Goal: Task Accomplishment & Management: Use online tool/utility

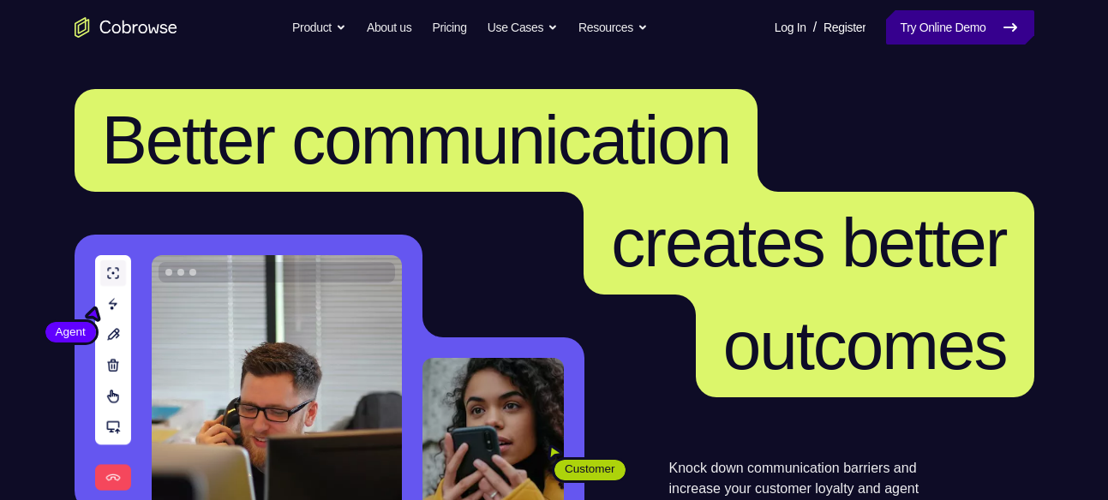
click at [925, 29] on link "Try Online Demo" at bounding box center [959, 27] width 147 height 34
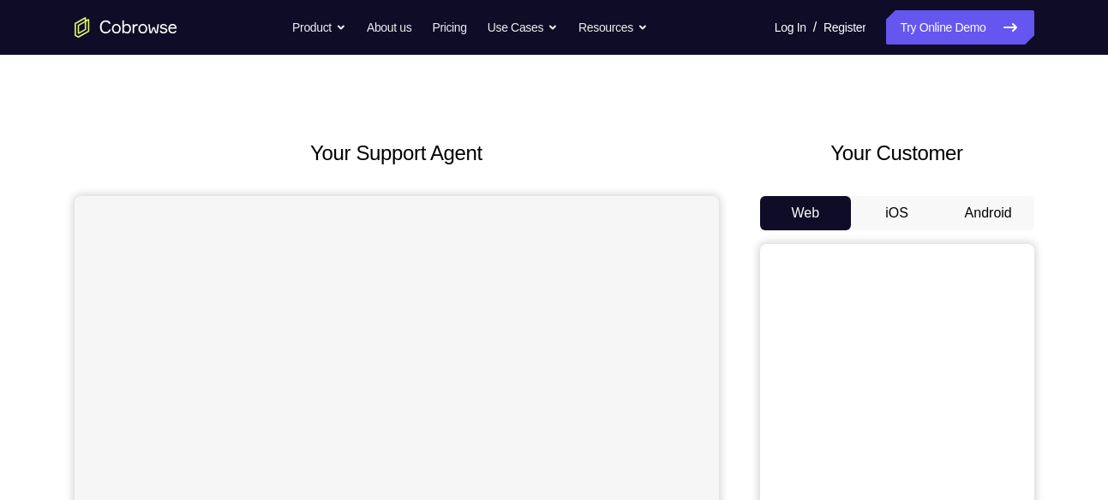
click at [968, 207] on button "Android" at bounding box center [988, 213] width 92 height 34
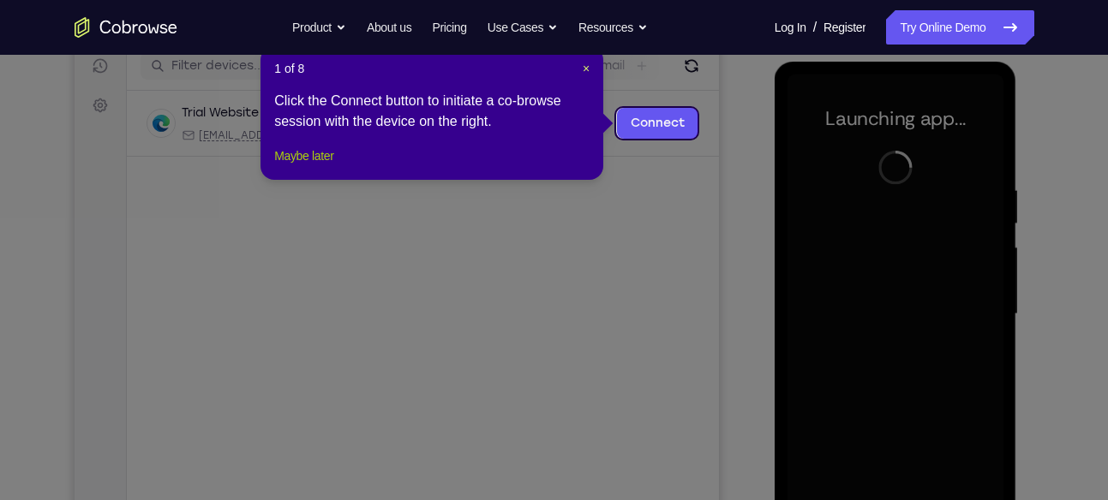
click at [326, 166] on button "Maybe later" at bounding box center [303, 156] width 59 height 21
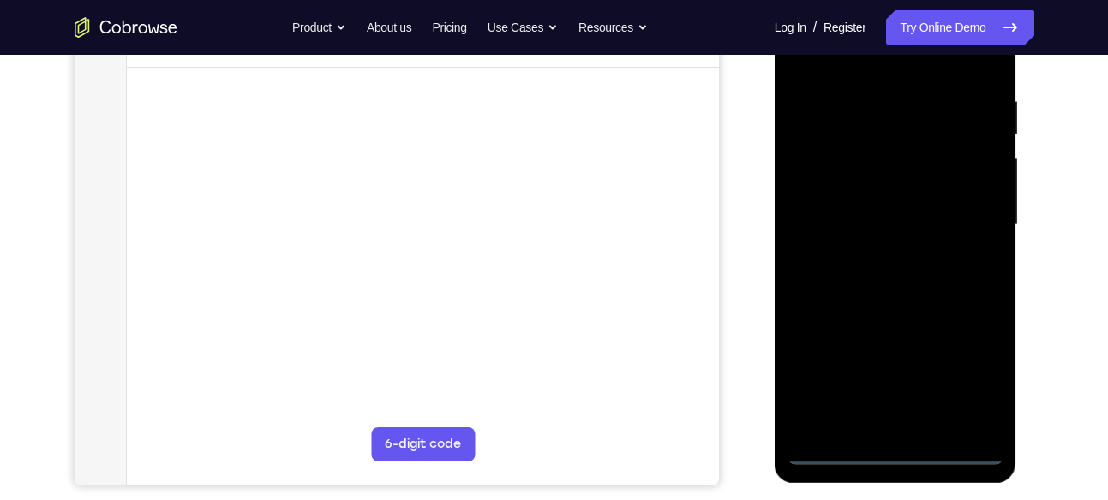
scroll to position [312, 0]
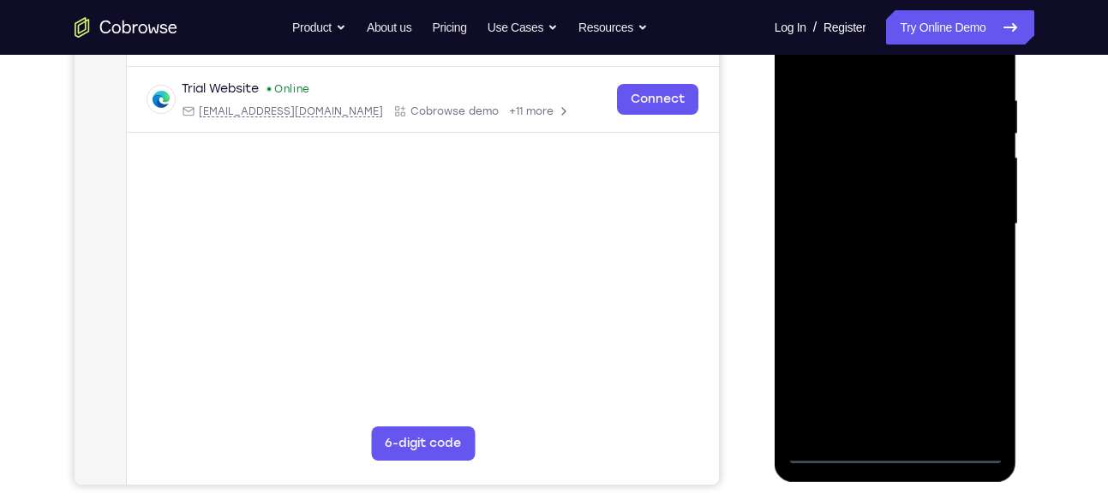
click at [892, 450] on div at bounding box center [895, 225] width 216 height 480
click at [898, 460] on div at bounding box center [895, 225] width 216 height 480
drag, startPoint x: 898, startPoint y: 460, endPoint x: 891, endPoint y: 452, distance: 10.3
click at [891, 452] on div at bounding box center [895, 225] width 216 height 480
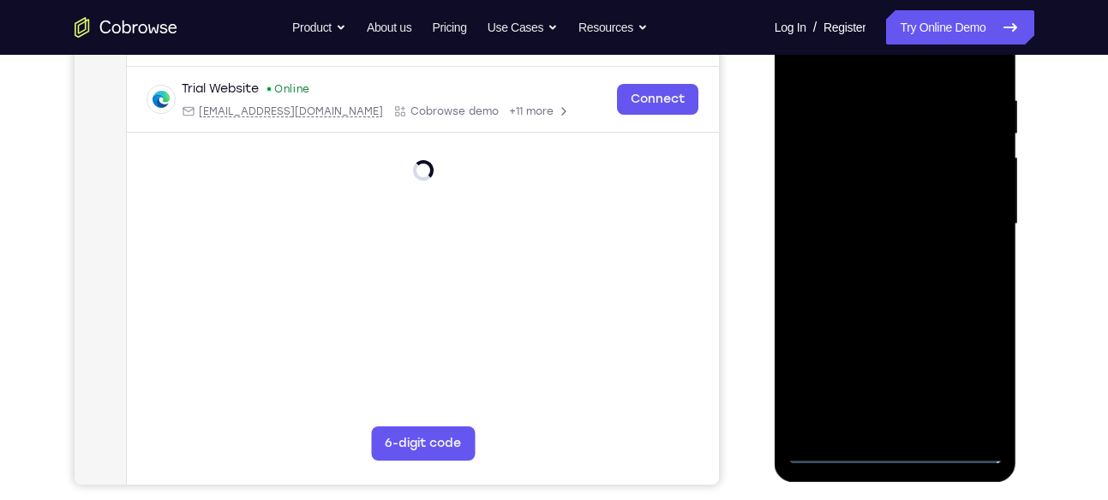
click at [891, 452] on div at bounding box center [895, 225] width 216 height 480
click at [965, 392] on div at bounding box center [895, 225] width 216 height 480
click at [905, 453] on div at bounding box center [895, 225] width 216 height 480
click at [967, 392] on div at bounding box center [895, 225] width 216 height 480
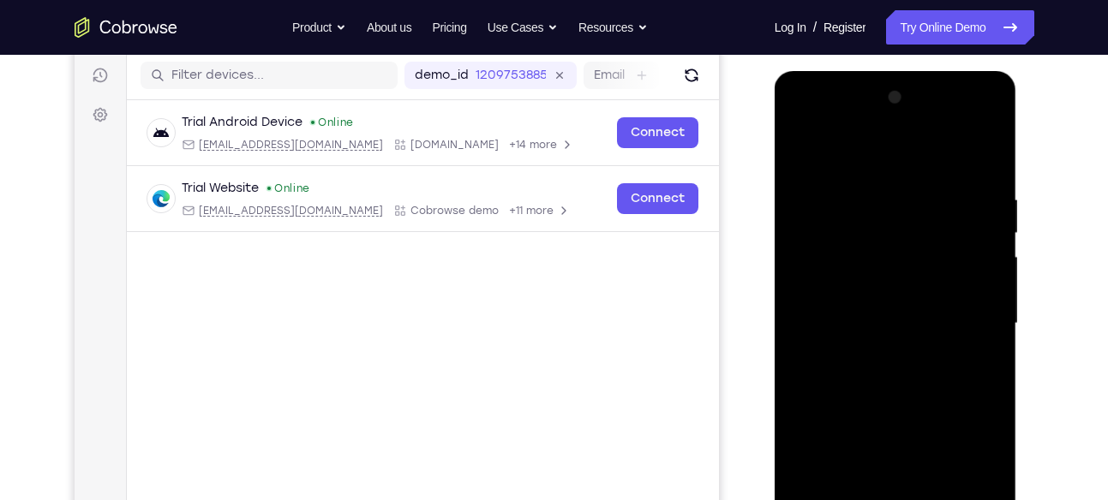
scroll to position [212, 0]
click at [878, 158] on div at bounding box center [895, 325] width 216 height 480
click at [964, 324] on div at bounding box center [895, 325] width 216 height 480
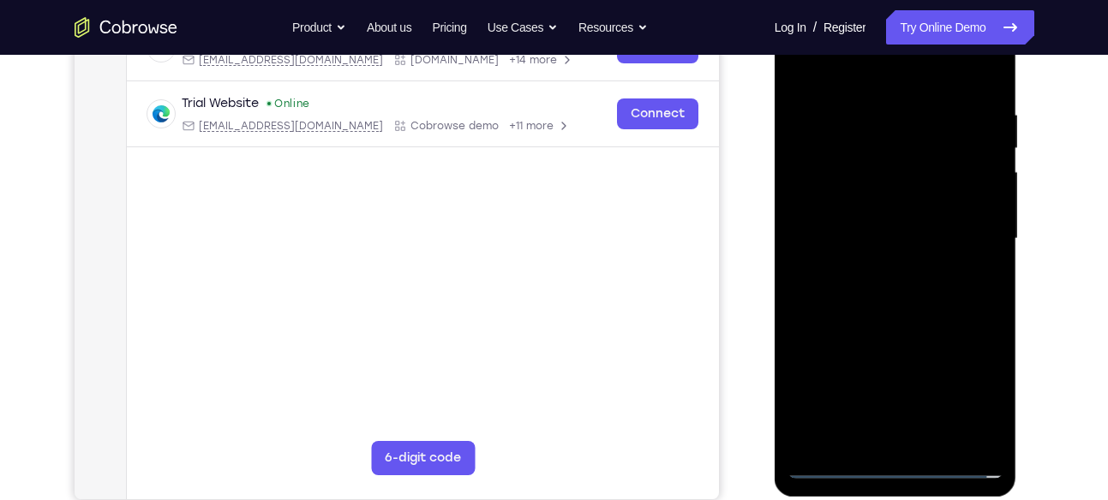
scroll to position [298, 0]
click at [871, 270] on div at bounding box center [895, 238] width 216 height 480
click at [896, 217] on div at bounding box center [895, 238] width 216 height 480
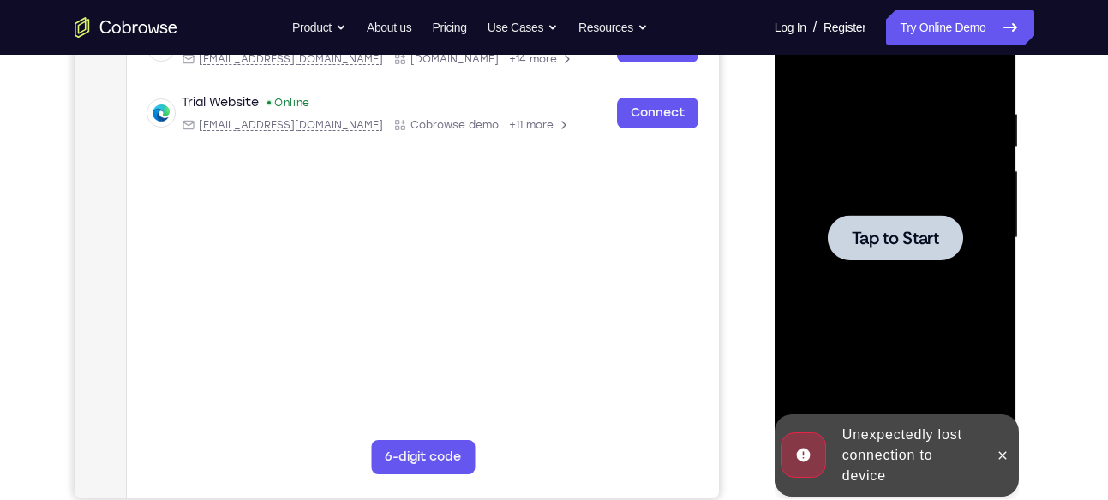
click at [896, 217] on div at bounding box center [895, 237] width 135 height 45
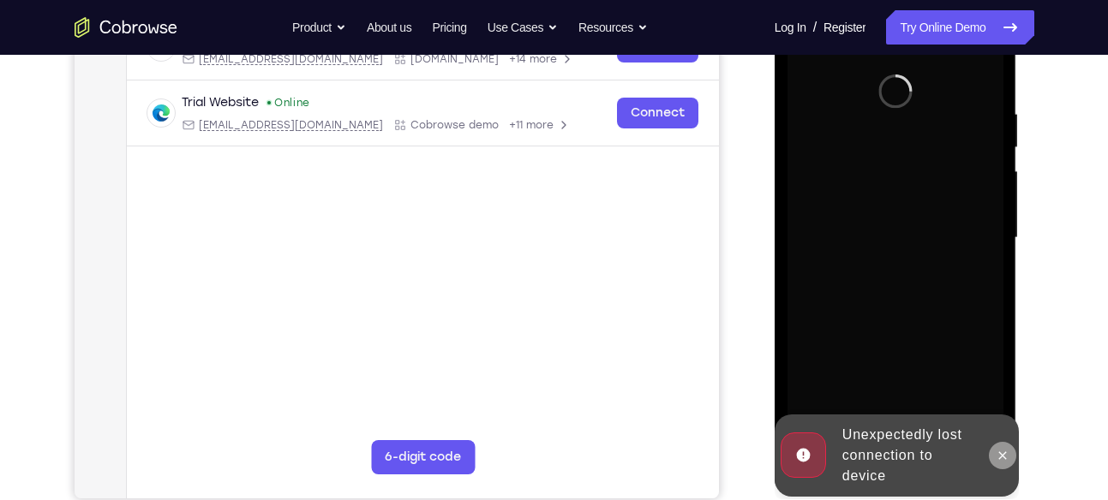
click at [1000, 446] on button at bounding box center [1002, 455] width 27 height 27
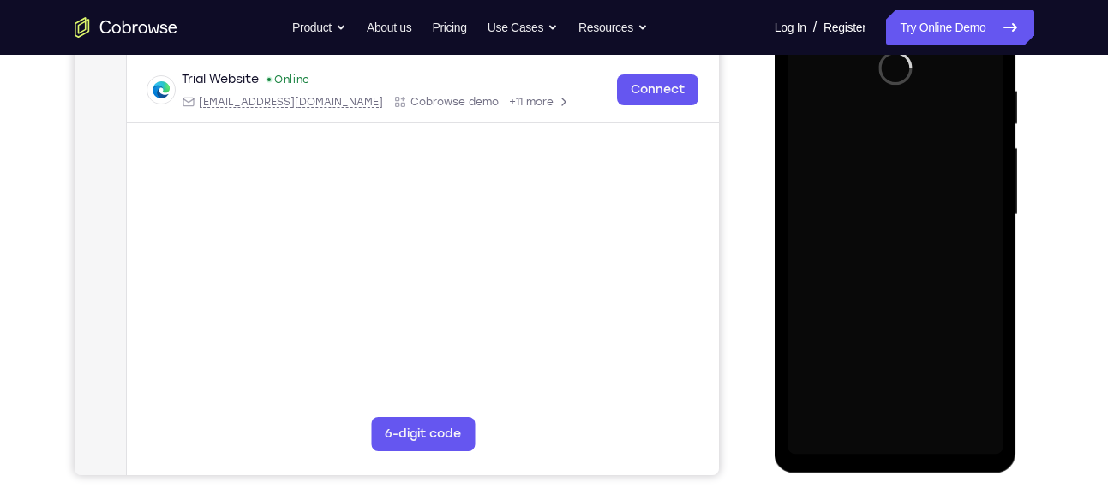
scroll to position [322, 0]
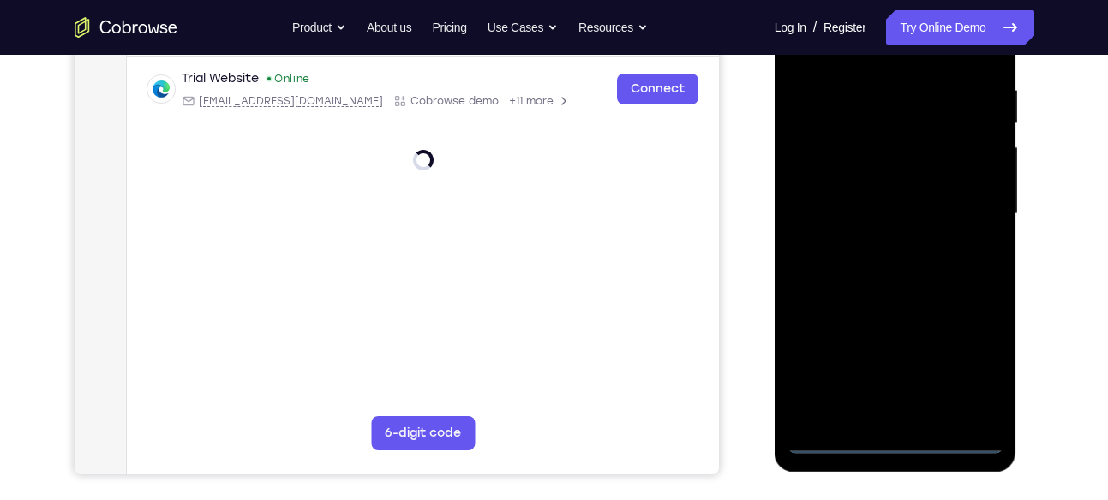
click at [901, 446] on div at bounding box center [895, 214] width 216 height 480
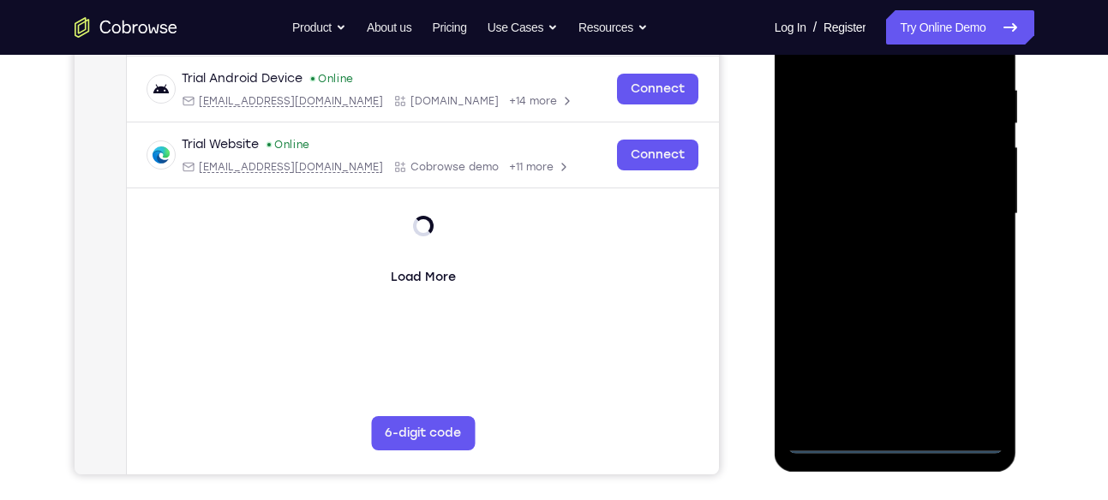
click at [972, 378] on div at bounding box center [895, 214] width 216 height 480
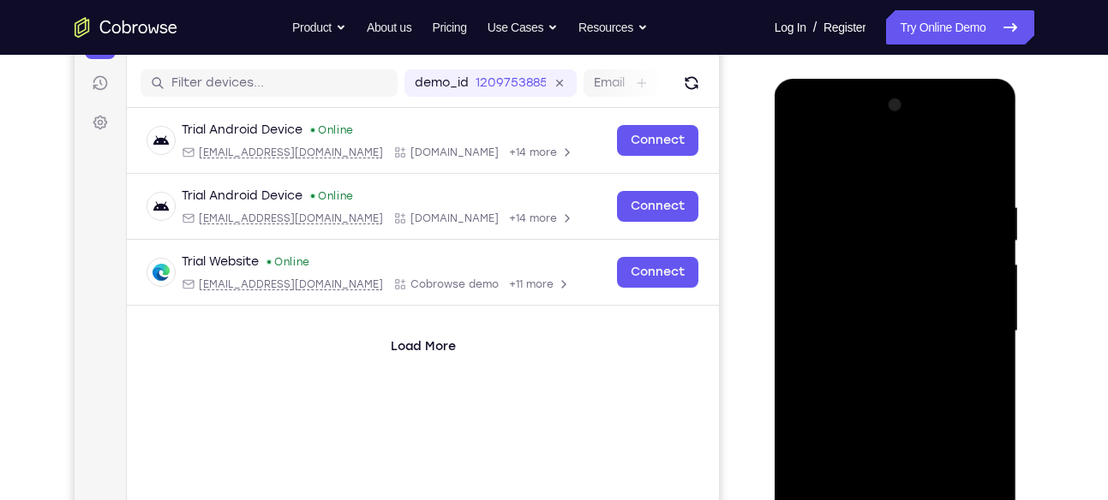
scroll to position [202, 0]
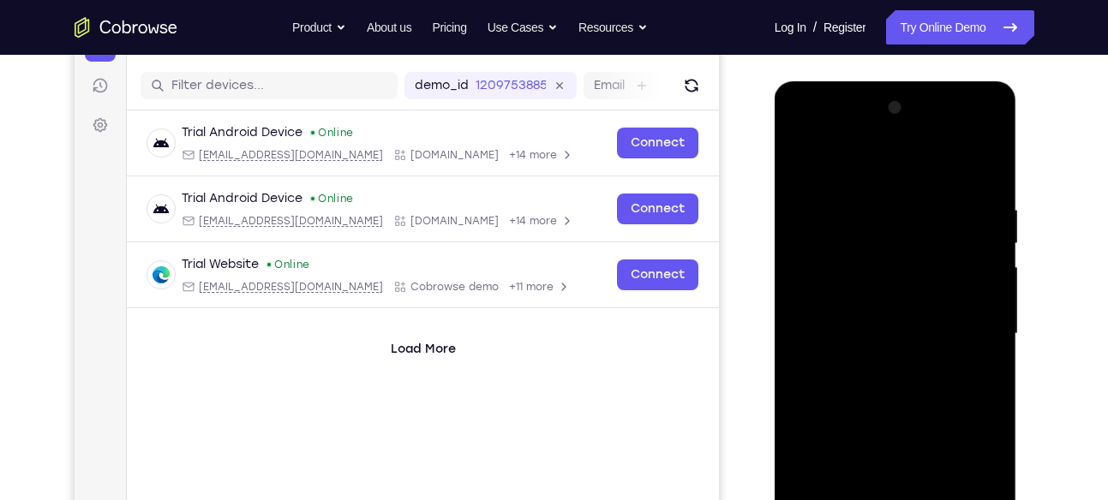
click at [904, 178] on div at bounding box center [895, 334] width 216 height 480
click at [967, 314] on div at bounding box center [895, 334] width 216 height 480
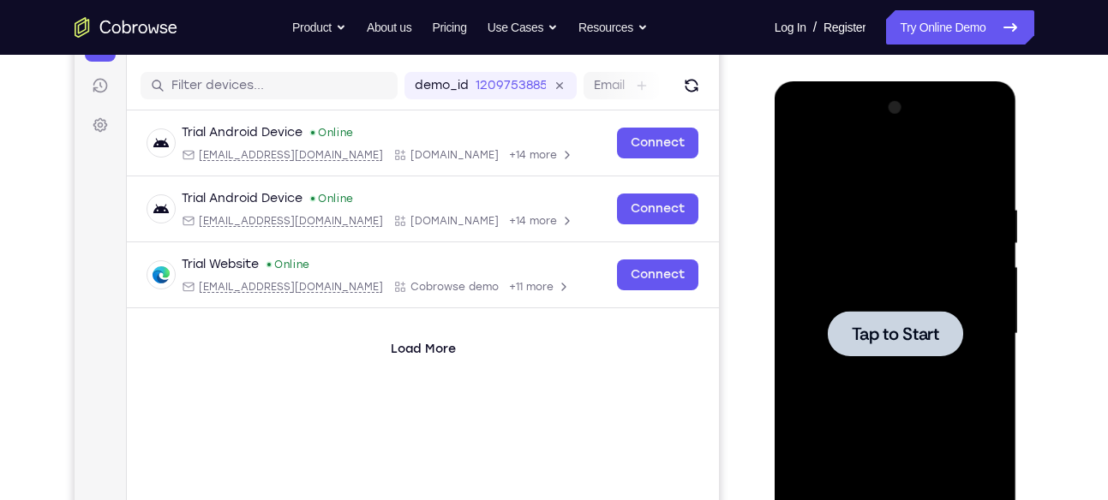
click at [961, 341] on div at bounding box center [895, 333] width 135 height 45
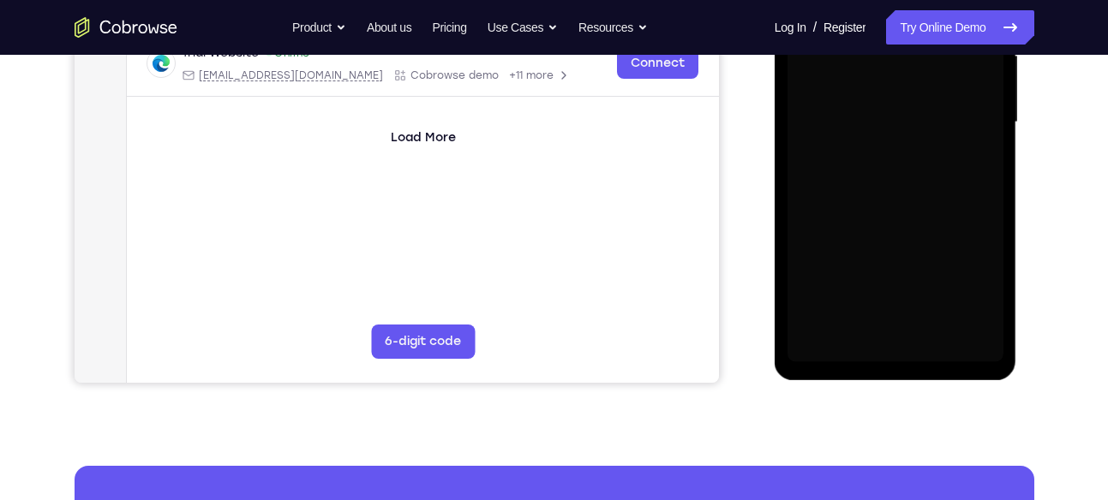
scroll to position [415, 0]
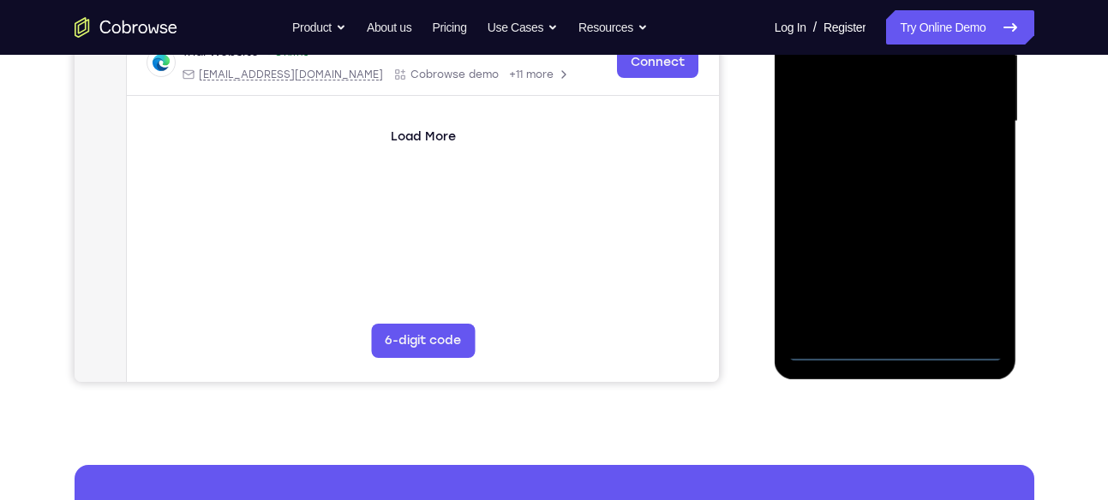
click at [898, 352] on div at bounding box center [895, 122] width 216 height 480
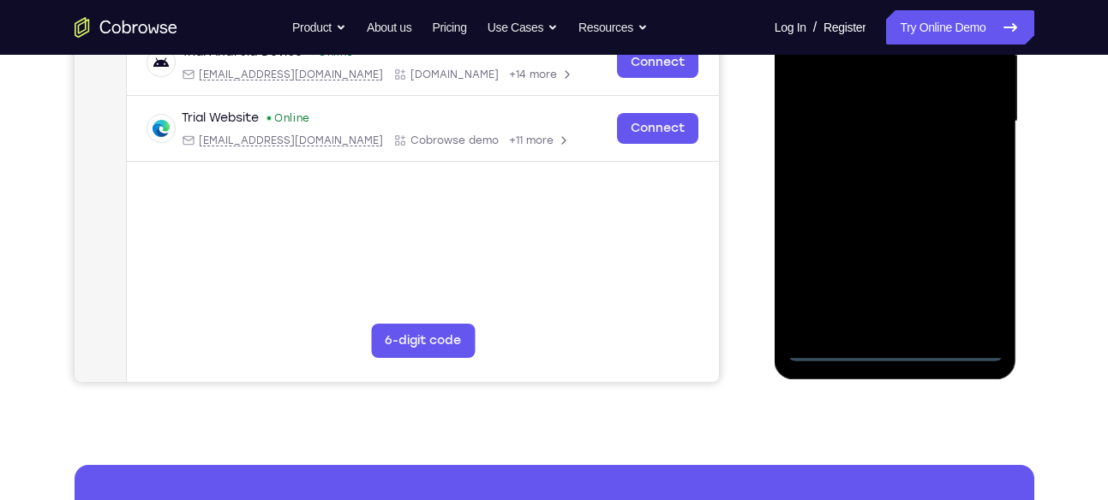
click at [975, 288] on div at bounding box center [895, 122] width 216 height 480
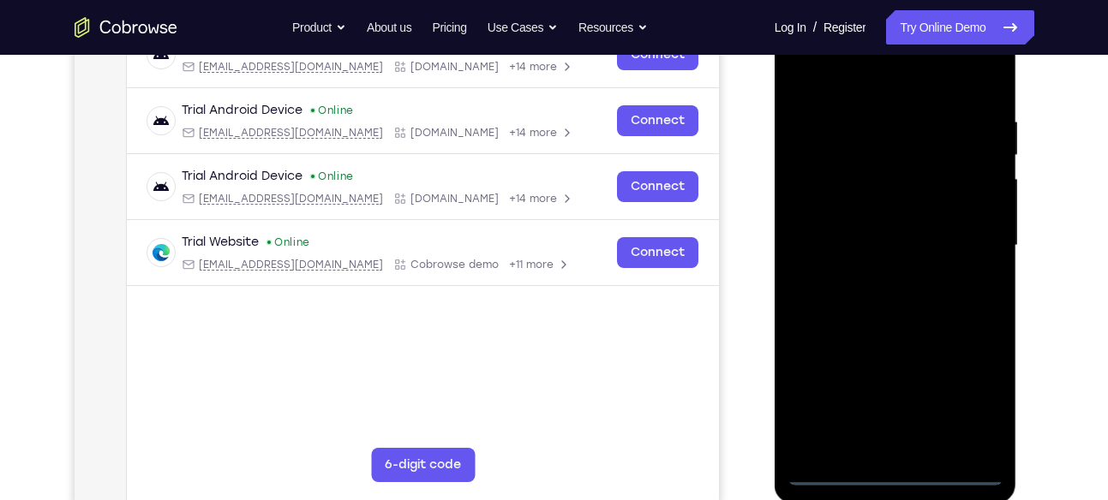
scroll to position [290, 0]
click at [898, 84] on div at bounding box center [895, 247] width 216 height 480
click at [961, 241] on div at bounding box center [895, 247] width 216 height 480
click at [876, 278] on div at bounding box center [895, 247] width 216 height 480
click at [893, 235] on div at bounding box center [895, 247] width 216 height 480
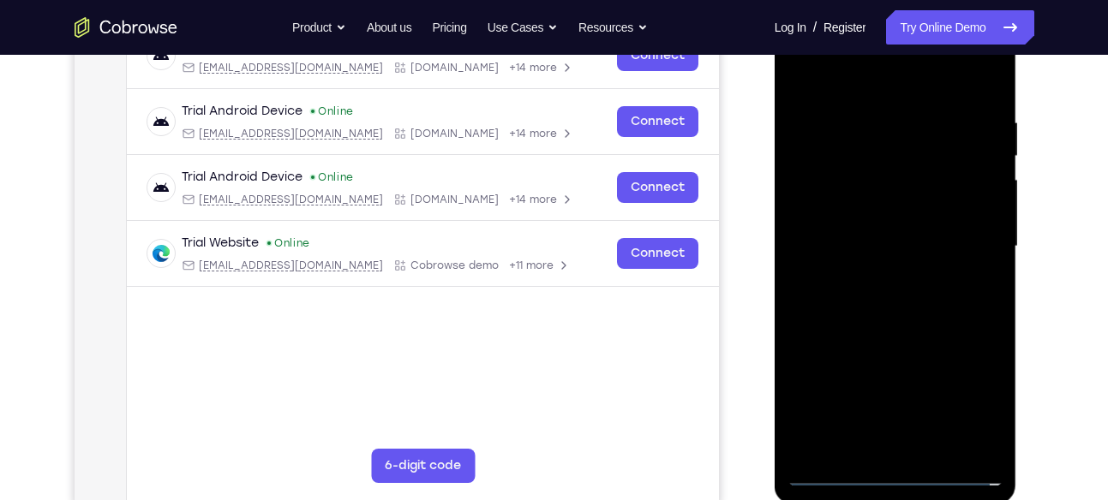
click at [884, 205] on div at bounding box center [895, 247] width 216 height 480
click at [857, 245] on div at bounding box center [895, 247] width 216 height 480
click at [846, 298] on div at bounding box center [895, 247] width 216 height 480
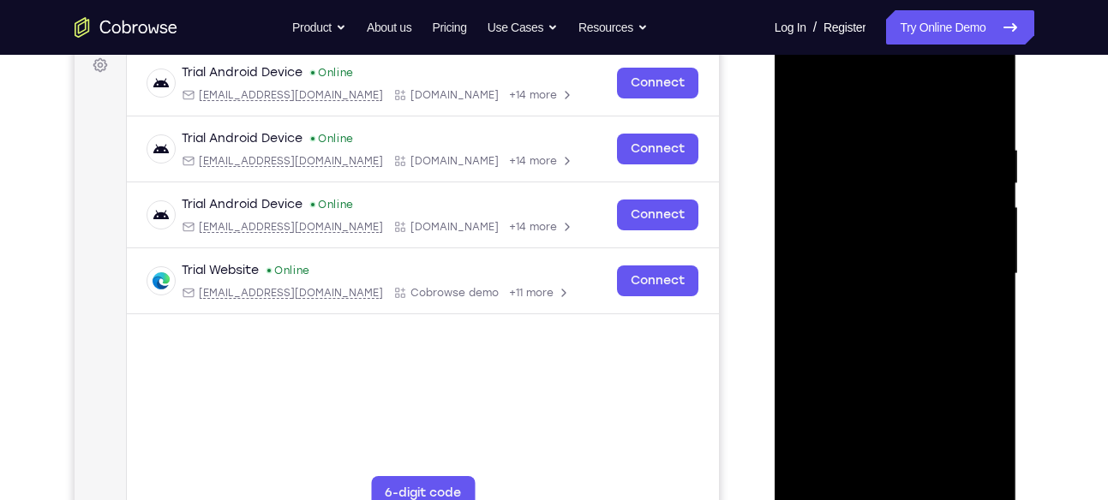
scroll to position [260, 0]
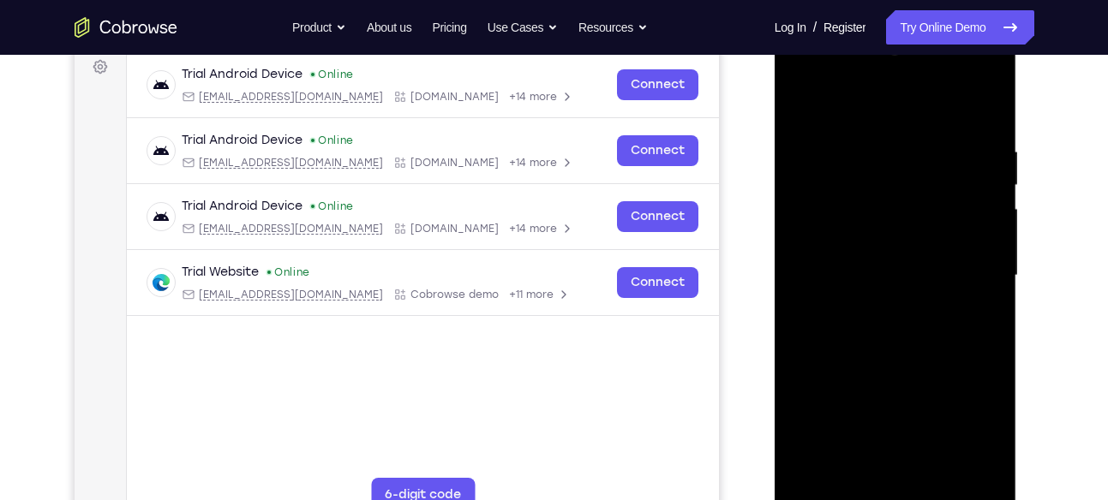
click at [867, 332] on div at bounding box center [895, 276] width 216 height 480
click at [907, 356] on div at bounding box center [895, 276] width 216 height 480
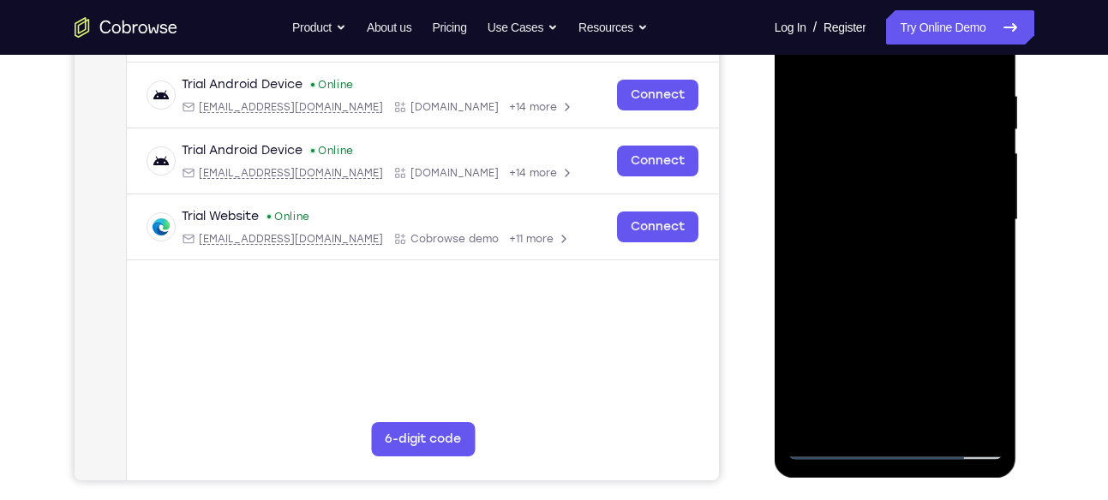
scroll to position [320, 0]
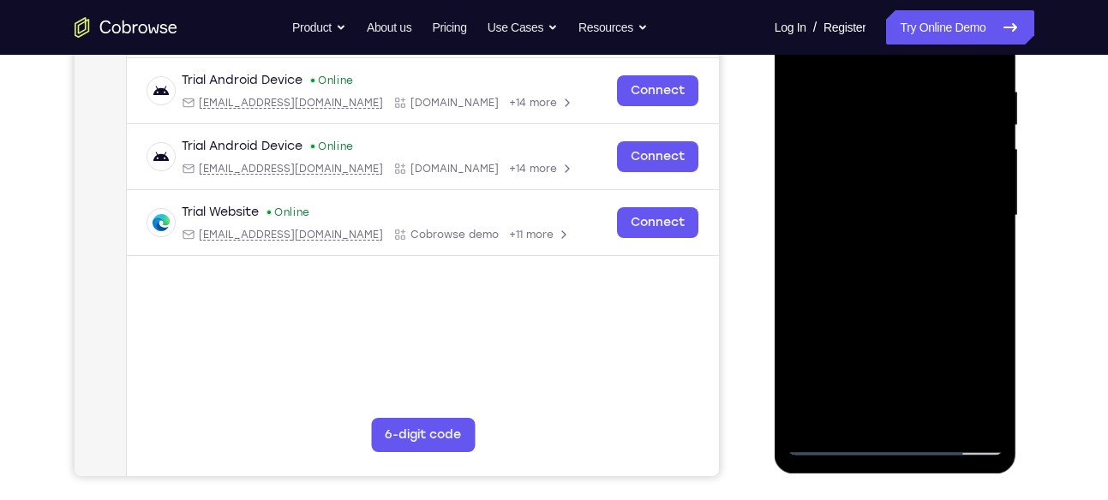
click at [980, 413] on div at bounding box center [895, 216] width 216 height 480
click at [986, 416] on div at bounding box center [895, 216] width 216 height 480
click at [989, 416] on div at bounding box center [895, 216] width 216 height 480
click at [942, 415] on div at bounding box center [895, 216] width 216 height 480
click at [863, 371] on div at bounding box center [895, 216] width 216 height 480
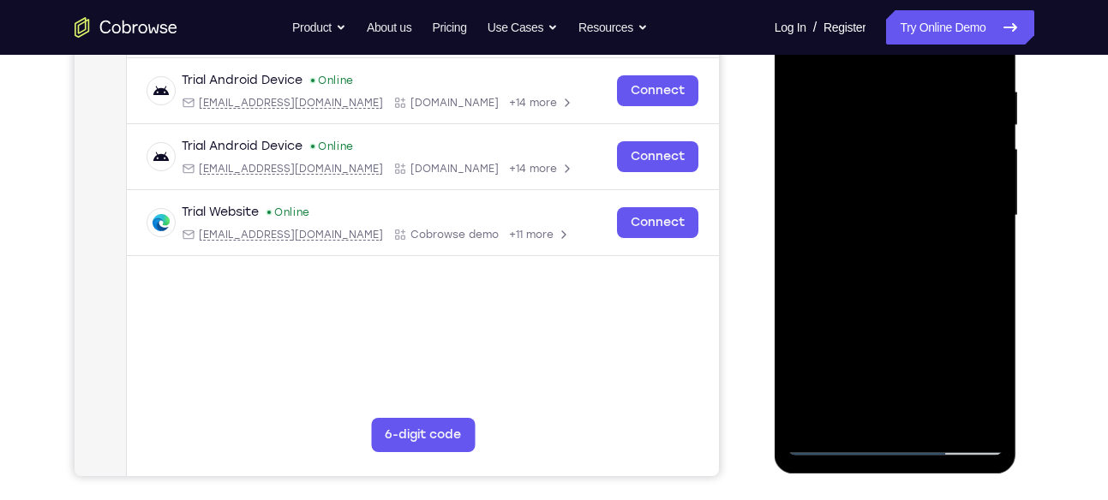
click at [934, 414] on div at bounding box center [895, 216] width 216 height 480
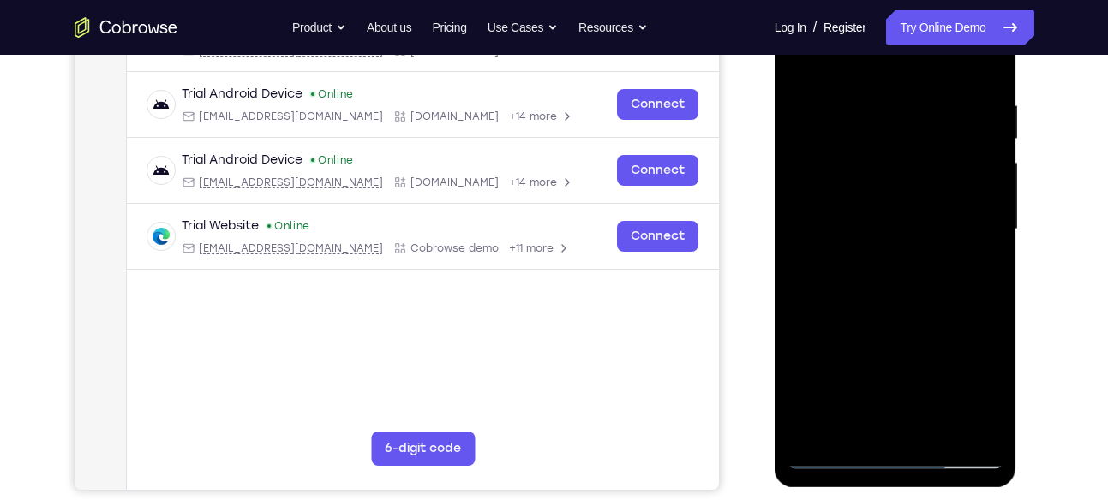
scroll to position [311, 0]
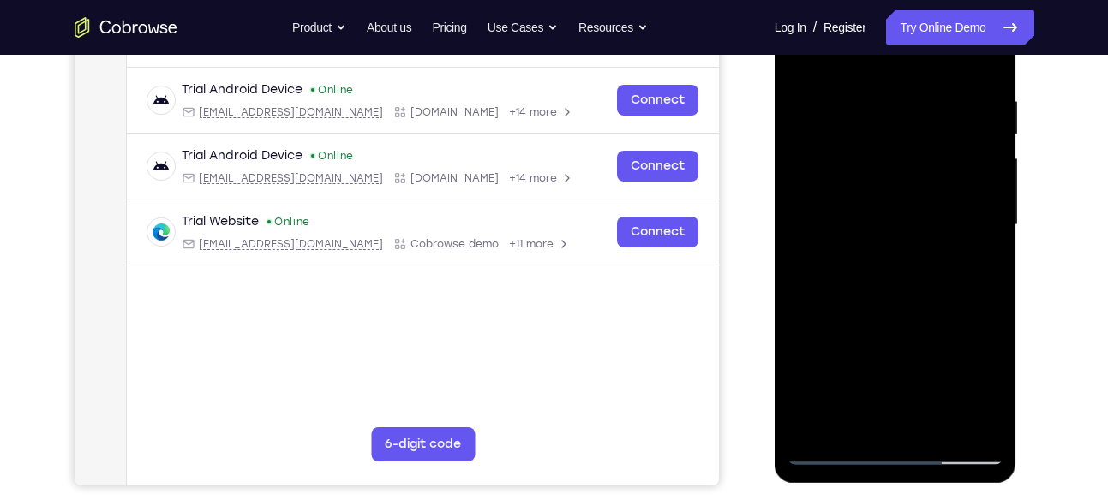
click at [873, 312] on div at bounding box center [895, 225] width 216 height 480
click at [879, 314] on div at bounding box center [895, 225] width 216 height 480
click at [846, 416] on div at bounding box center [895, 225] width 216 height 480
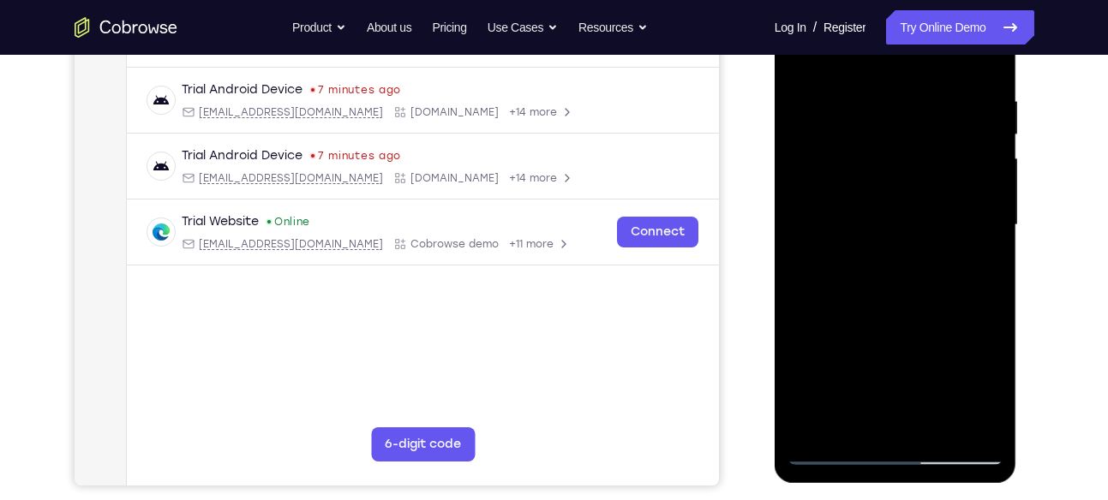
click at [970, 271] on div at bounding box center [895, 225] width 216 height 480
click at [979, 267] on div at bounding box center [895, 225] width 216 height 480
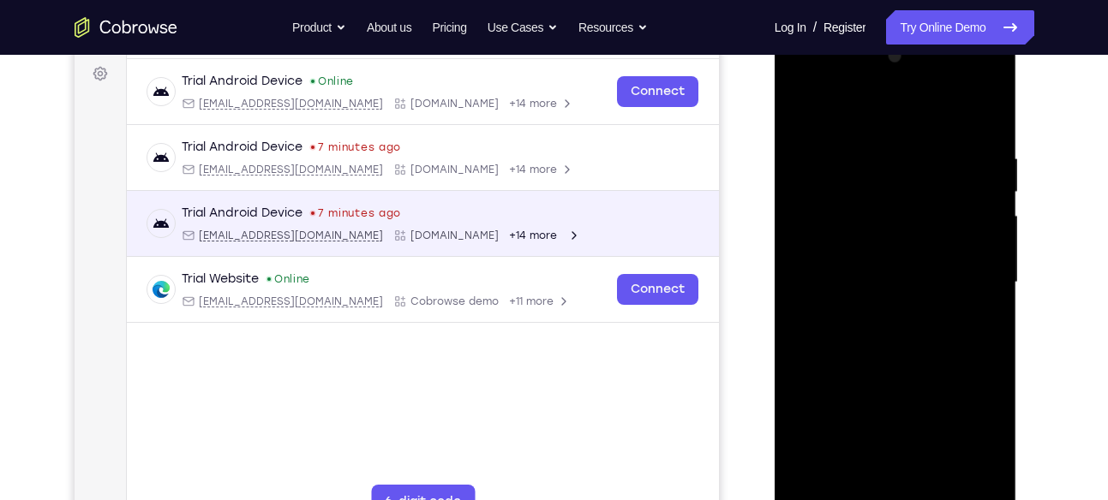
scroll to position [253, 0]
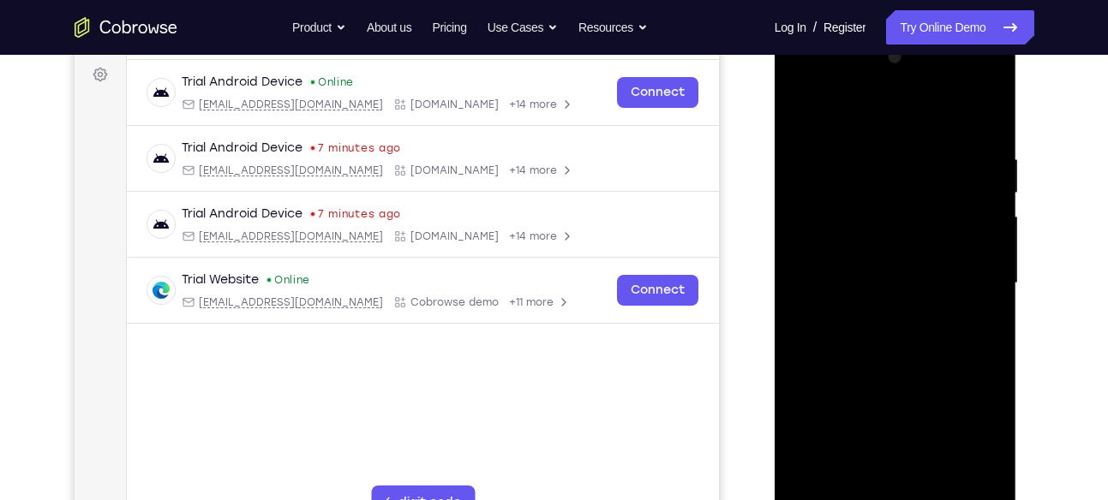
click at [807, 111] on div at bounding box center [895, 284] width 216 height 480
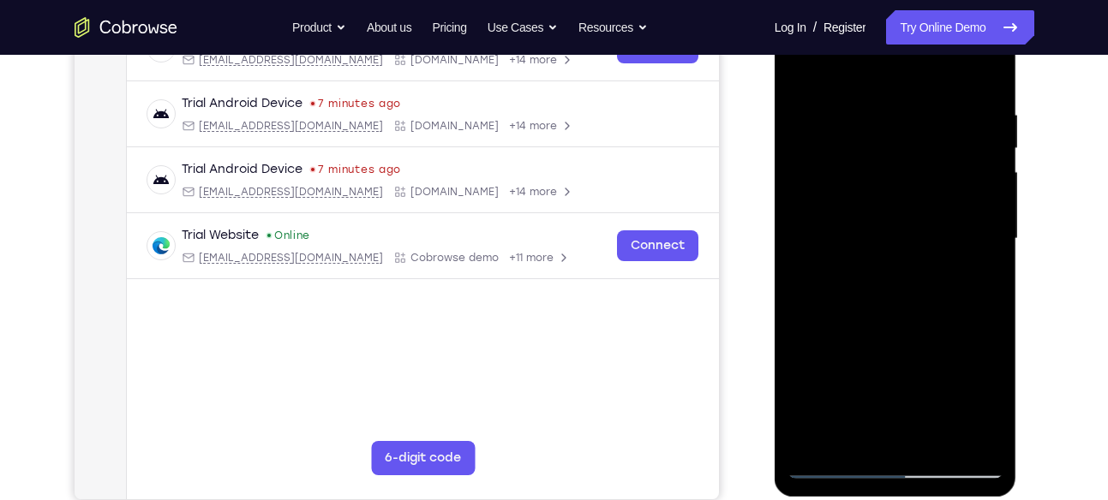
scroll to position [298, 0]
click at [864, 358] on div at bounding box center [895, 238] width 216 height 480
click at [871, 392] on div at bounding box center [895, 238] width 216 height 480
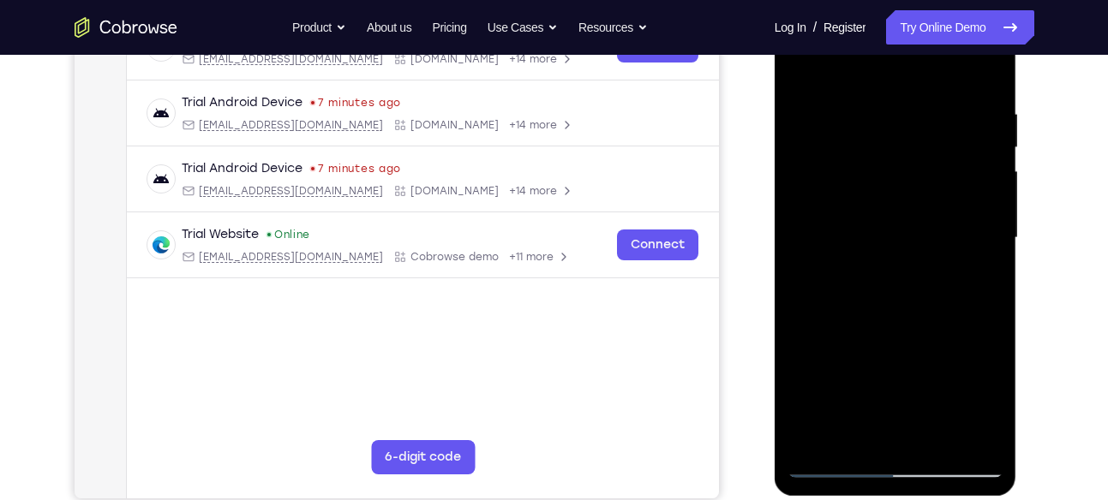
click at [956, 392] on div at bounding box center [895, 238] width 216 height 480
click at [854, 369] on div at bounding box center [895, 238] width 216 height 480
click at [854, 426] on div at bounding box center [895, 238] width 216 height 480
click at [853, 432] on div at bounding box center [895, 238] width 216 height 480
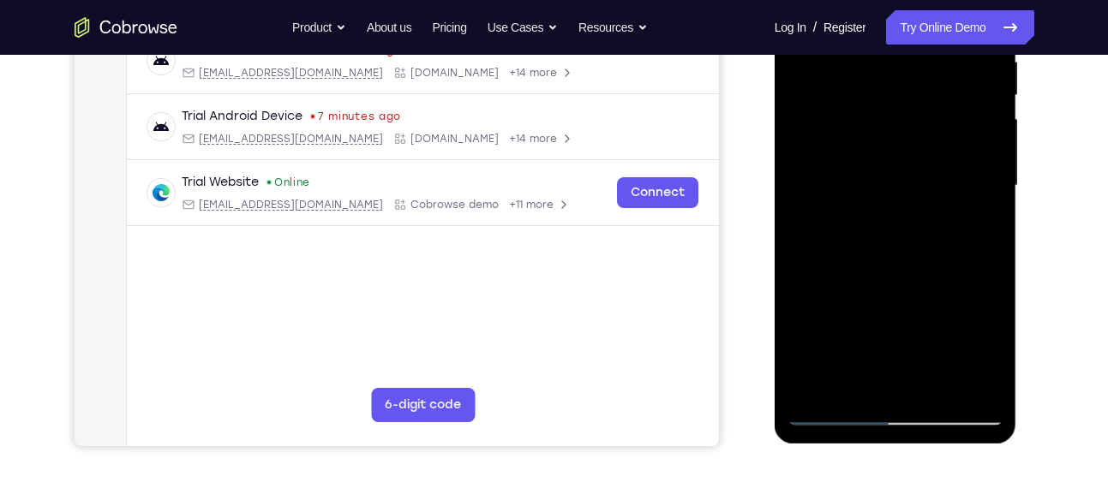
scroll to position [351, 0]
click at [865, 372] on div at bounding box center [895, 185] width 216 height 480
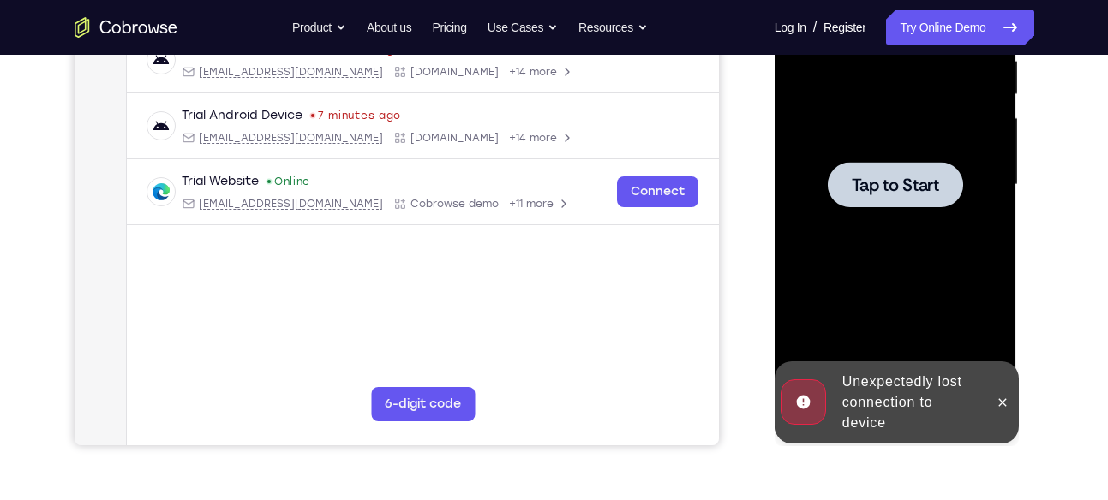
click at [874, 325] on div at bounding box center [895, 185] width 216 height 480
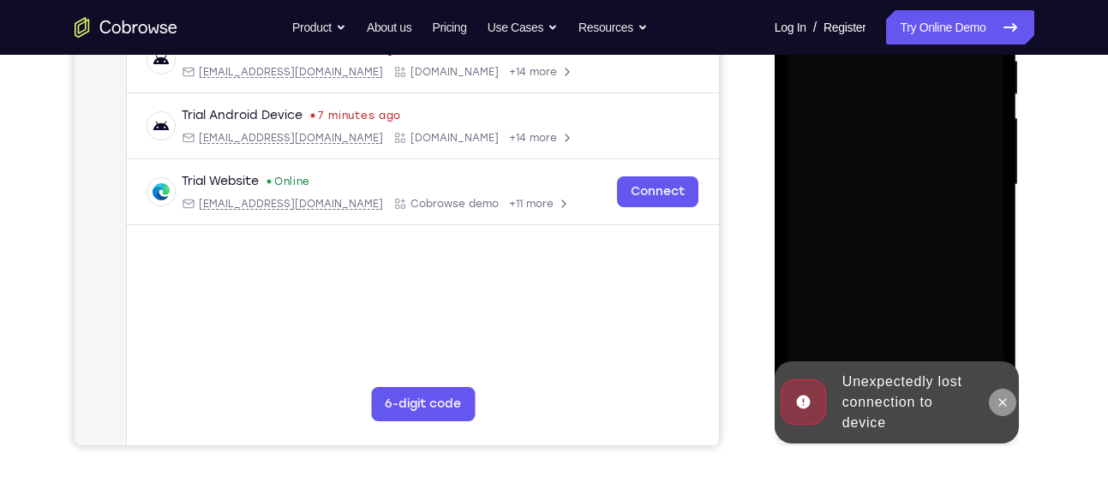
click at [1004, 403] on icon at bounding box center [1003, 403] width 14 height 14
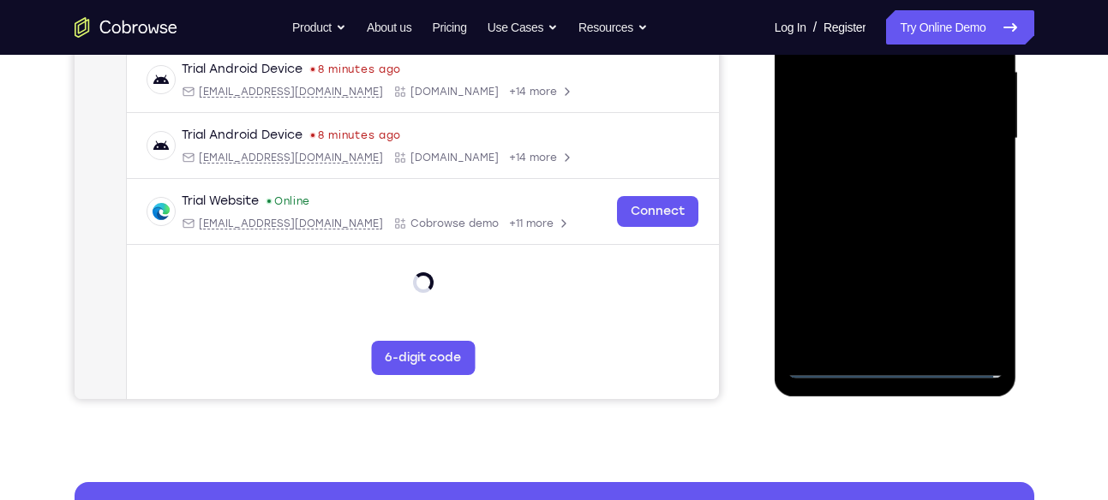
scroll to position [420, 0]
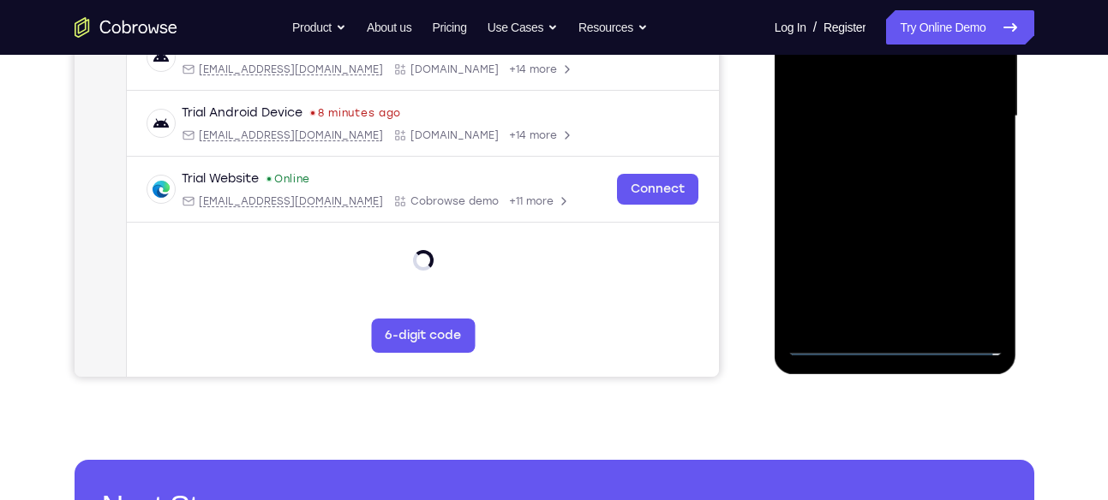
click at [890, 346] on div at bounding box center [895, 117] width 216 height 480
click at [972, 266] on div at bounding box center [895, 117] width 216 height 480
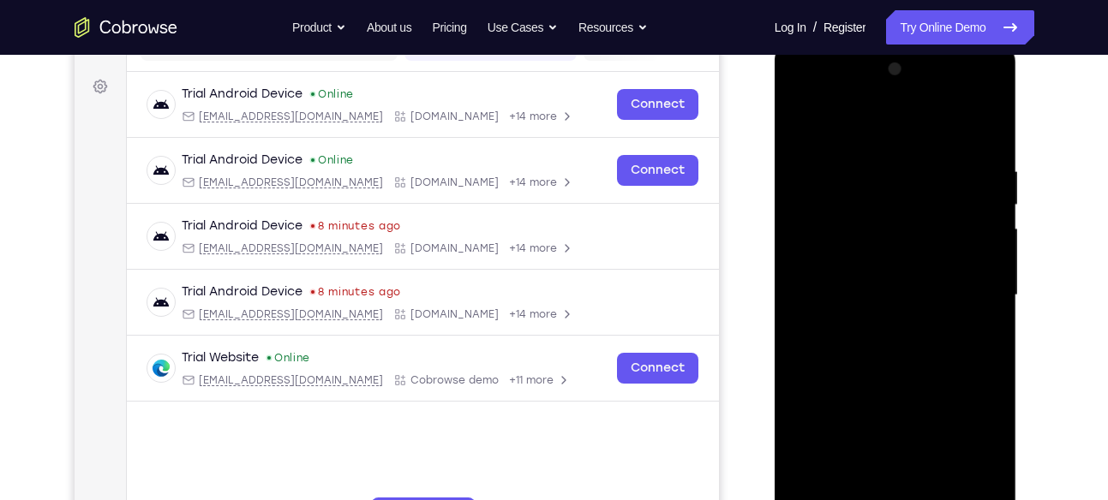
scroll to position [240, 0]
click at [902, 132] on div at bounding box center [895, 297] width 216 height 480
click at [975, 300] on div at bounding box center [895, 297] width 216 height 480
click at [876, 330] on div at bounding box center [895, 297] width 216 height 480
click at [891, 275] on div at bounding box center [895, 297] width 216 height 480
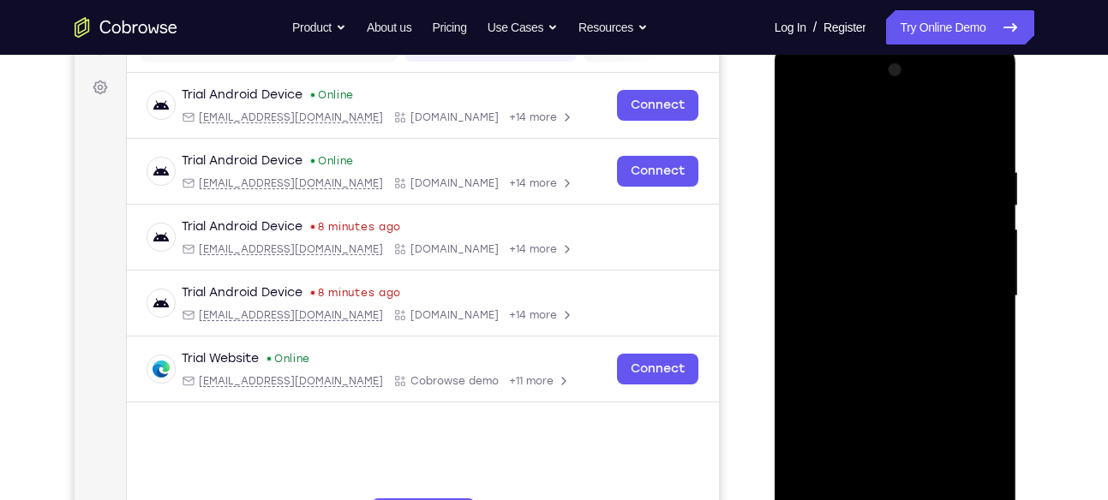
click at [883, 260] on div at bounding box center [895, 297] width 216 height 480
click at [843, 293] on div at bounding box center [895, 297] width 216 height 480
click at [834, 348] on div at bounding box center [895, 297] width 216 height 480
click at [845, 351] on div at bounding box center [895, 297] width 216 height 480
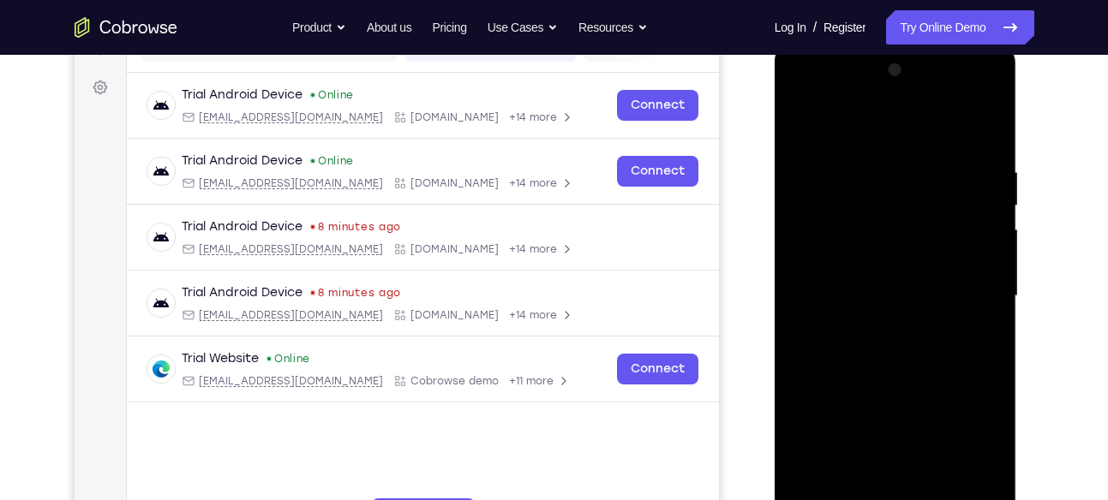
click at [845, 351] on div at bounding box center [895, 297] width 216 height 480
click at [978, 316] on div at bounding box center [895, 297] width 216 height 480
click at [941, 342] on div at bounding box center [895, 297] width 216 height 480
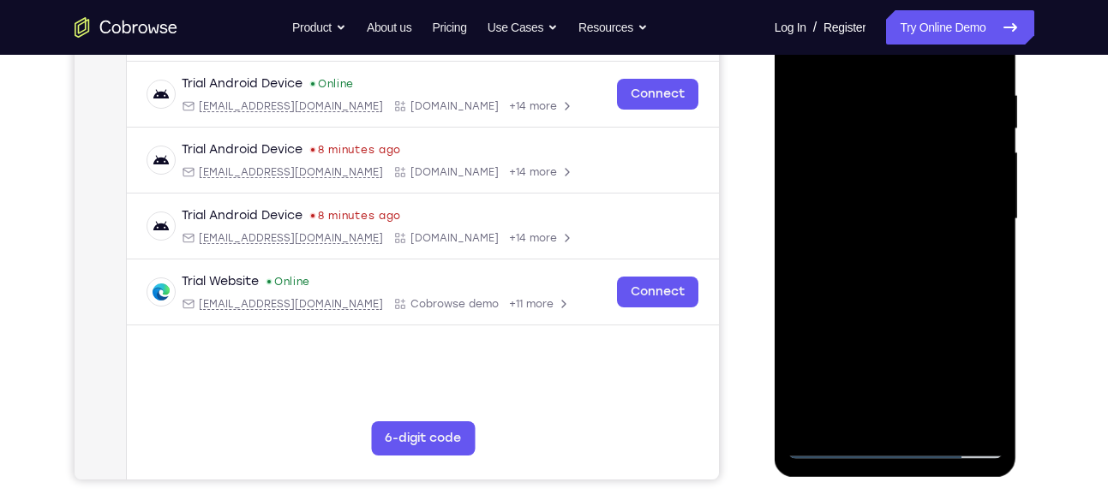
scroll to position [318, 0]
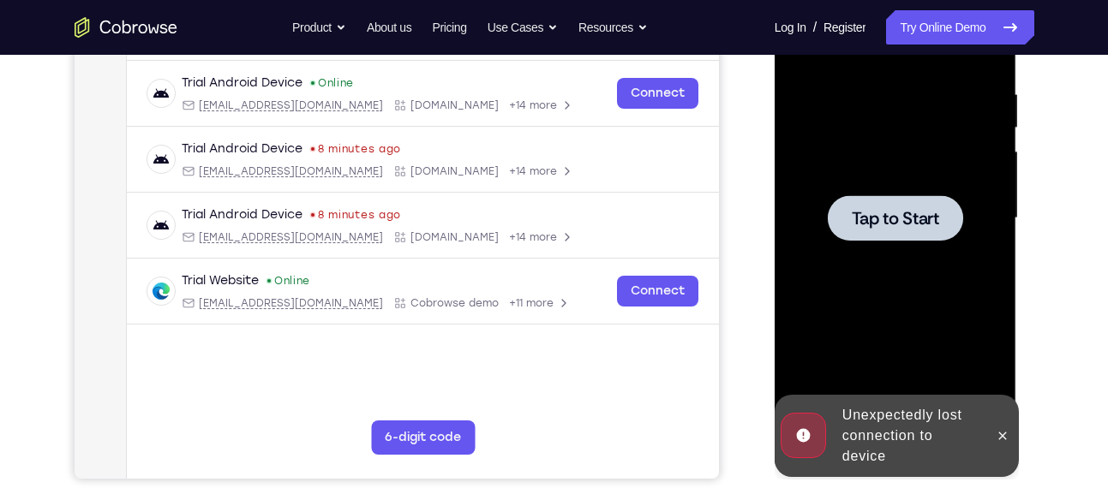
click at [919, 334] on div at bounding box center [895, 219] width 216 height 480
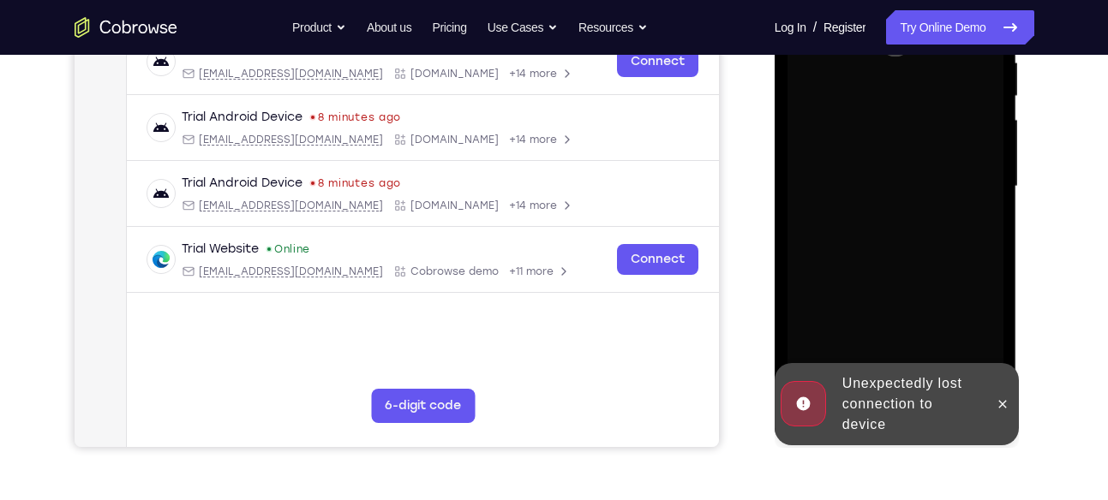
scroll to position [351, 0]
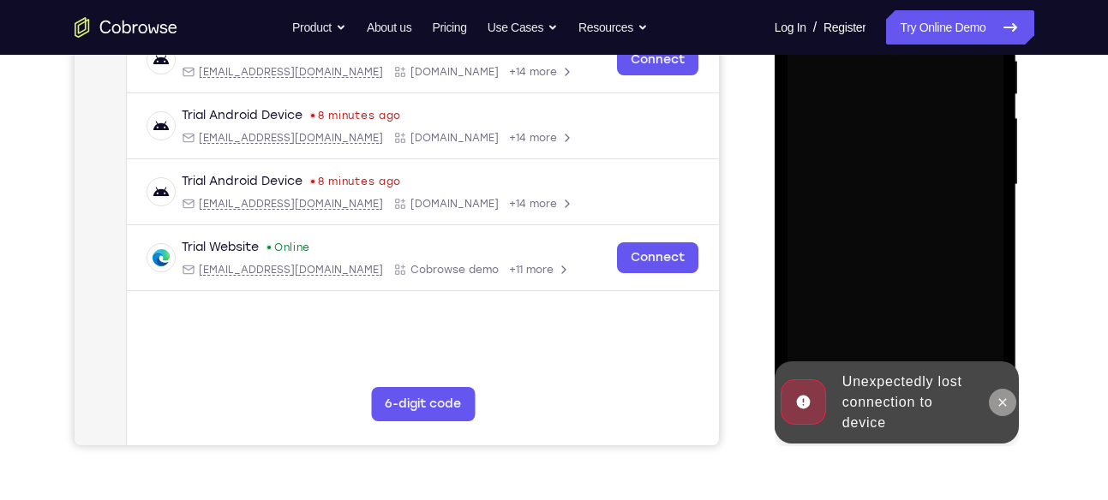
click at [991, 402] on button at bounding box center [1002, 402] width 27 height 27
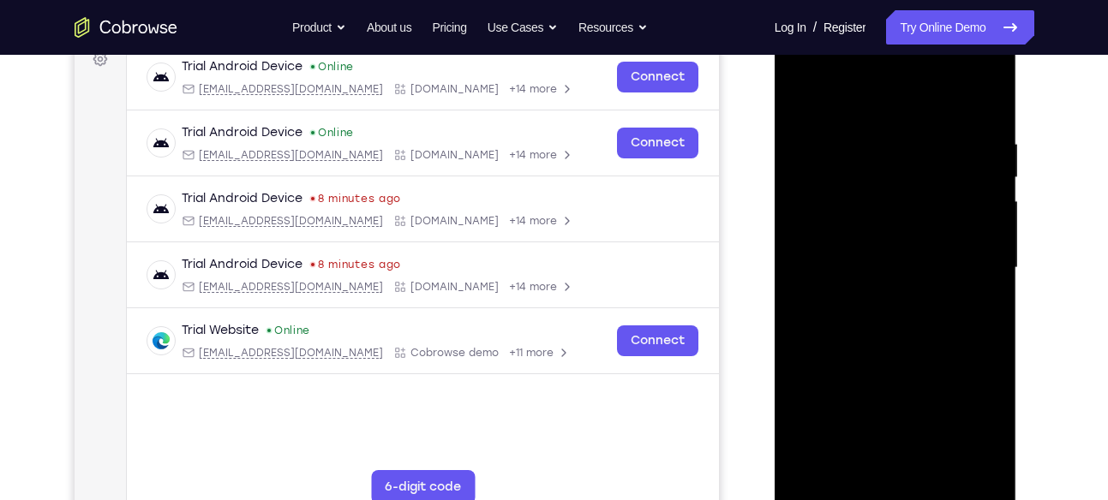
scroll to position [358, 0]
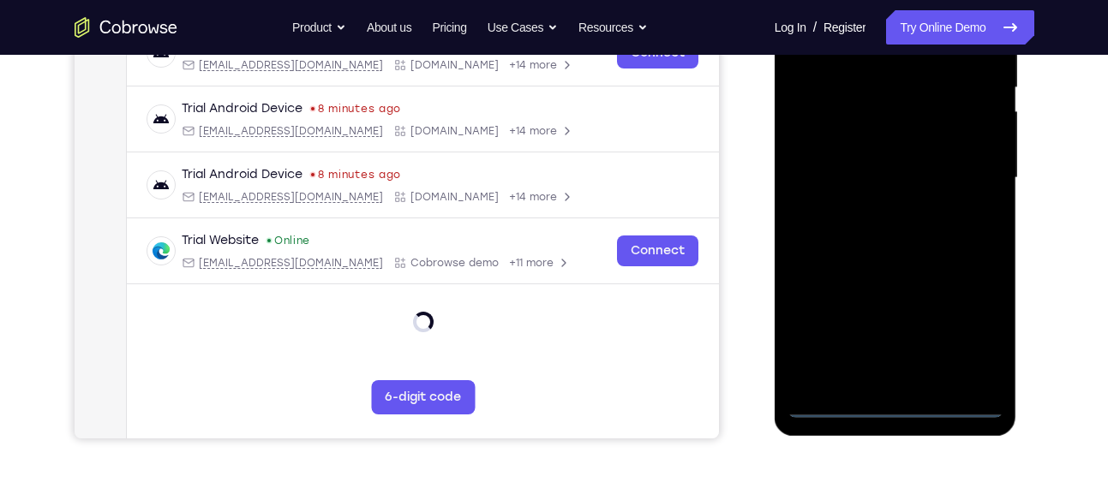
click at [903, 397] on div at bounding box center [895, 178] width 216 height 480
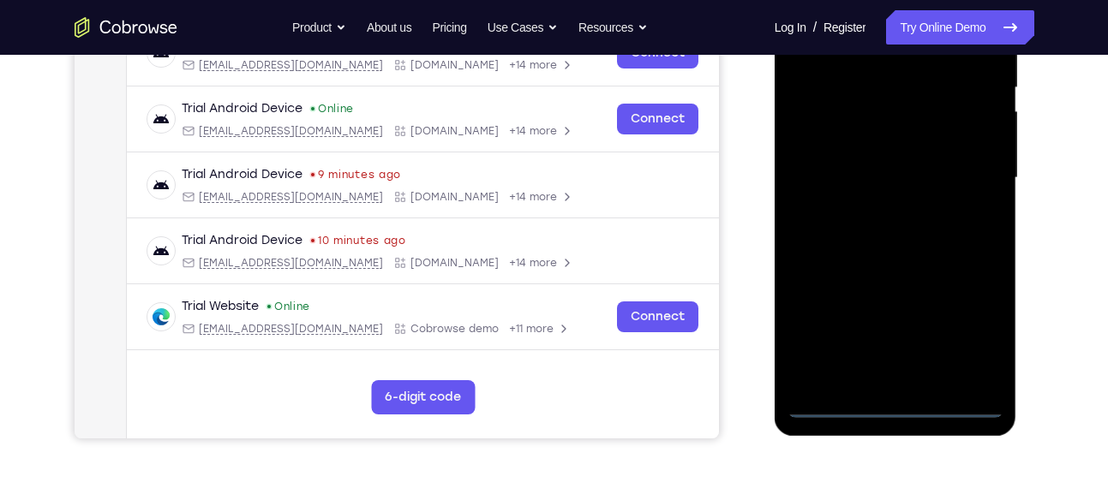
click at [903, 403] on div at bounding box center [895, 178] width 216 height 480
click at [974, 328] on div at bounding box center [895, 178] width 216 height 480
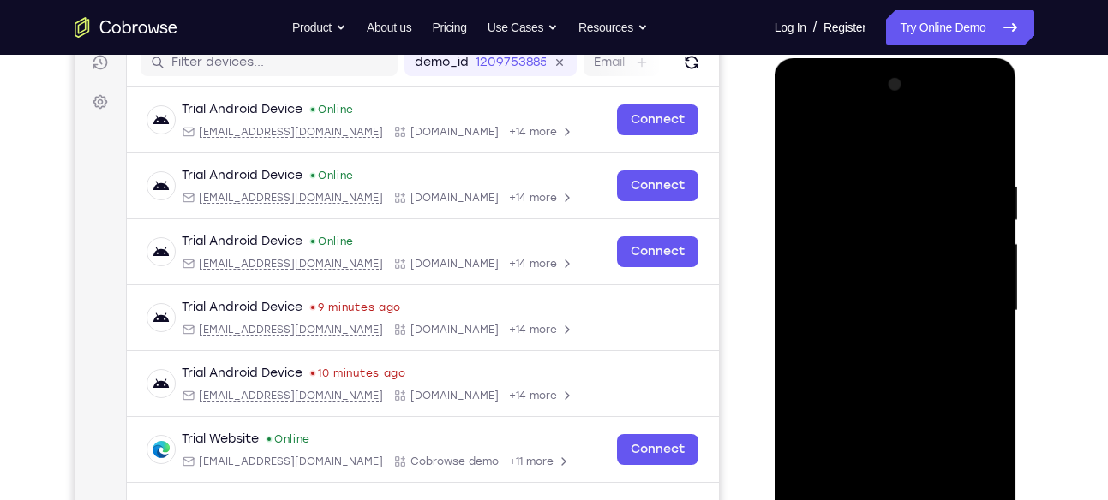
scroll to position [220, 0]
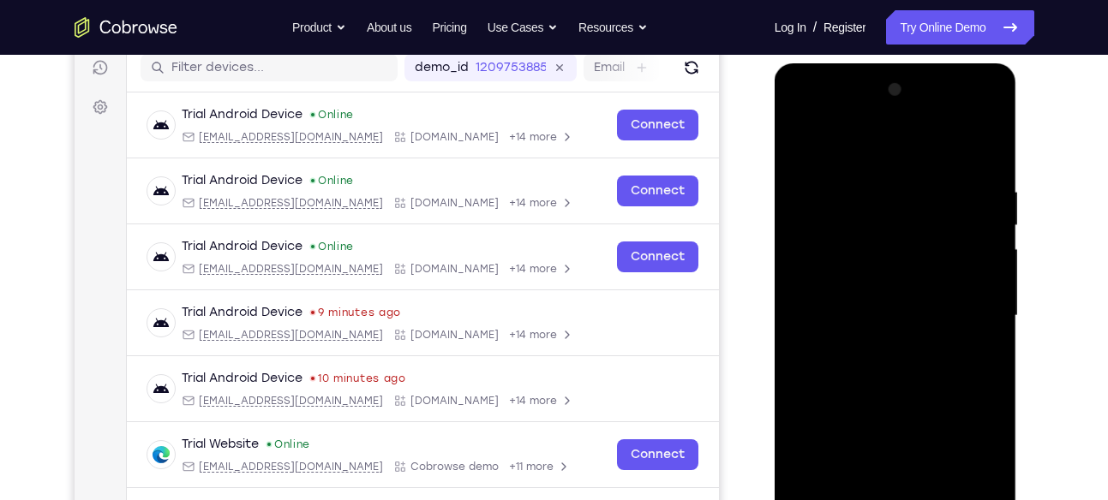
click at [882, 146] on div at bounding box center [895, 316] width 216 height 480
click at [976, 302] on div at bounding box center [895, 316] width 216 height 480
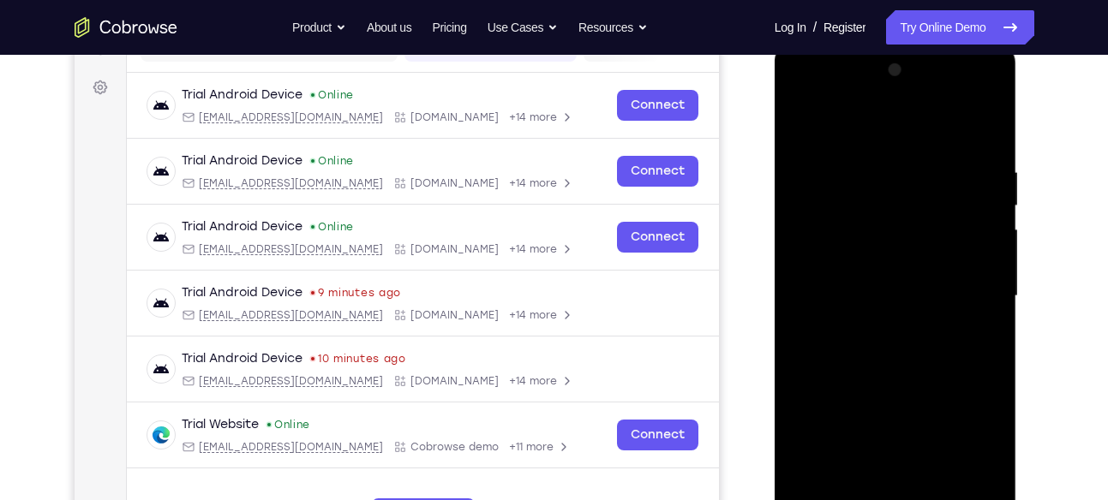
click at [874, 328] on div at bounding box center [895, 297] width 216 height 480
click at [889, 284] on div at bounding box center [895, 297] width 216 height 480
click at [860, 266] on div at bounding box center [895, 297] width 216 height 480
click at [833, 302] on div at bounding box center [895, 297] width 216 height 480
click at [851, 363] on div at bounding box center [895, 297] width 216 height 480
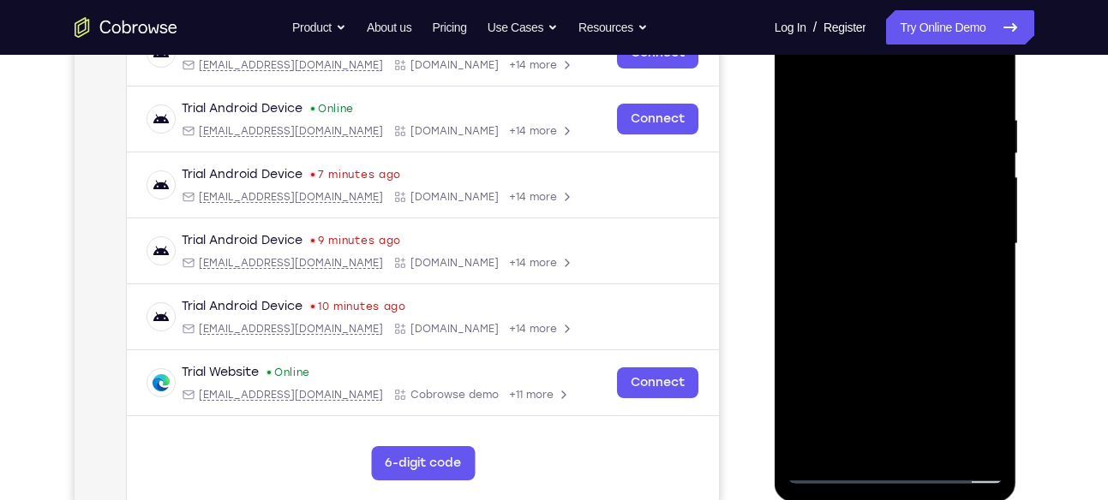
scroll to position [293, 0]
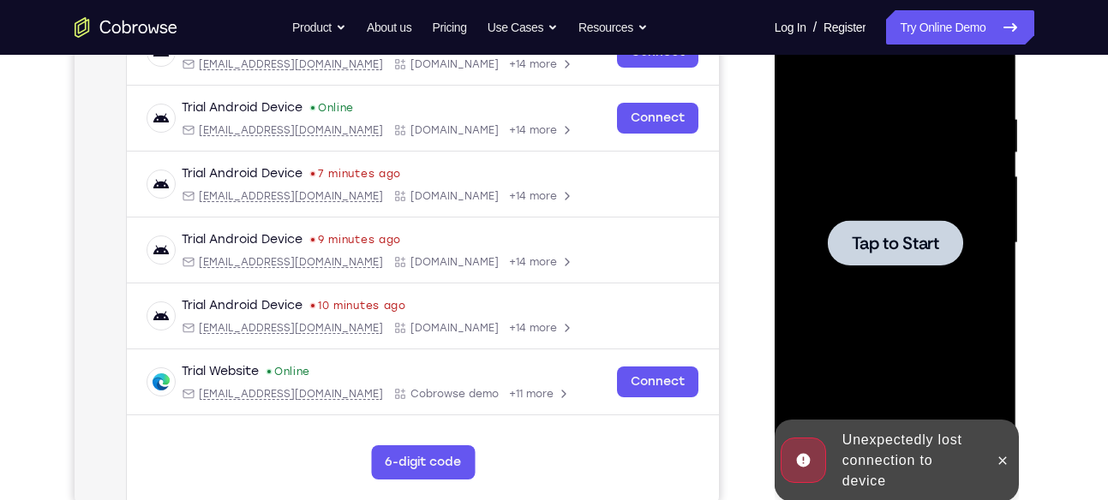
click at [932, 295] on div at bounding box center [895, 243] width 216 height 480
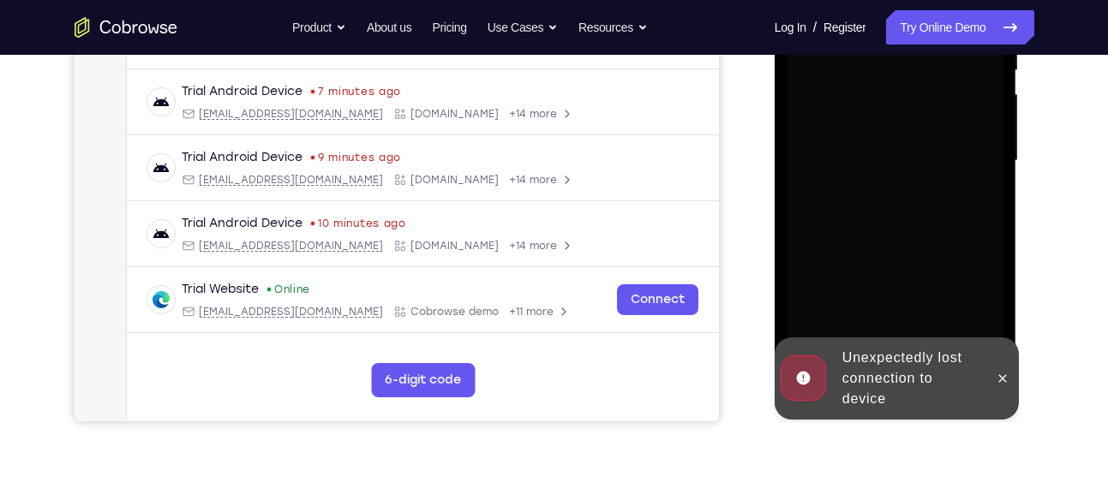
scroll to position [379, 0]
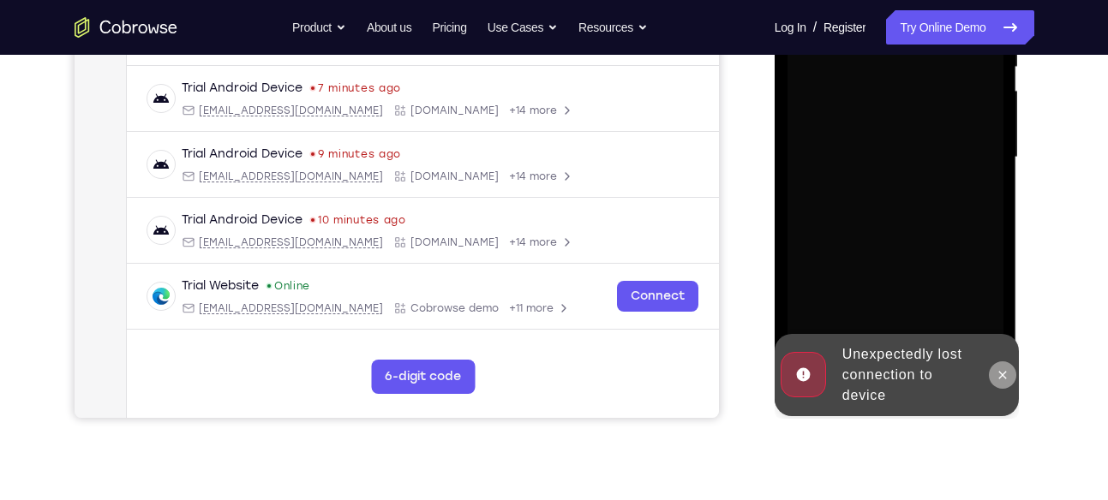
click at [999, 369] on icon at bounding box center [1003, 375] width 14 height 14
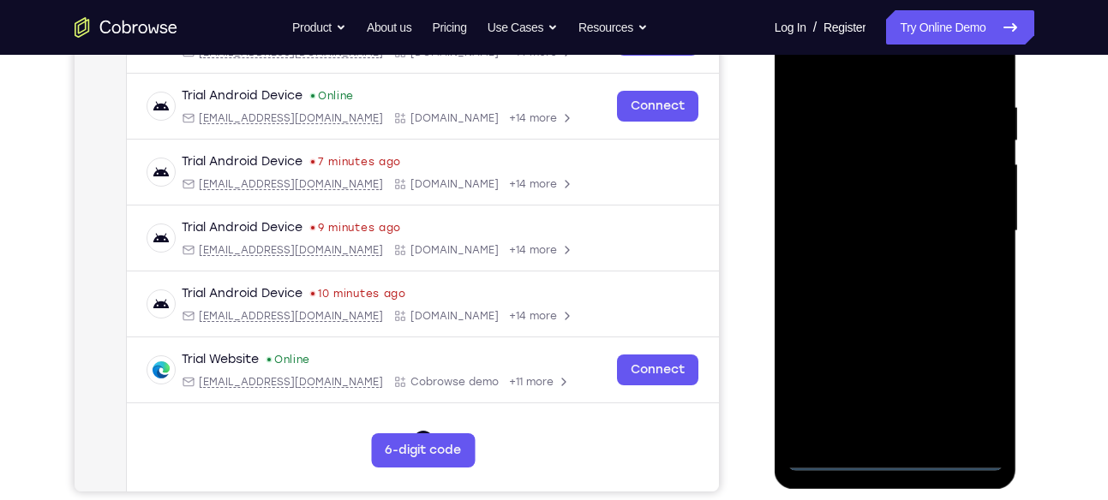
scroll to position [327, 0]
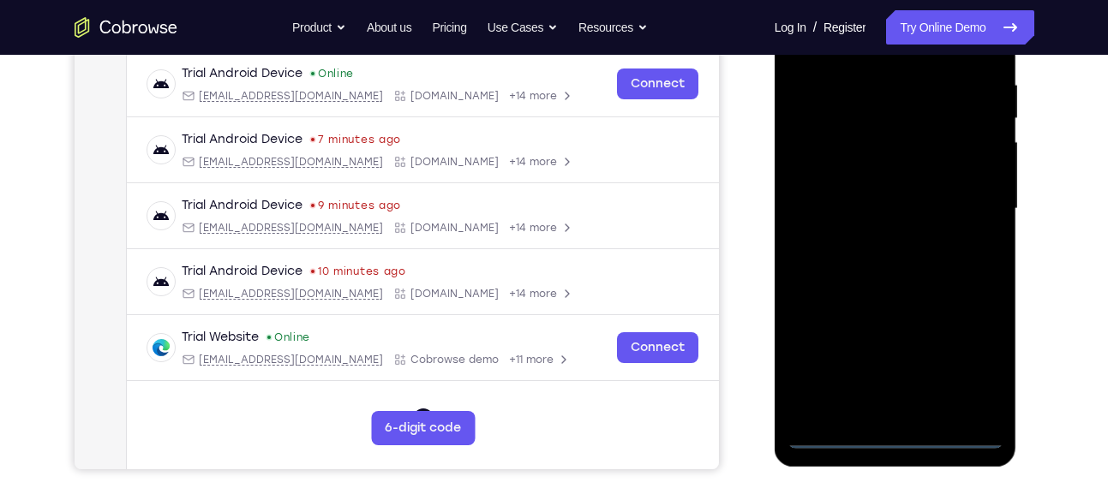
click at [889, 432] on div at bounding box center [895, 209] width 216 height 480
click at [893, 435] on div at bounding box center [895, 209] width 216 height 480
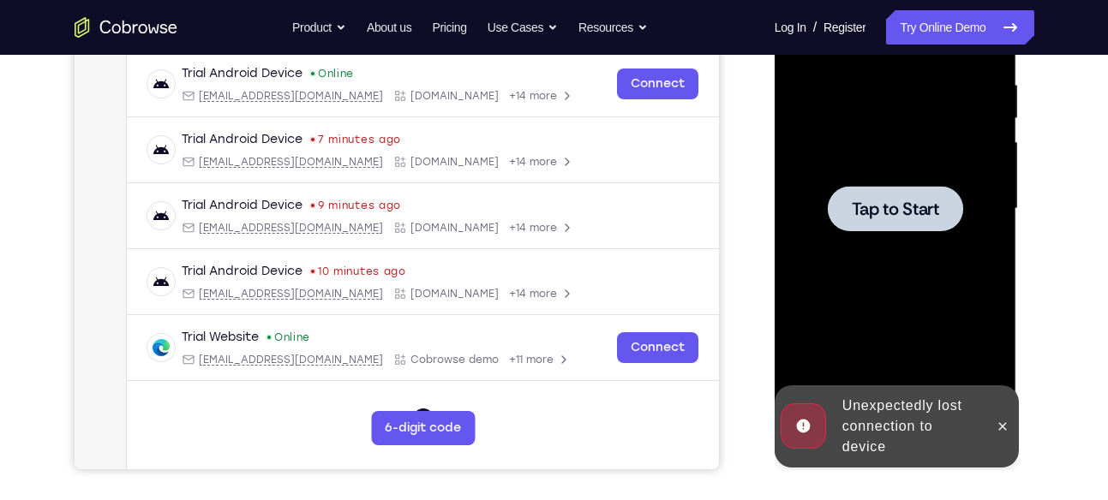
click at [914, 309] on div at bounding box center [895, 209] width 216 height 480
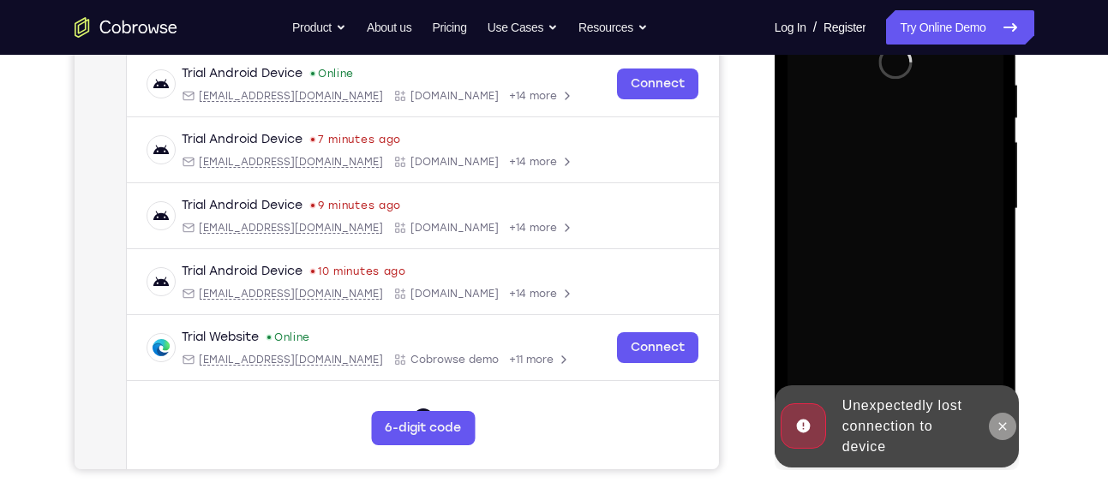
click at [1000, 420] on icon at bounding box center [1003, 427] width 14 height 14
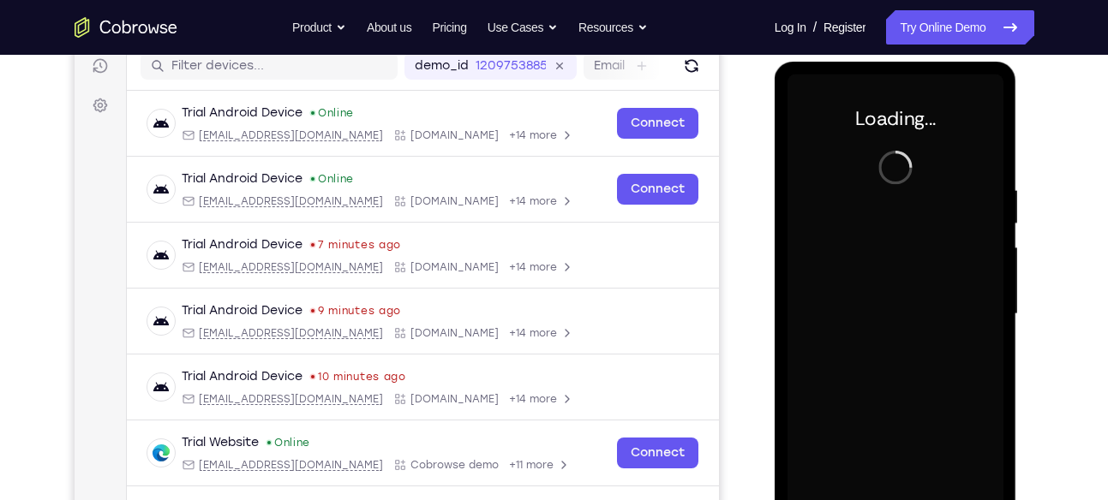
scroll to position [218, 0]
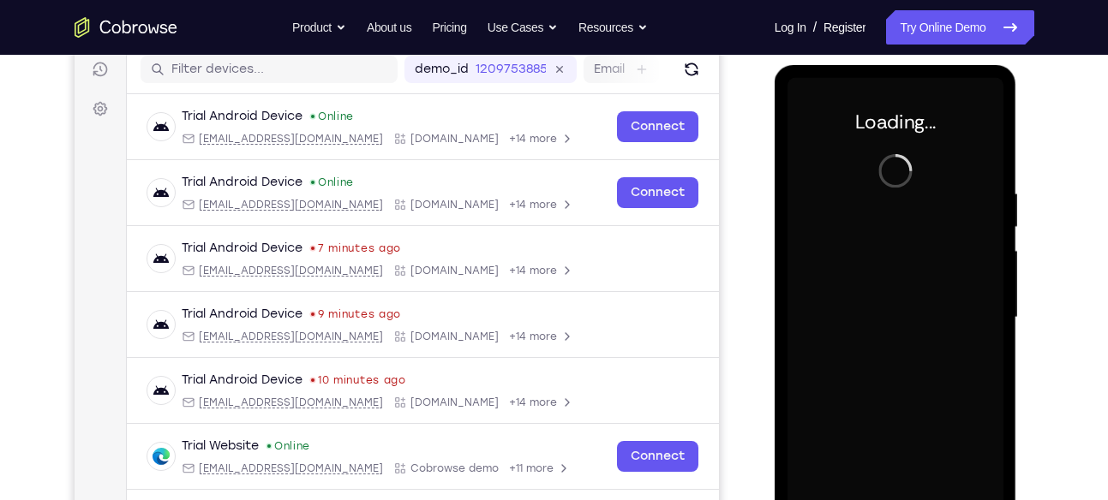
click at [987, 275] on div at bounding box center [895, 318] width 216 height 480
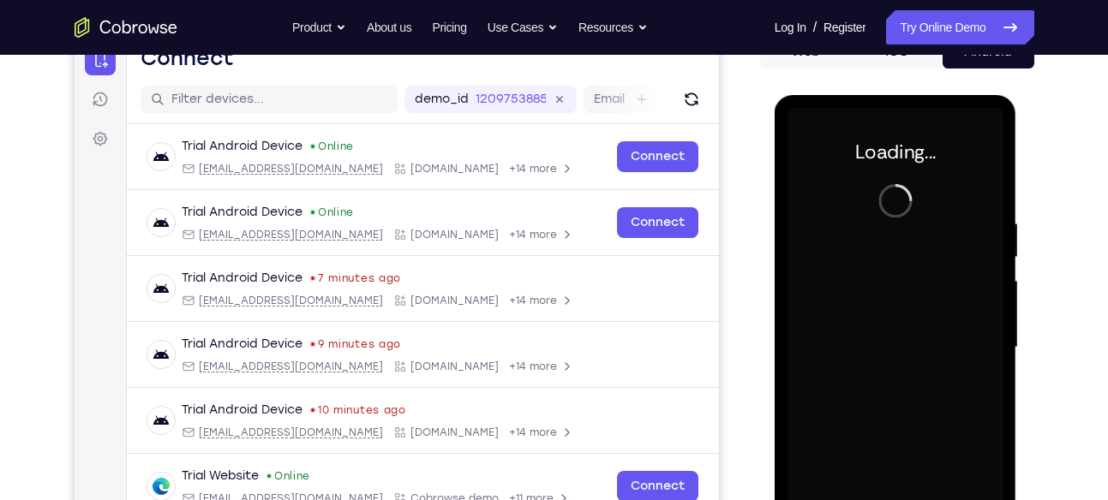
scroll to position [204, 0]
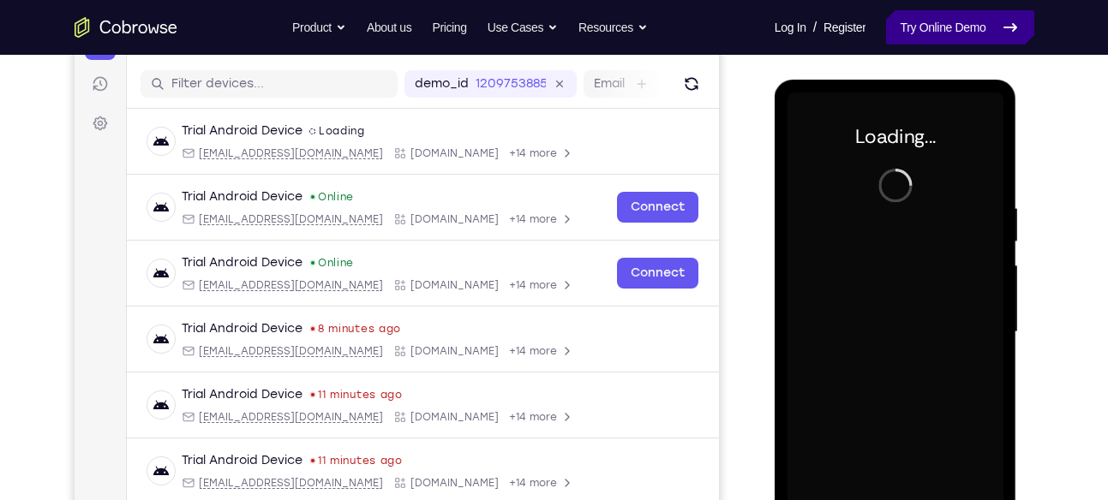
click at [889, 29] on link "Try Online Demo" at bounding box center [959, 27] width 147 height 34
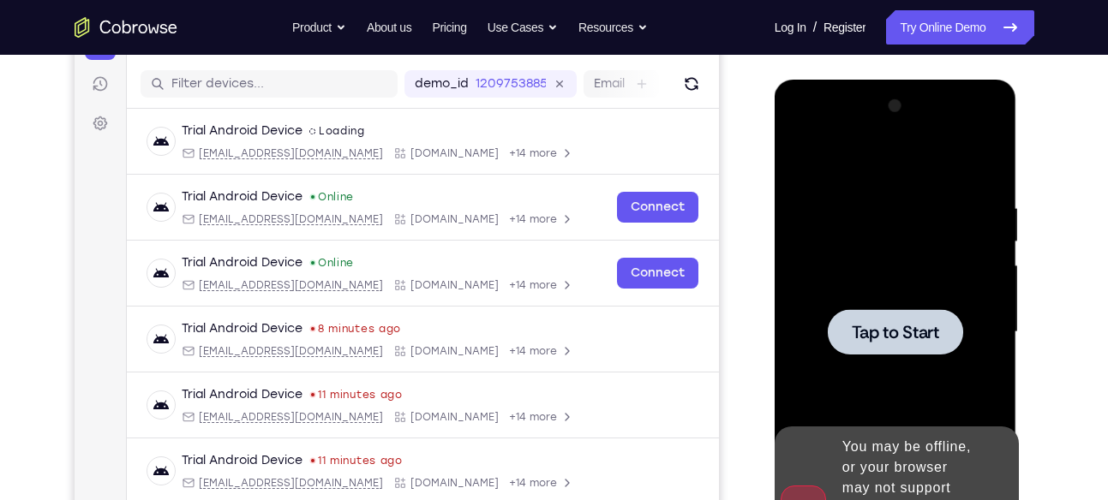
click at [897, 233] on div at bounding box center [895, 333] width 216 height 480
click at [876, 372] on div at bounding box center [895, 333] width 216 height 480
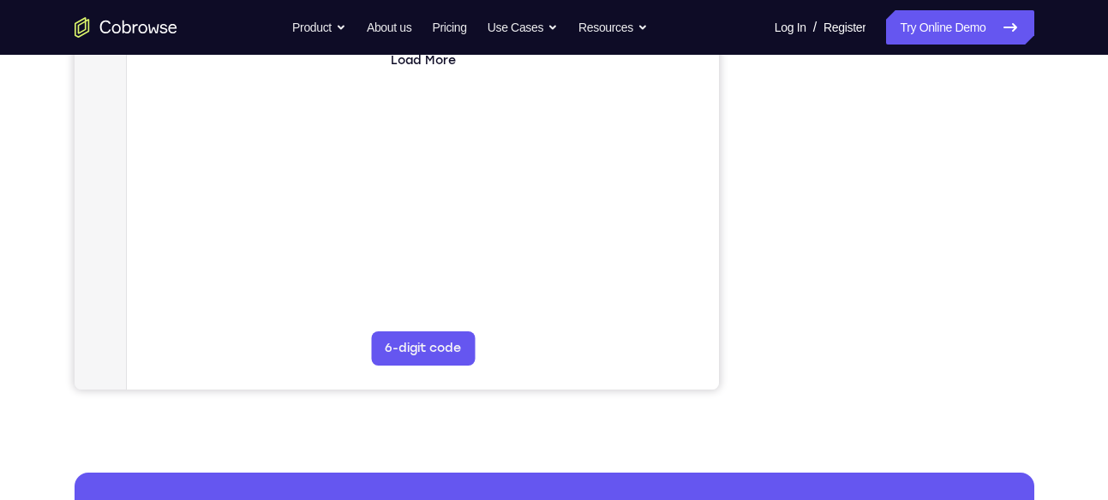
scroll to position [408, 0]
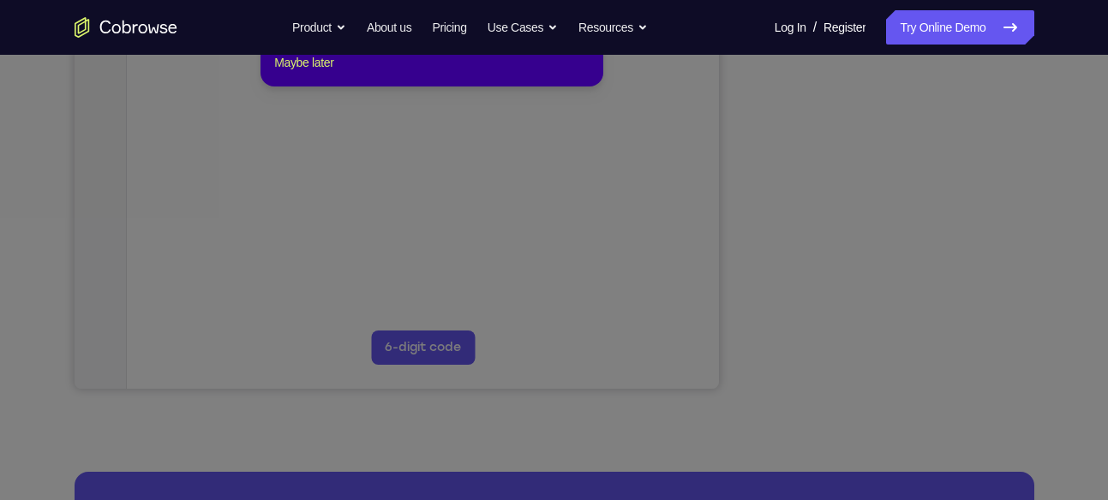
click at [890, 355] on icon at bounding box center [560, 211] width 1121 height 578
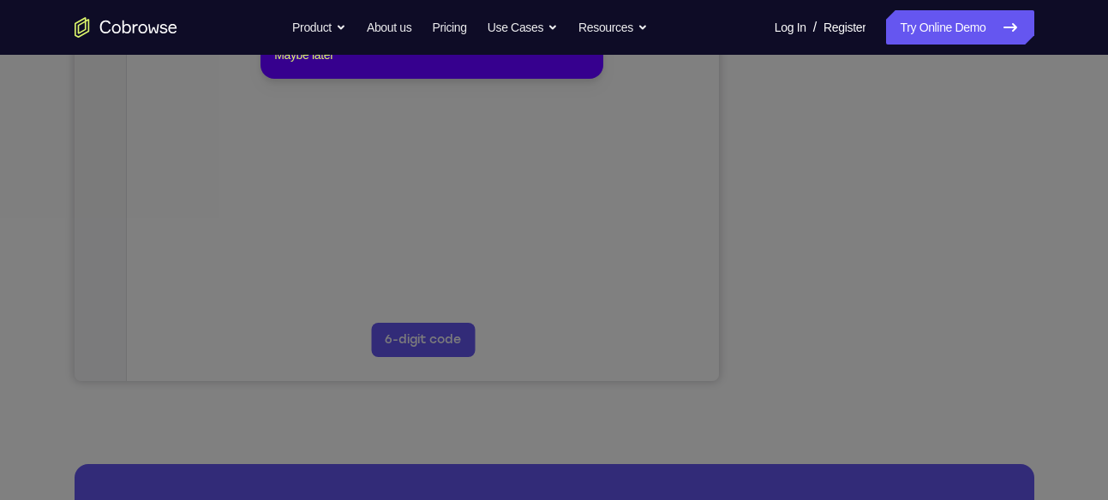
click at [365, 79] on div "1 of 8 × Click the Connect button to initiate a co-browse session with the devi…" at bounding box center [431, 12] width 343 height 134
click at [283, 65] on button "Maybe later" at bounding box center [303, 55] width 59 height 21
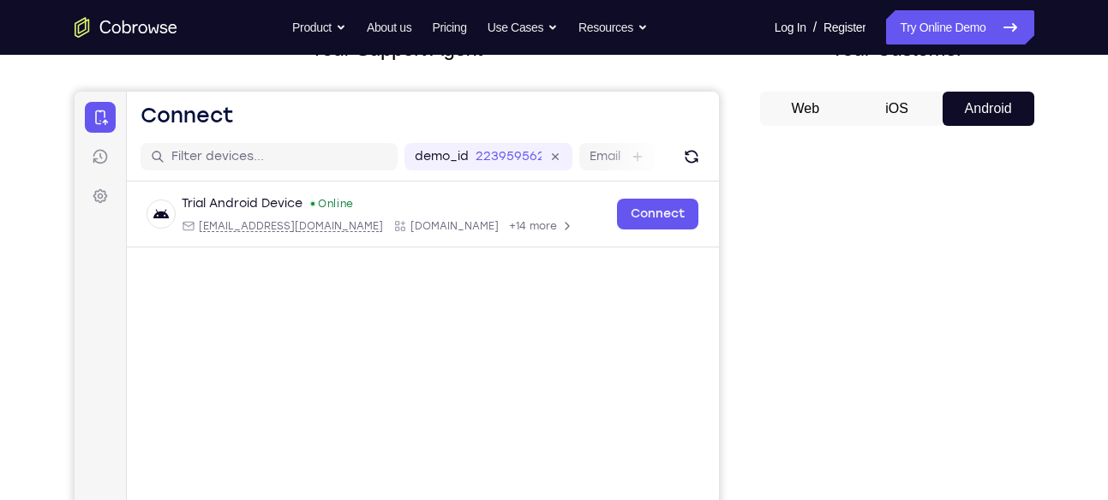
scroll to position [132, 0]
click at [880, 117] on button "iOS" at bounding box center [897, 108] width 92 height 34
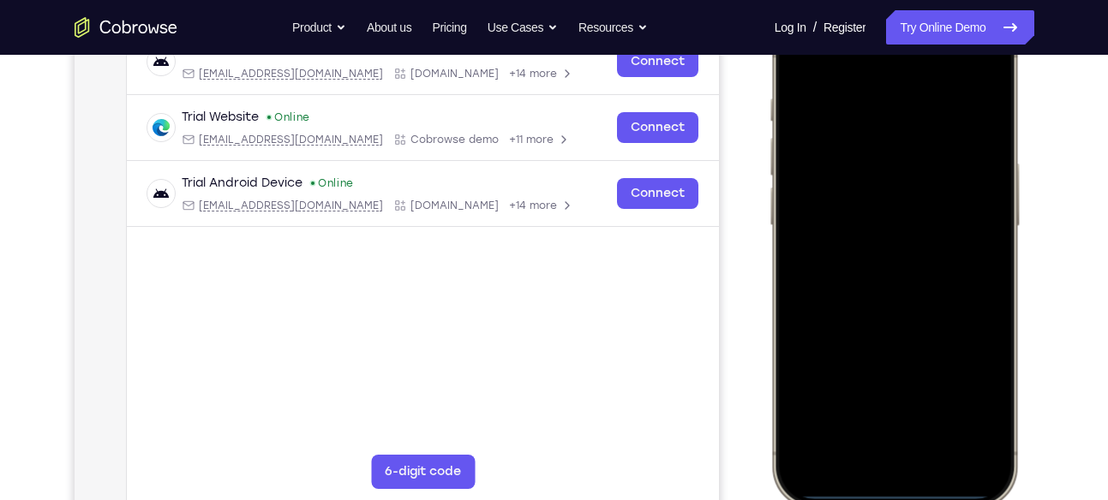
scroll to position [368, 0]
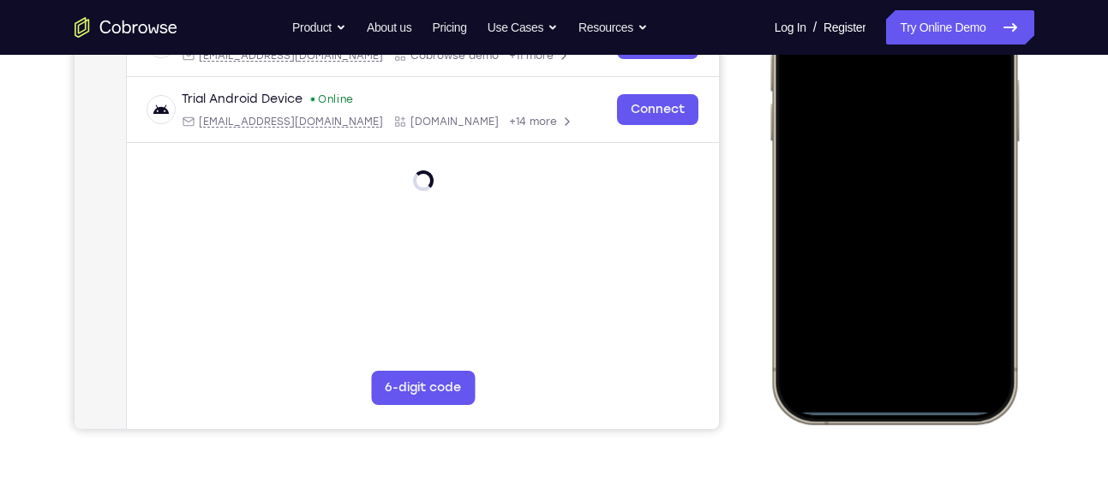
drag, startPoint x: 894, startPoint y: 406, endPoint x: 856, endPoint y: 263, distance: 148.0
click at [856, 263] on div at bounding box center [892, 169] width 225 height 489
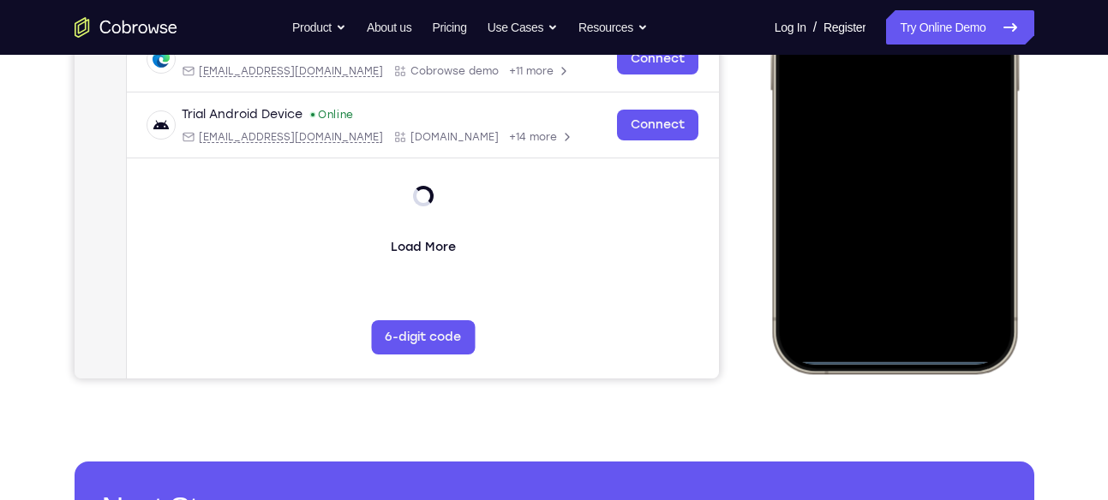
scroll to position [419, 0]
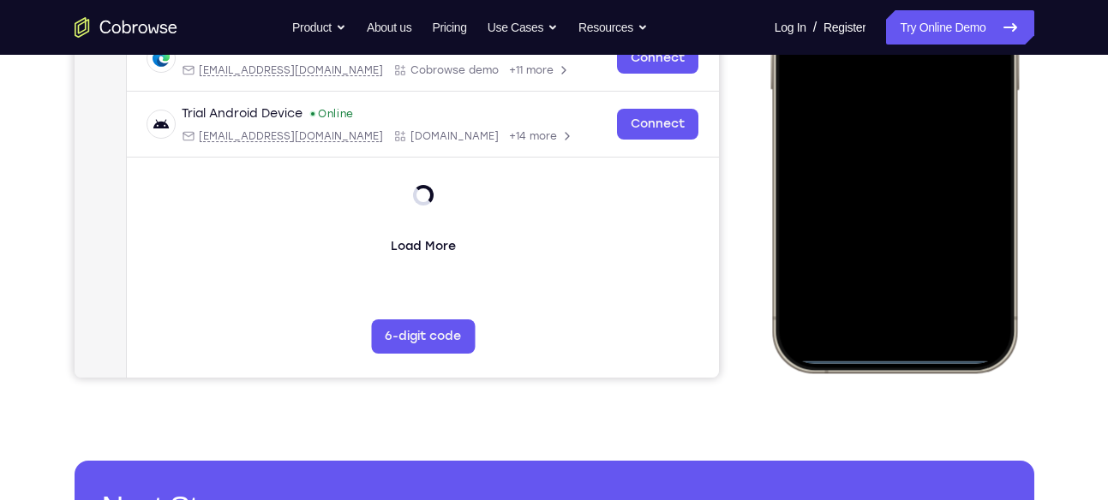
drag, startPoint x: 859, startPoint y: 308, endPoint x: 853, endPoint y: 237, distance: 70.5
click at [855, 238] on div at bounding box center [892, 118] width 225 height 489
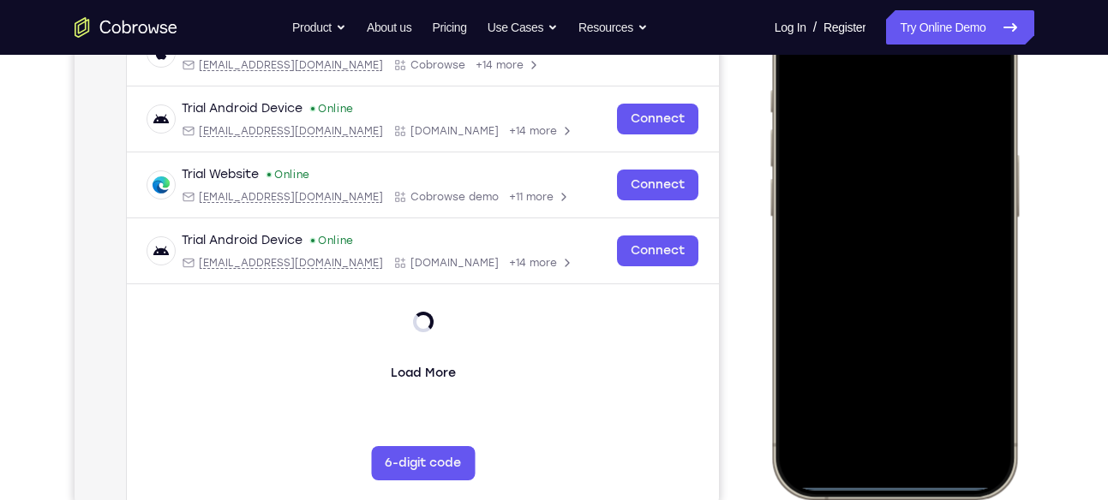
scroll to position [293, 0]
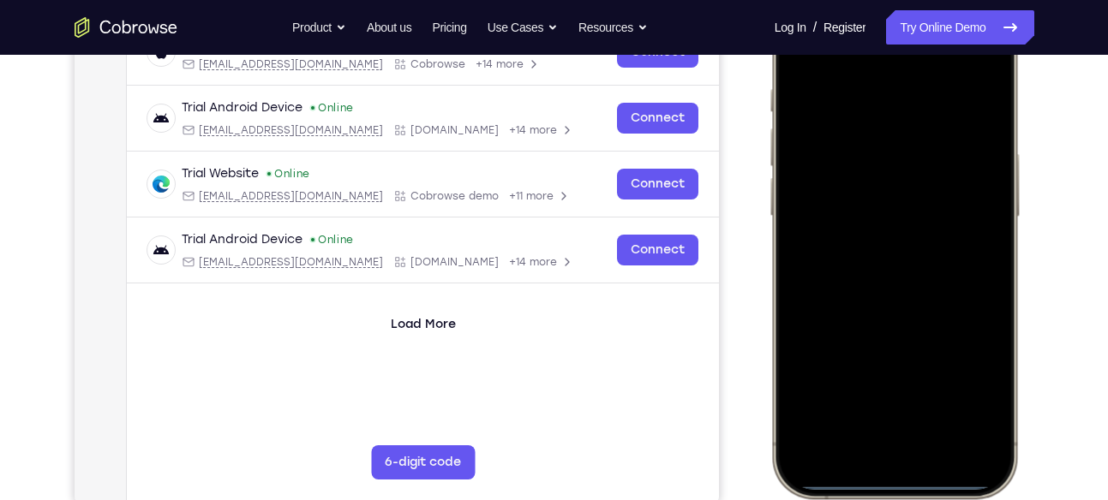
drag, startPoint x: 900, startPoint y: 481, endPoint x: 894, endPoint y: 198, distance: 283.6
click at [894, 198] on div at bounding box center [892, 244] width 225 height 489
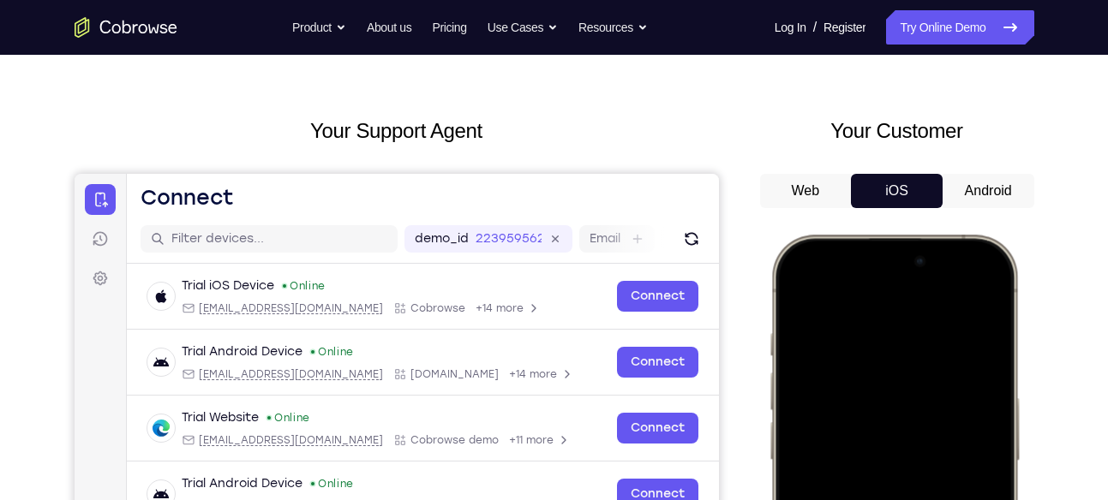
scroll to position [50, 0]
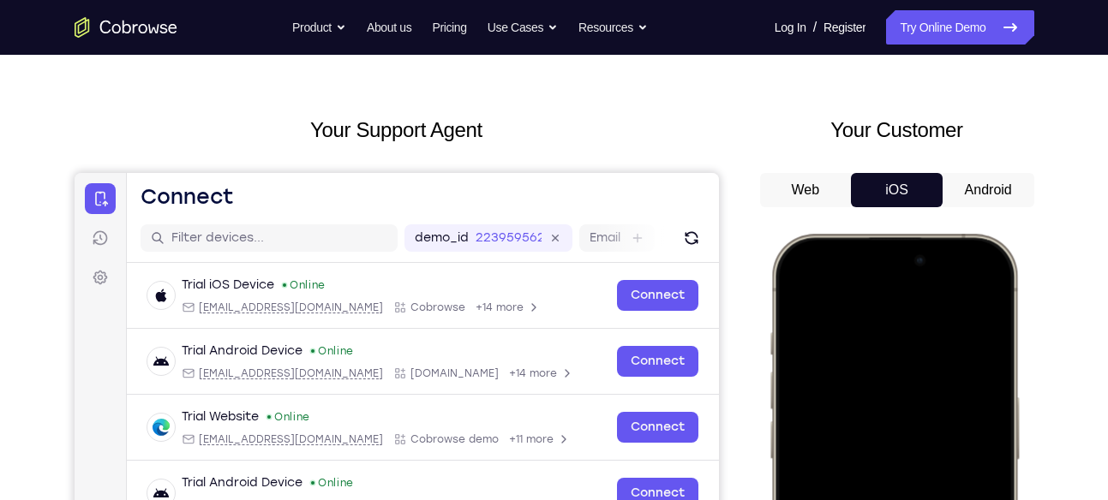
drag, startPoint x: 888, startPoint y: 296, endPoint x: 905, endPoint y: 434, distance: 139.8
click at [905, 434] on div at bounding box center [892, 487] width 225 height 489
drag, startPoint x: 895, startPoint y: 279, endPoint x: 899, endPoint y: 465, distance: 185.9
click at [899, 465] on div at bounding box center [892, 487] width 225 height 489
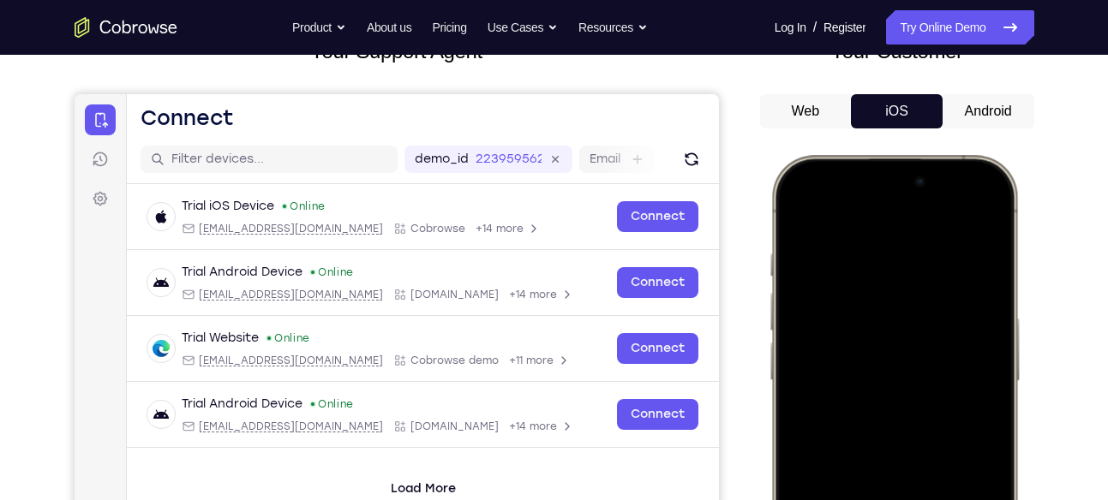
scroll to position [130, 0]
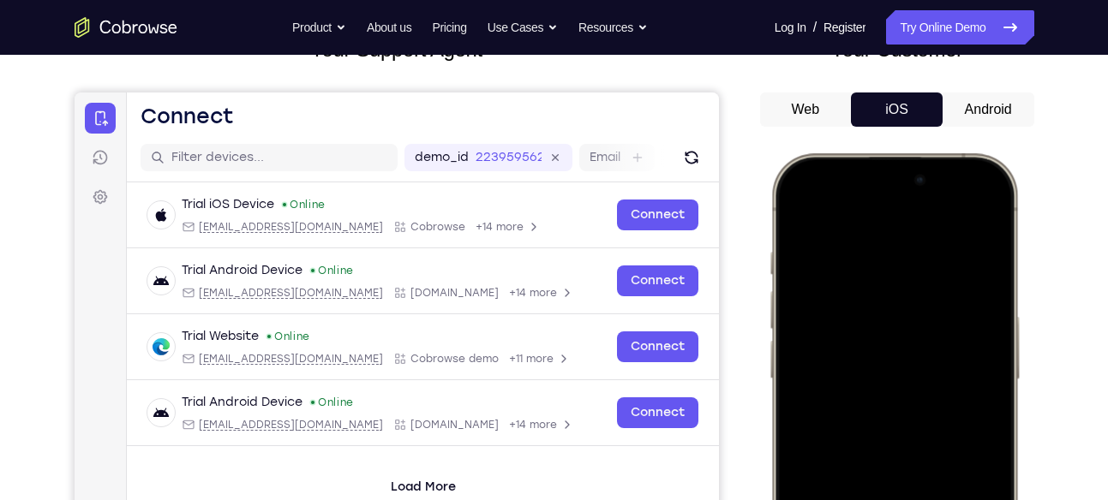
drag, startPoint x: 894, startPoint y: 206, endPoint x: 952, endPoint y: 496, distance: 296.2
click at [952, 496] on div at bounding box center [892, 407] width 225 height 489
drag, startPoint x: 905, startPoint y: 185, endPoint x: 968, endPoint y: 426, distance: 249.0
click at [968, 426] on div at bounding box center [892, 407] width 225 height 489
click at [993, 210] on div at bounding box center [892, 407] width 225 height 489
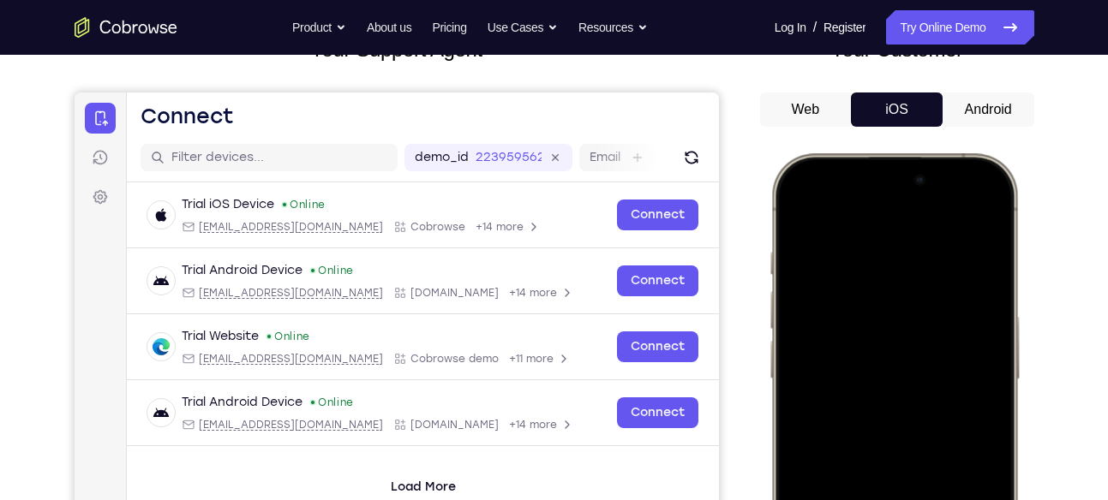
click at [960, 223] on div at bounding box center [892, 407] width 225 height 489
click at [985, 227] on div at bounding box center [892, 407] width 225 height 489
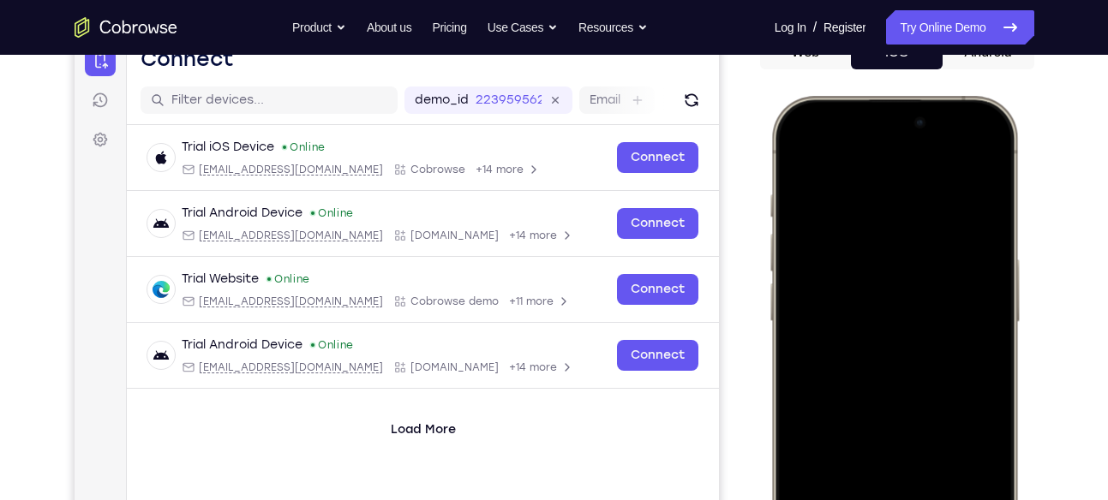
scroll to position [183, 0]
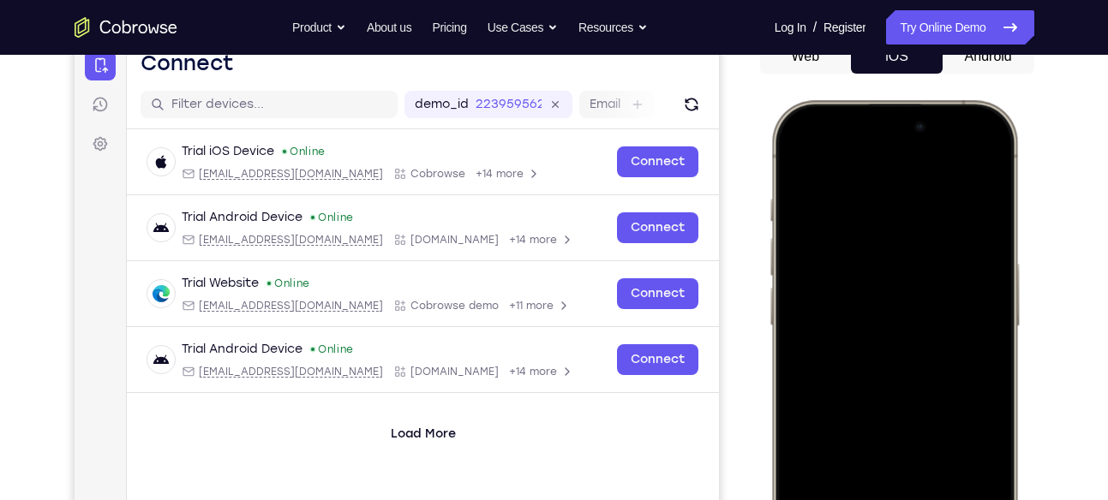
drag, startPoint x: 832, startPoint y: 132, endPoint x: 918, endPoint y: 499, distance: 376.8
click at [918, 499] on div at bounding box center [892, 354] width 225 height 489
drag, startPoint x: 895, startPoint y: 121, endPoint x: 924, endPoint y: 374, distance: 254.3
click at [924, 374] on div at bounding box center [892, 354] width 225 height 489
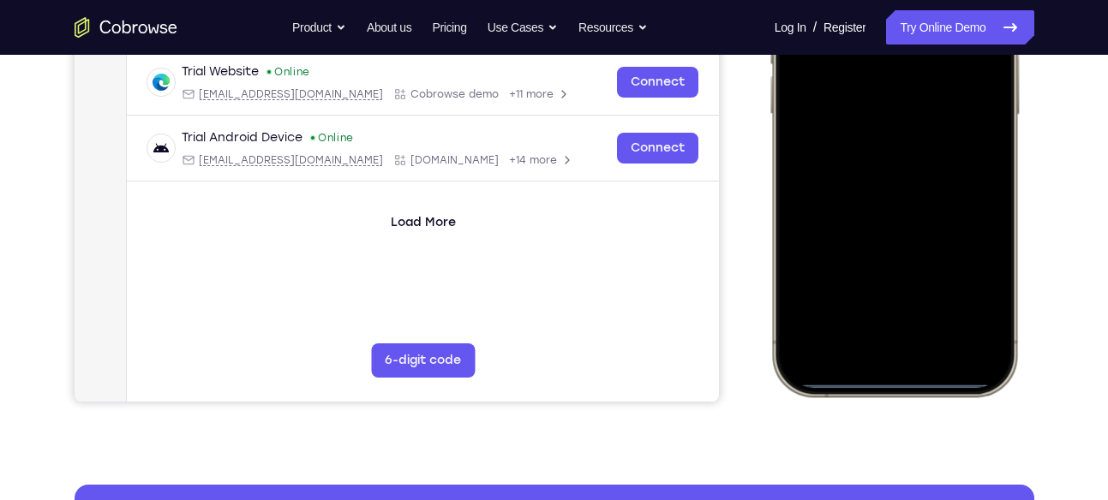
scroll to position [399, 0]
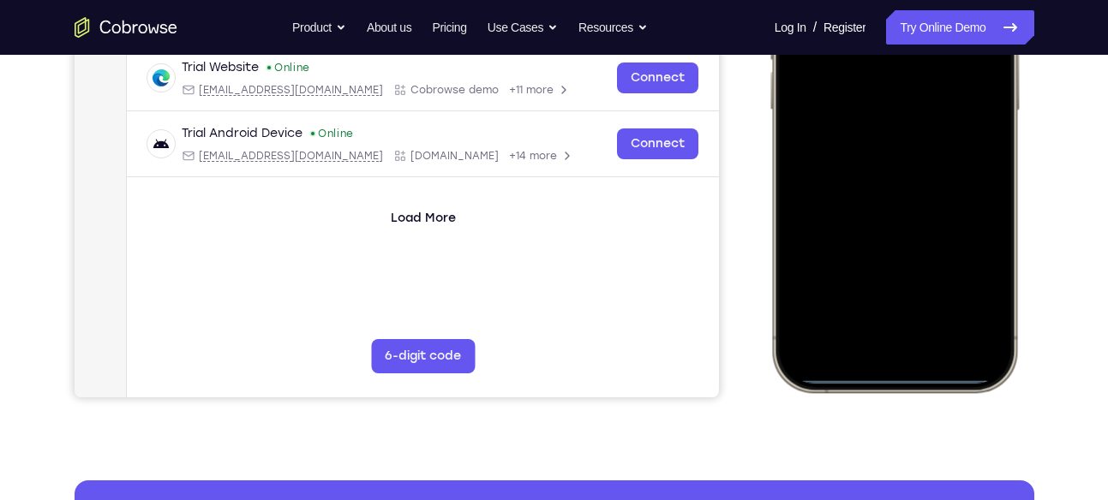
click at [910, 378] on div at bounding box center [892, 138] width 225 height 489
drag, startPoint x: 910, startPoint y: 378, endPoint x: 850, endPoint y: 137, distance: 248.1
click at [850, 137] on div at bounding box center [892, 138] width 225 height 489
drag, startPoint x: 902, startPoint y: 370, endPoint x: 835, endPoint y: 146, distance: 234.2
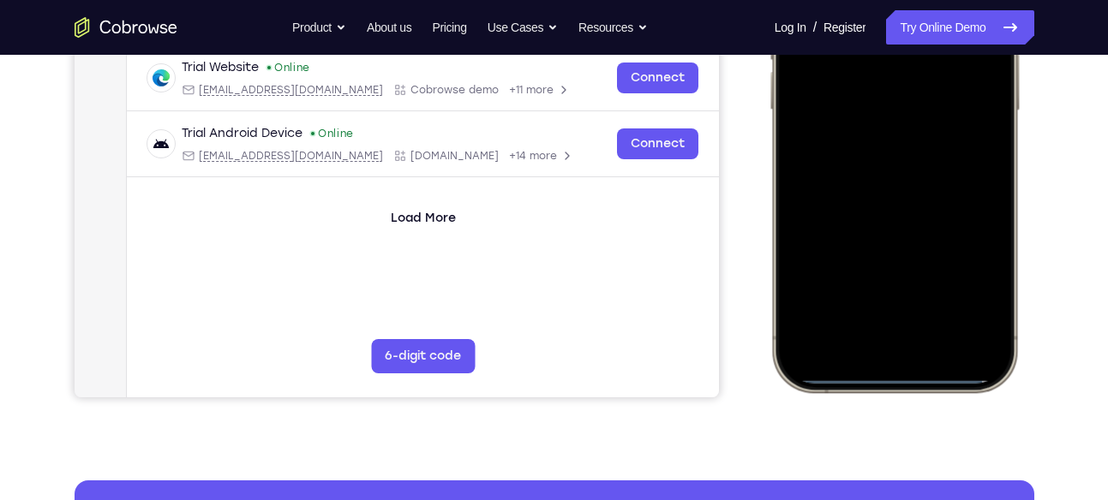
click at [835, 146] on div at bounding box center [892, 138] width 225 height 489
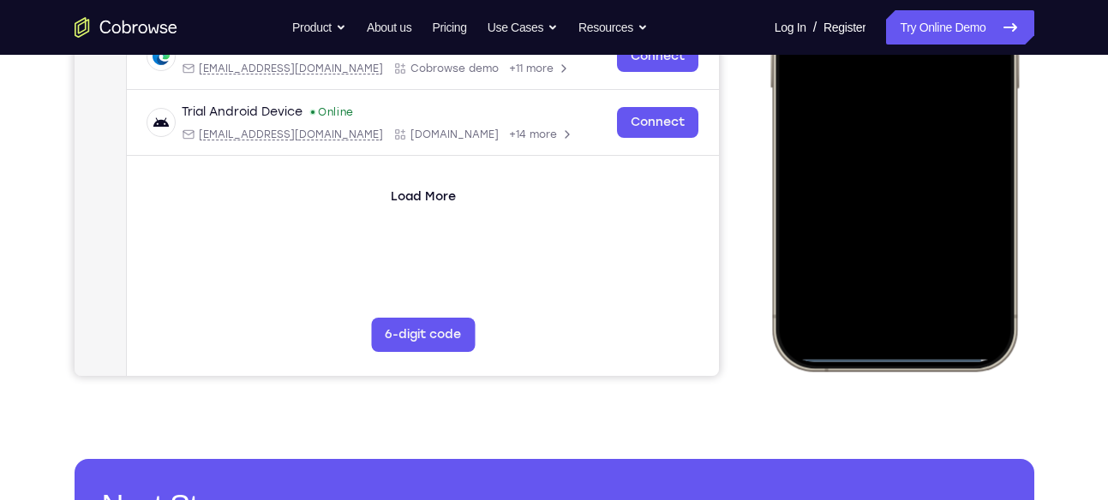
scroll to position [427, 0]
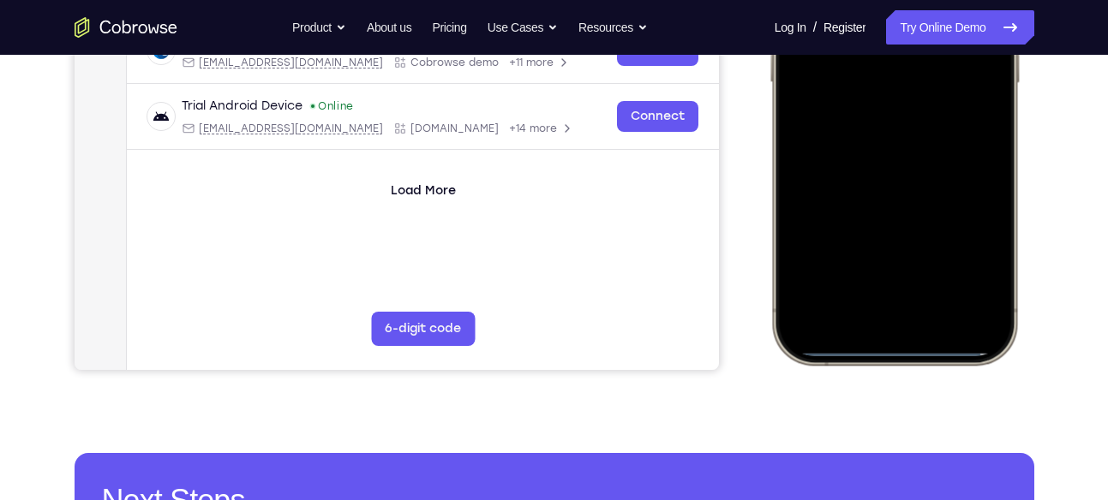
drag, startPoint x: 864, startPoint y: 349, endPoint x: 838, endPoint y: 132, distance: 218.4
click at [838, 132] on div at bounding box center [892, 110] width 225 height 489
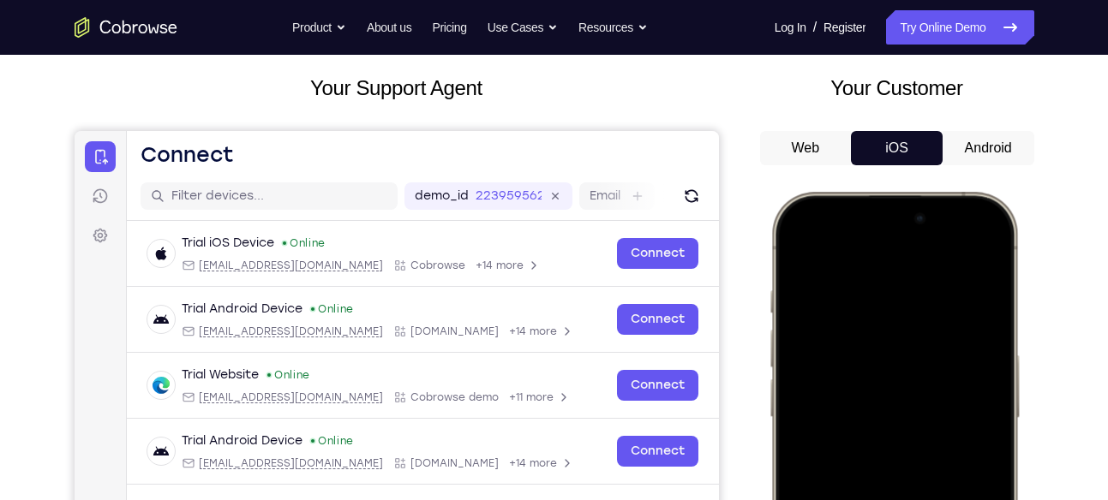
scroll to position [88, 0]
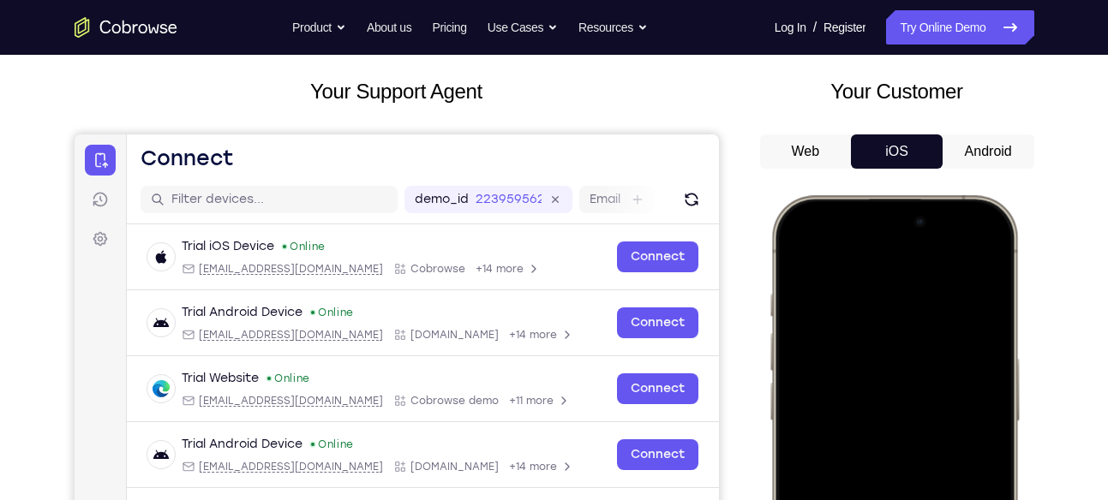
click at [795, 260] on div at bounding box center [892, 449] width 225 height 489
drag, startPoint x: 907, startPoint y: 242, endPoint x: 913, endPoint y: 467, distance: 224.5
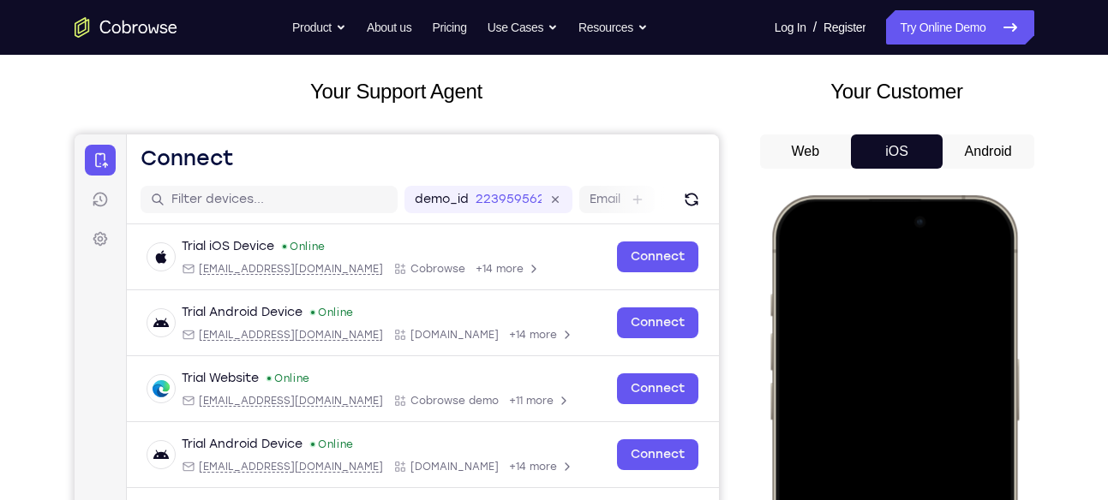
click at [913, 467] on div at bounding box center [892, 449] width 225 height 489
drag, startPoint x: 891, startPoint y: 246, endPoint x: 937, endPoint y: 450, distance: 209.1
click at [937, 450] on div at bounding box center [892, 449] width 225 height 489
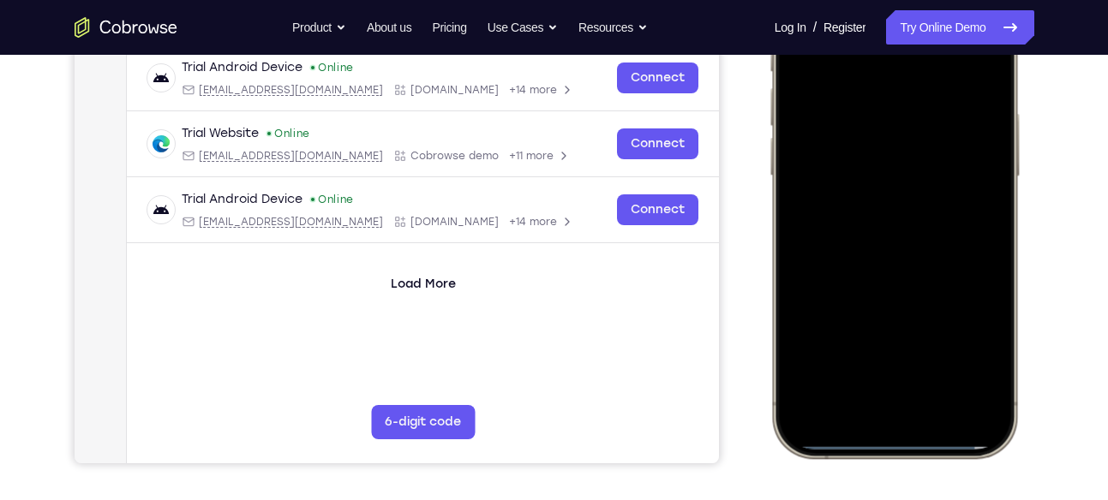
scroll to position [337, 0]
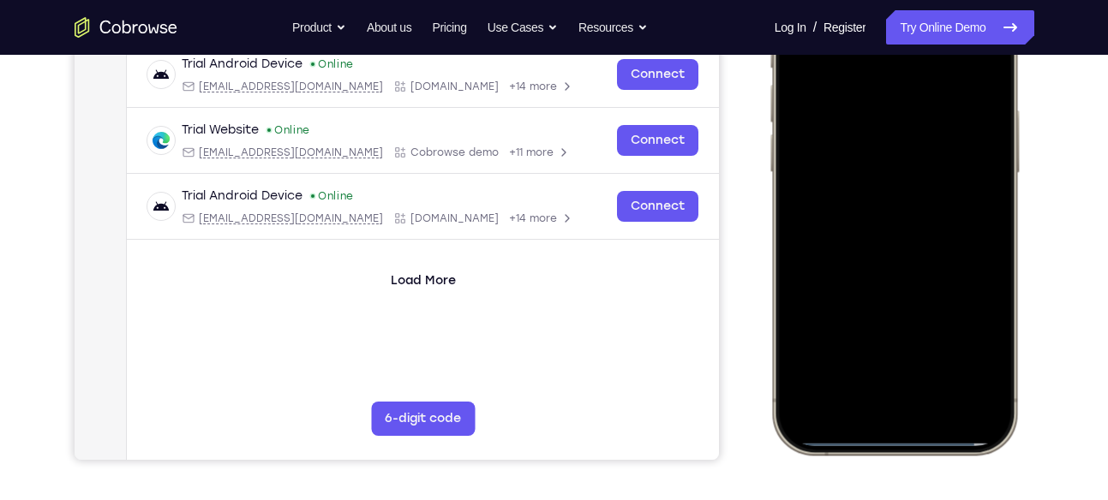
click at [907, 448] on div at bounding box center [894, 201] width 252 height 509
click at [894, 441] on div at bounding box center [892, 200] width 225 height 489
drag, startPoint x: 894, startPoint y: 441, endPoint x: 870, endPoint y: 286, distance: 156.9
click at [870, 286] on div at bounding box center [892, 200] width 225 height 489
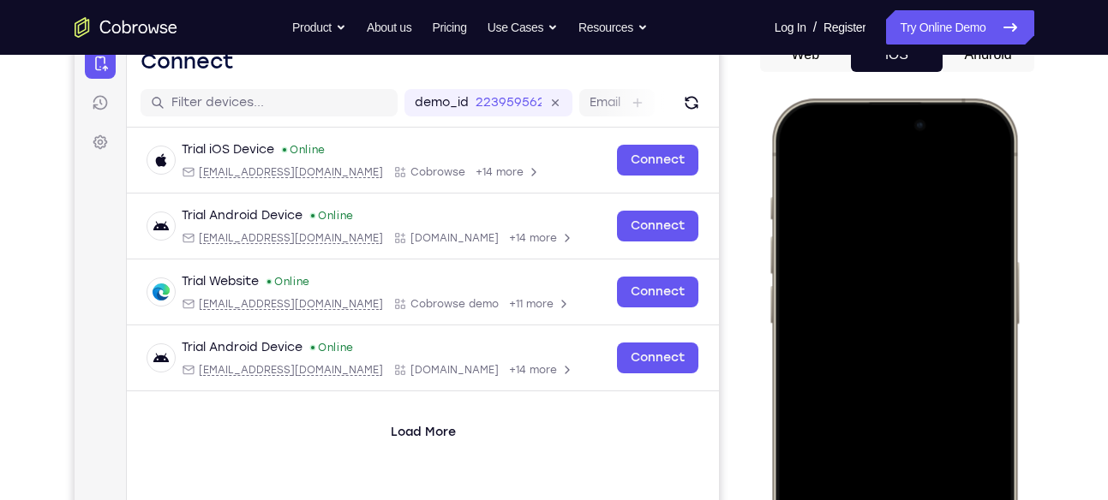
scroll to position [184, 0]
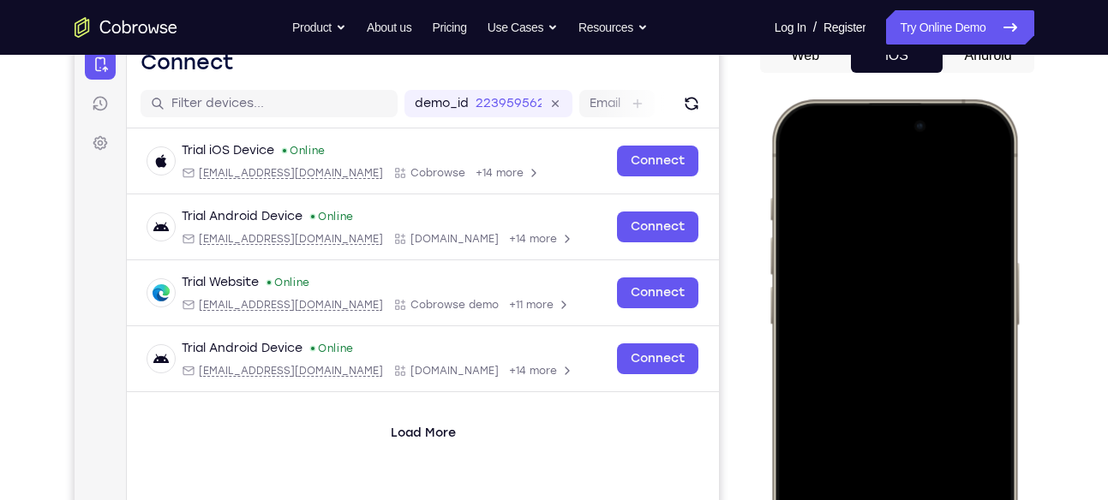
click at [876, 161] on div at bounding box center [892, 353] width 225 height 489
click at [887, 158] on div at bounding box center [892, 353] width 225 height 489
drag, startPoint x: 887, startPoint y: 158, endPoint x: 901, endPoint y: 541, distance: 383.2
click at [901, 499] on div at bounding box center [892, 353] width 225 height 489
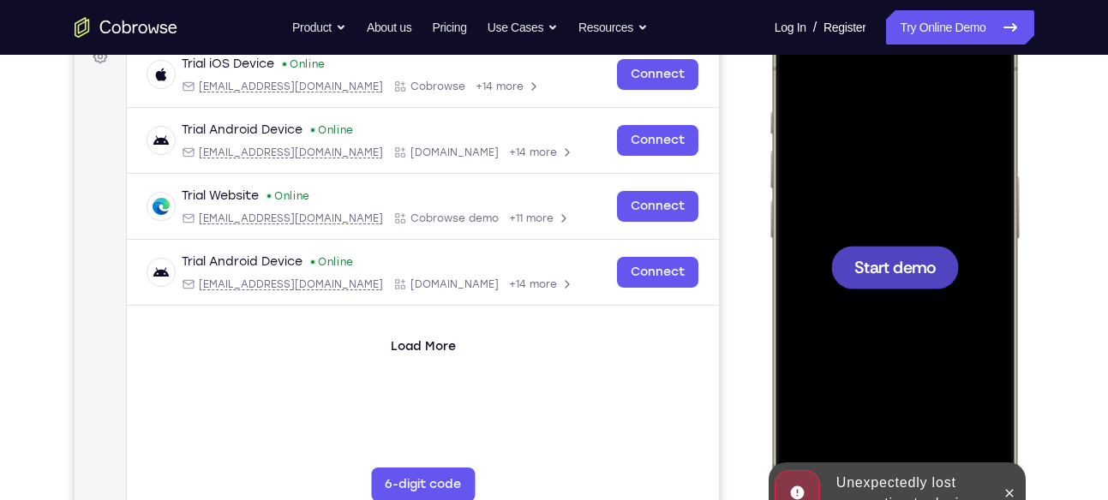
scroll to position [272, 0]
click at [863, 318] on div at bounding box center [892, 265] width 225 height 489
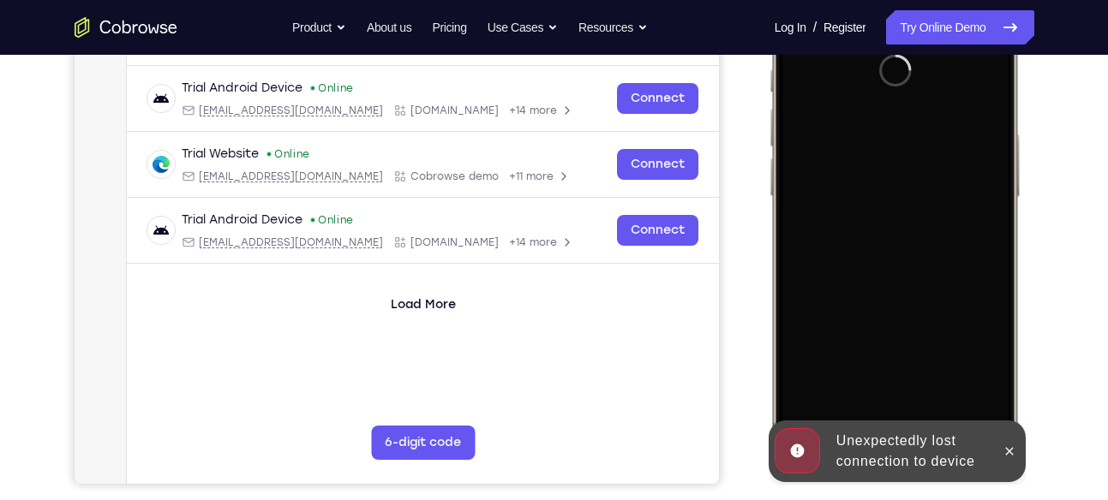
scroll to position [314, 0]
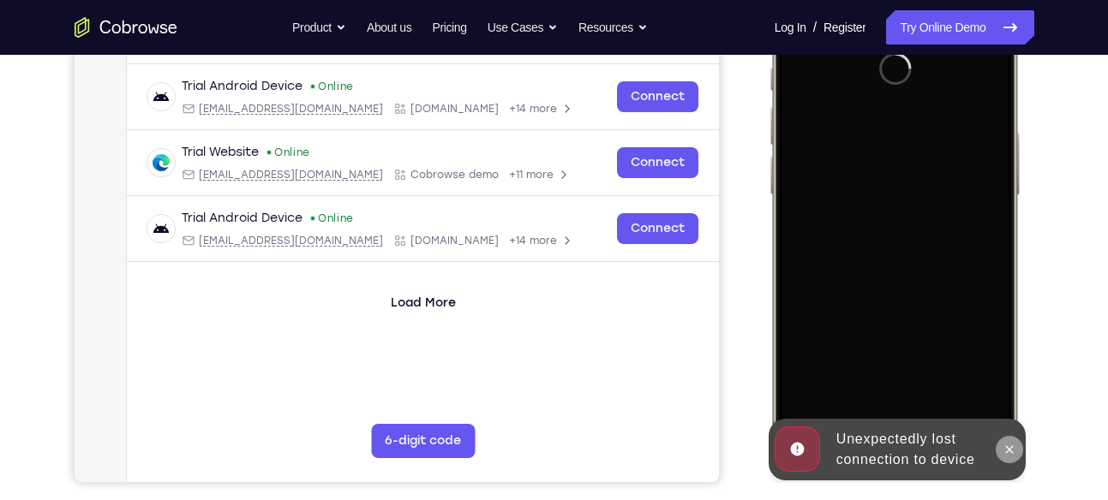
click at [1008, 445] on icon at bounding box center [1009, 450] width 14 height 14
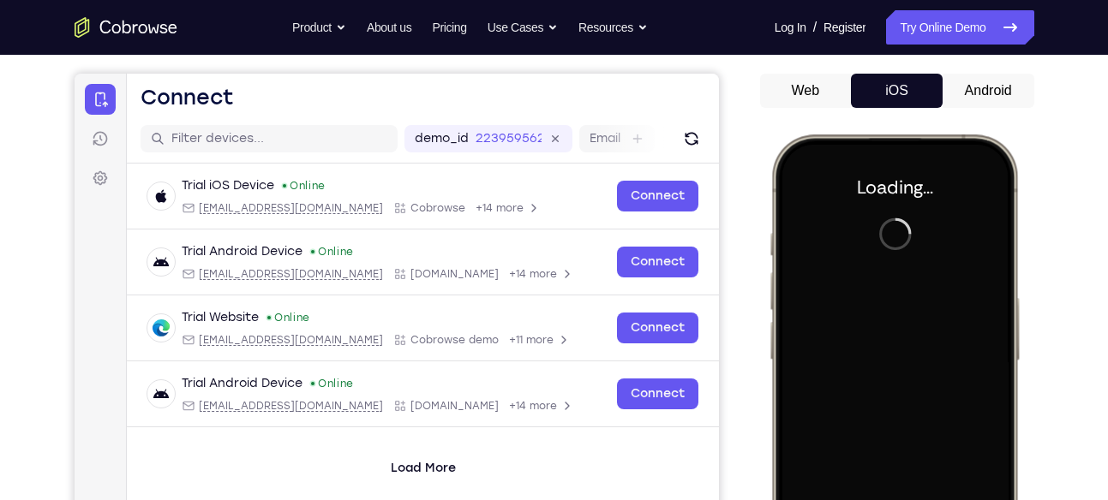
scroll to position [151, 0]
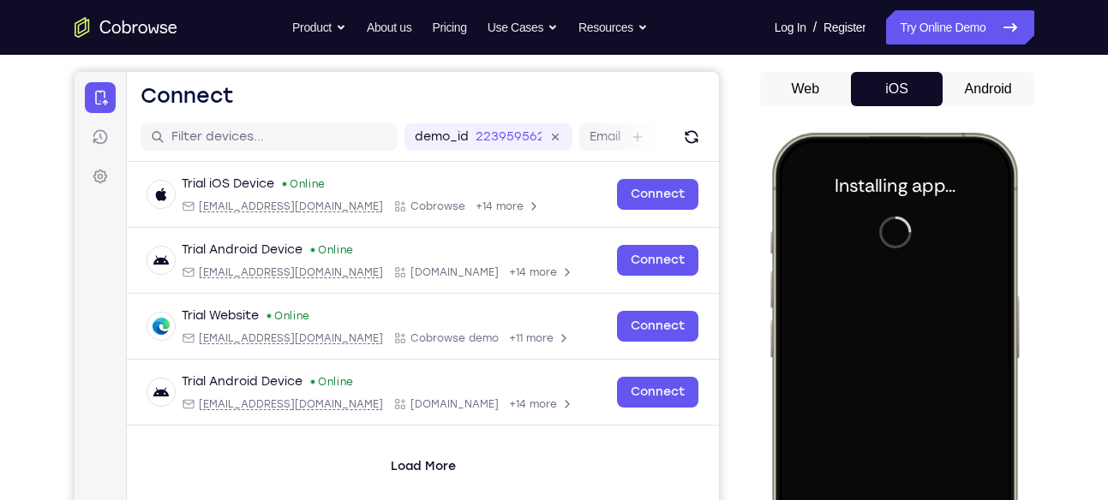
click at [815, 105] on button "Web" at bounding box center [806, 89] width 92 height 34
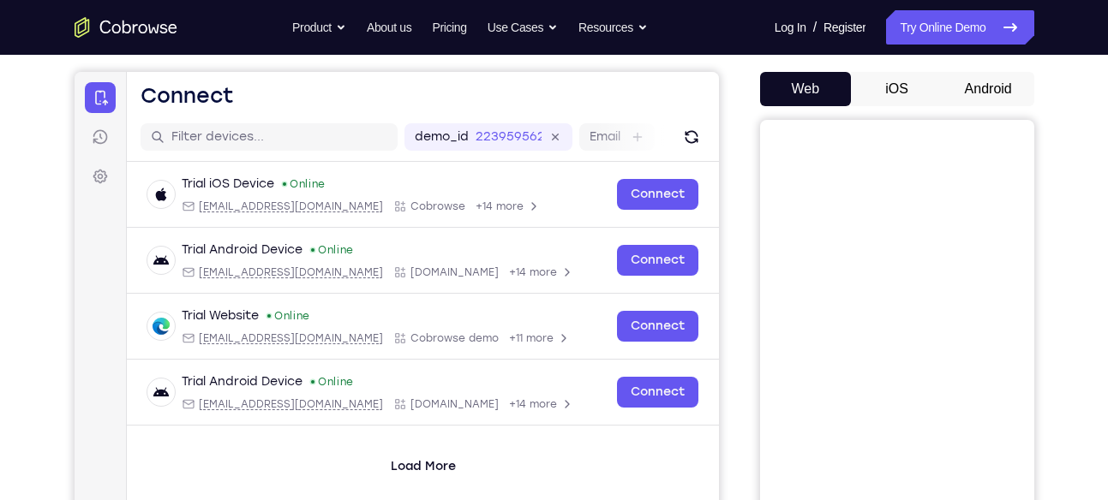
click at [865, 93] on button "iOS" at bounding box center [897, 89] width 92 height 34
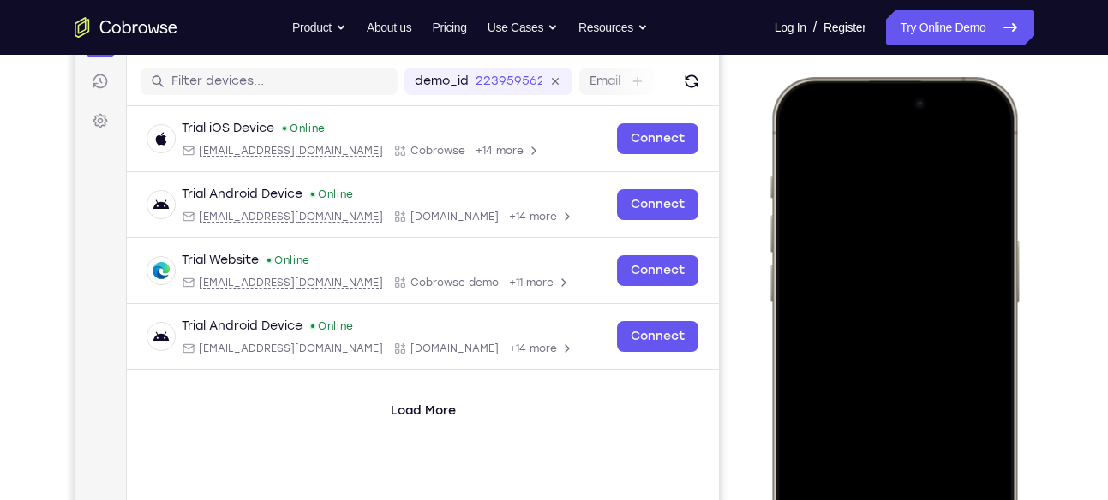
scroll to position [206, 0]
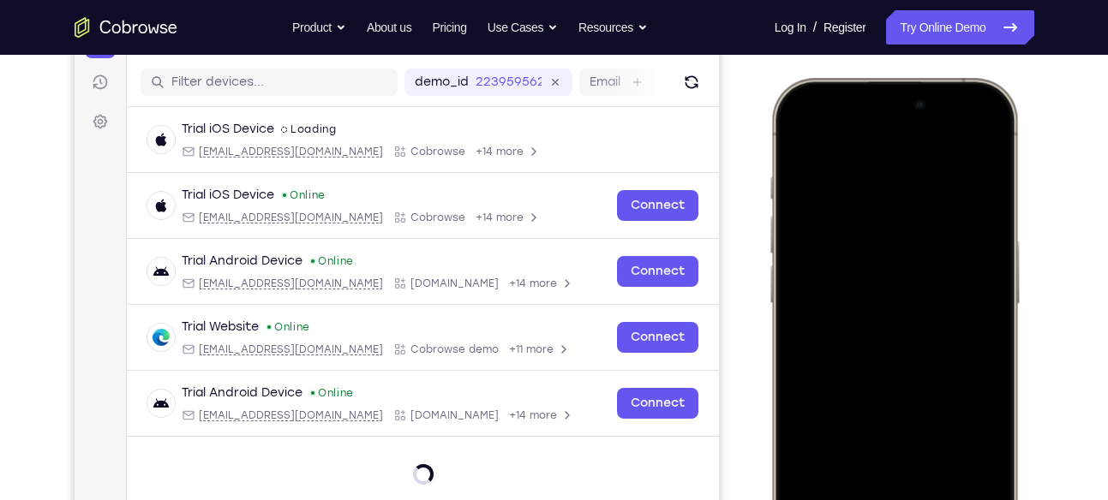
click at [949, 107] on div at bounding box center [892, 331] width 225 height 489
drag, startPoint x: 949, startPoint y: 107, endPoint x: 971, endPoint y: 378, distance: 271.6
click at [971, 378] on div at bounding box center [892, 331] width 225 height 489
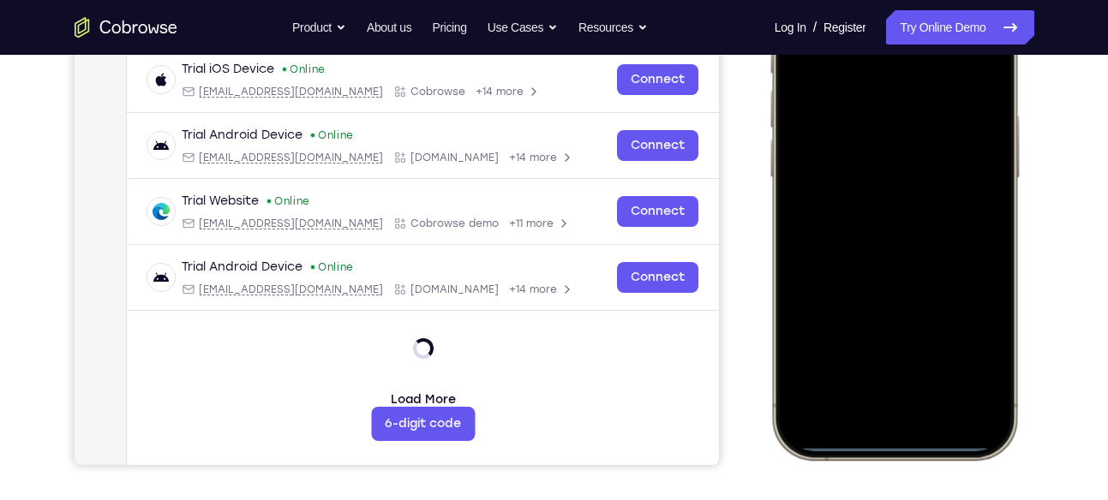
scroll to position [369, 0]
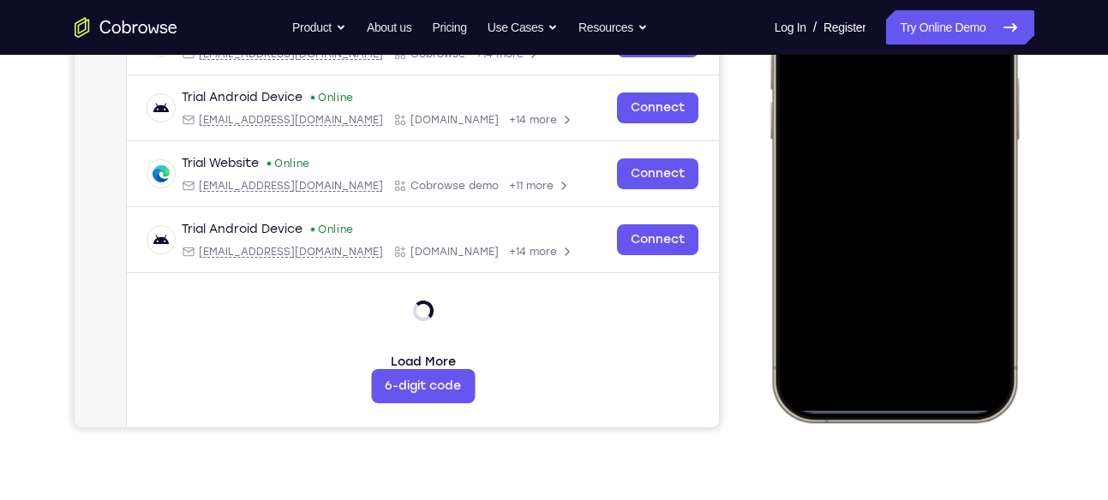
click at [894, 412] on div at bounding box center [892, 168] width 225 height 489
drag, startPoint x: 889, startPoint y: 228, endPoint x: 937, endPoint y: 402, distance: 180.4
click at [937, 402] on div at bounding box center [892, 168] width 225 height 489
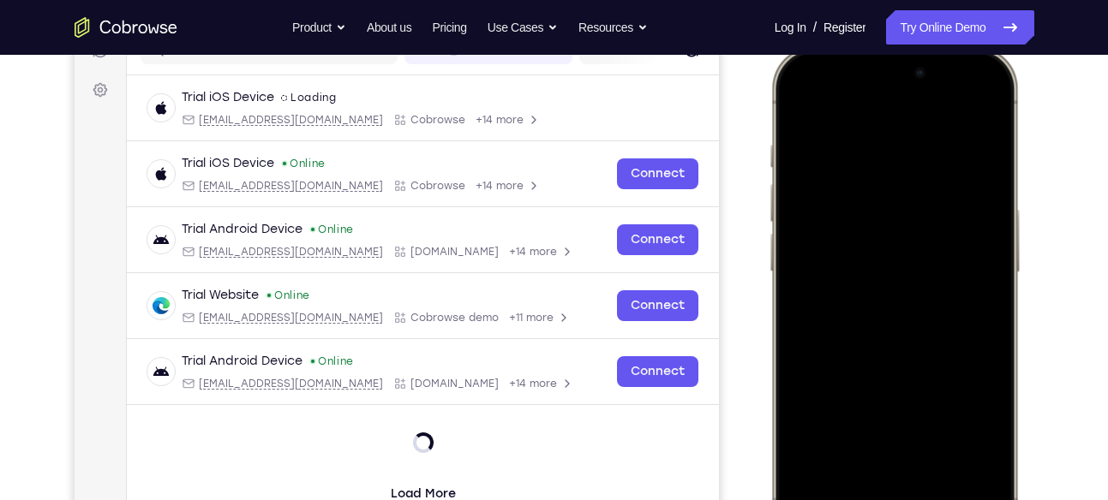
scroll to position [235, 0]
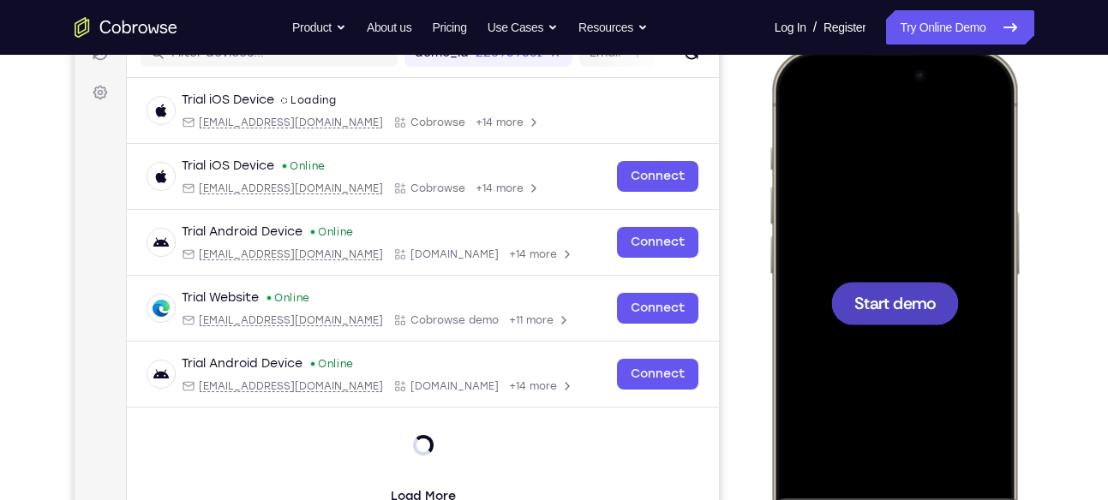
click at [991, 100] on div at bounding box center [892, 302] width 225 height 489
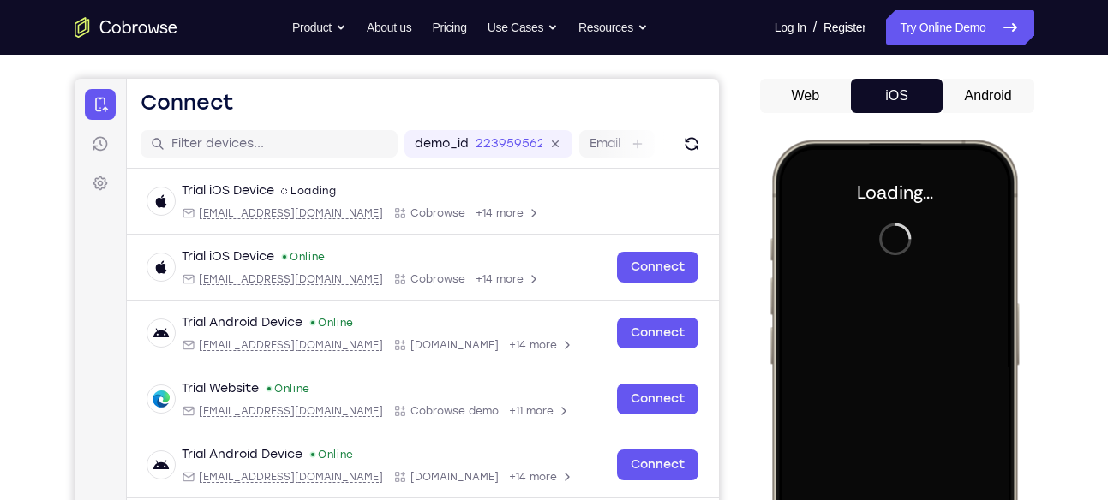
scroll to position [143, 0]
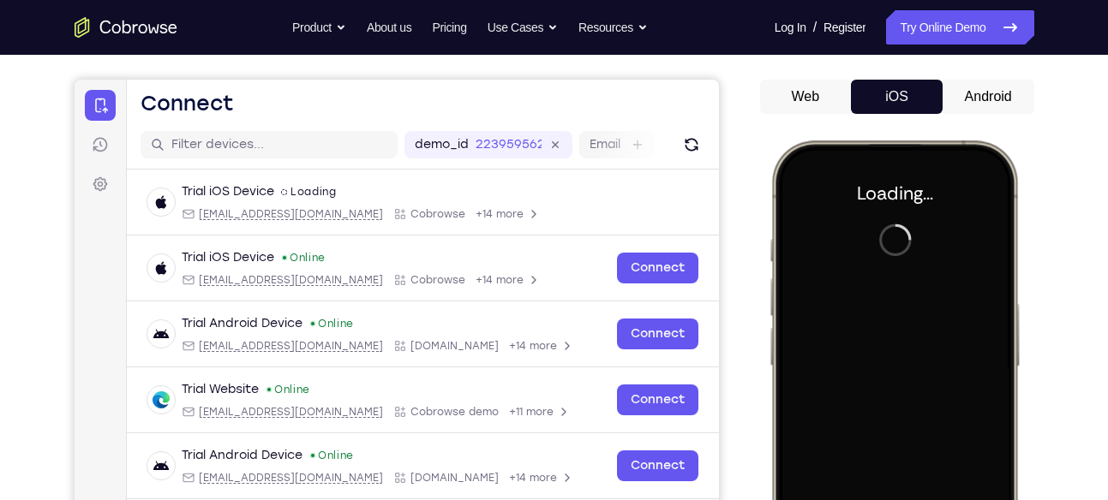
click at [992, 100] on button "Android" at bounding box center [988, 97] width 92 height 34
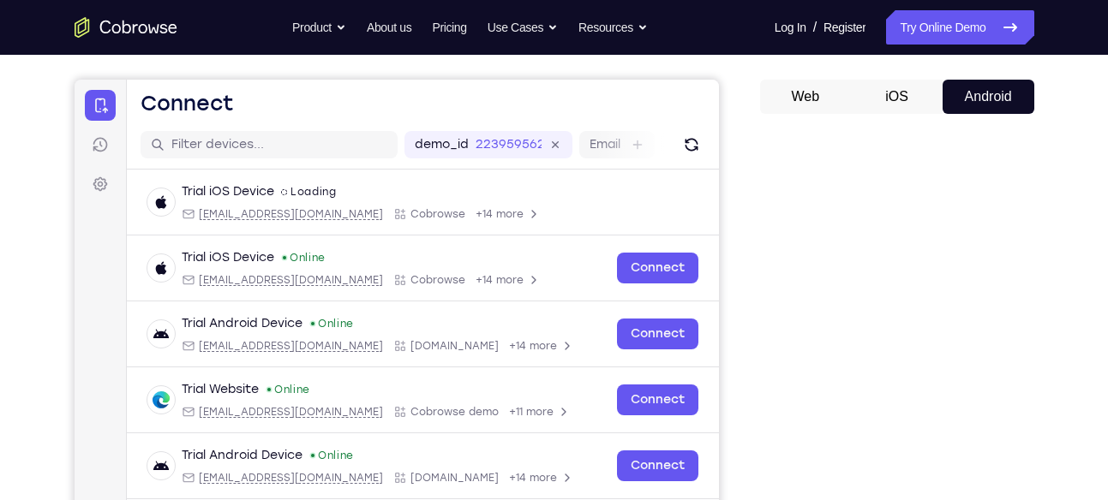
click at [992, 100] on button "Android" at bounding box center [988, 97] width 92 height 34
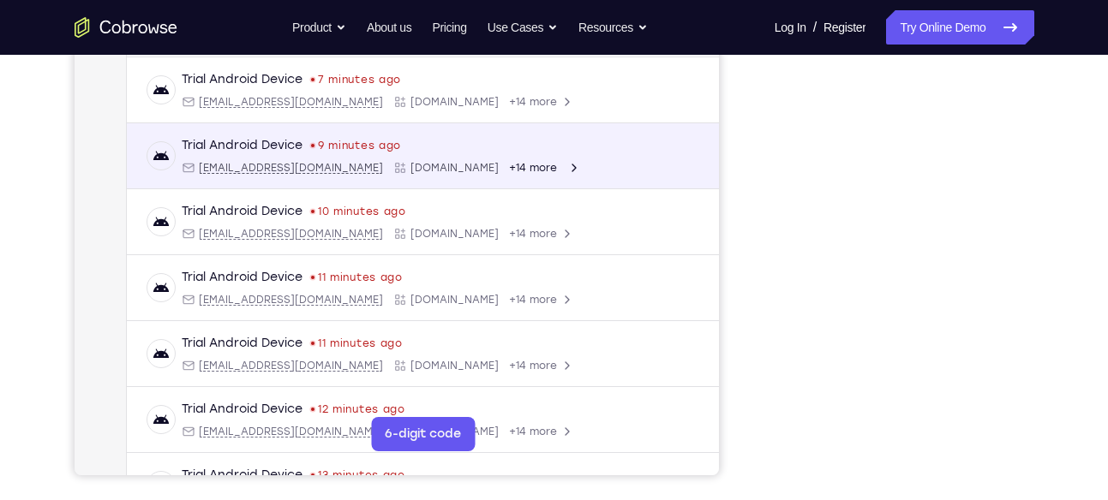
scroll to position [192, 0]
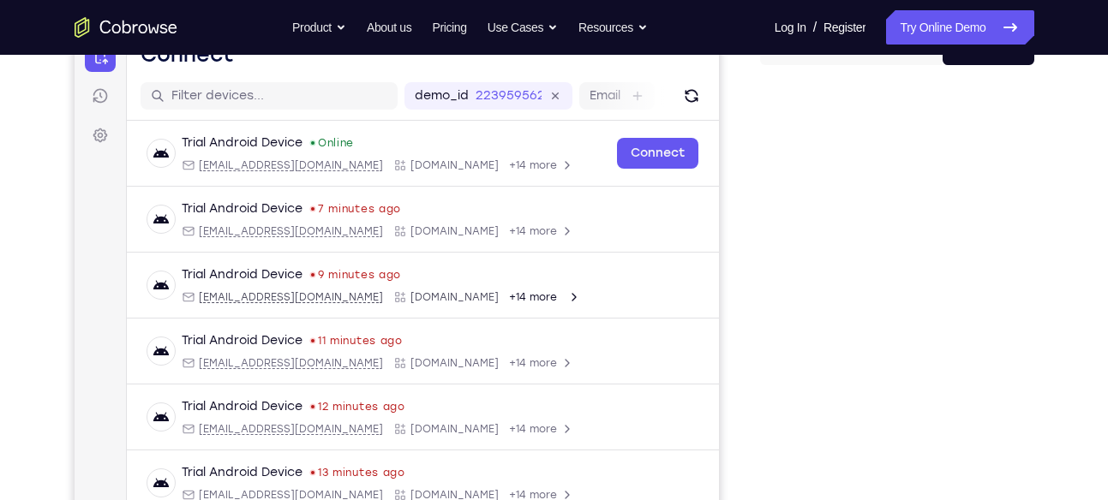
click at [760, 221] on div at bounding box center [897, 342] width 274 height 527
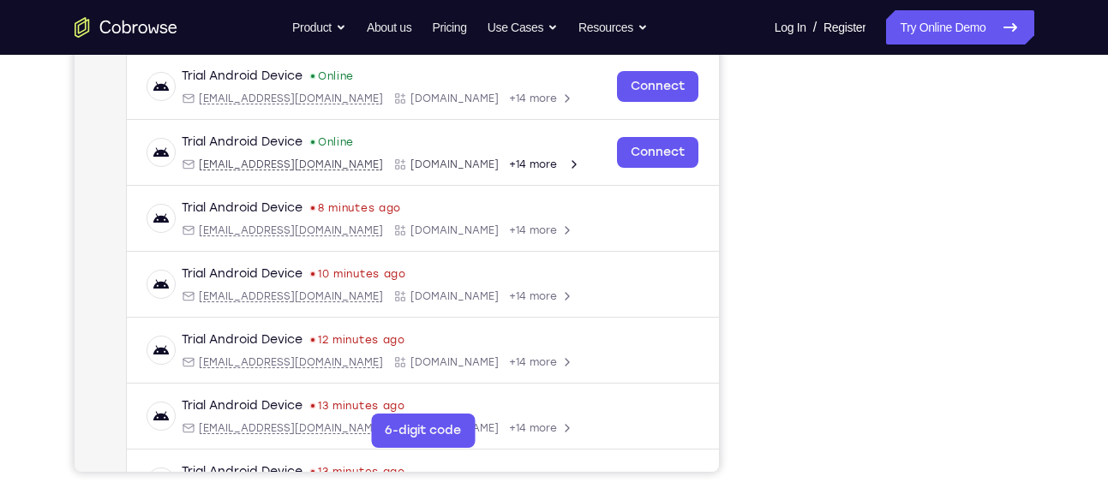
scroll to position [286, 0]
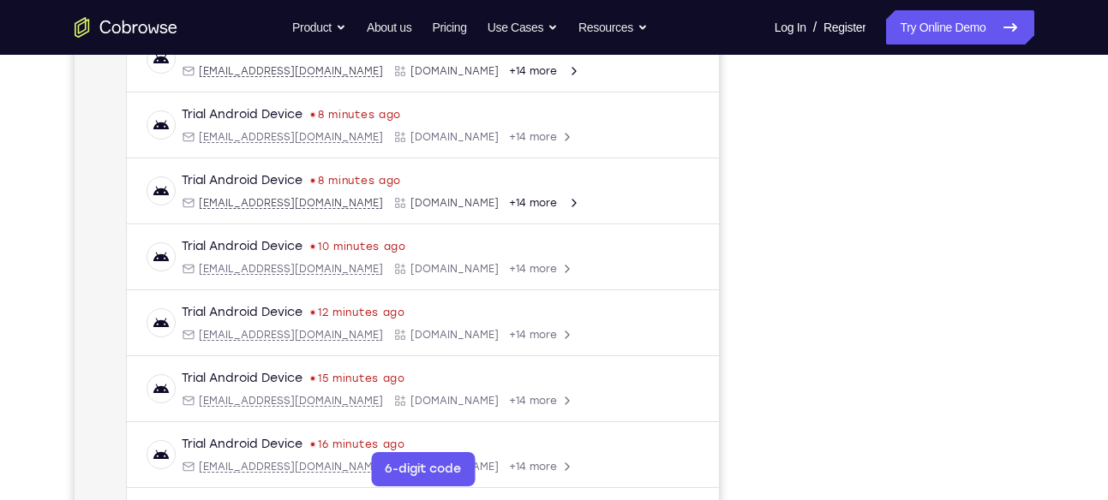
click at [773, 236] on div at bounding box center [897, 248] width 274 height 527
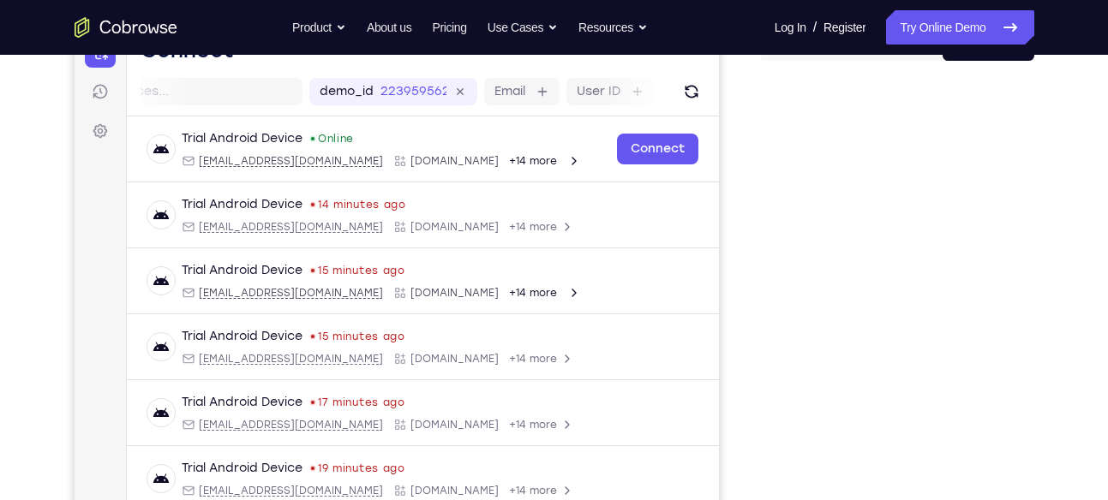
scroll to position [260, 0]
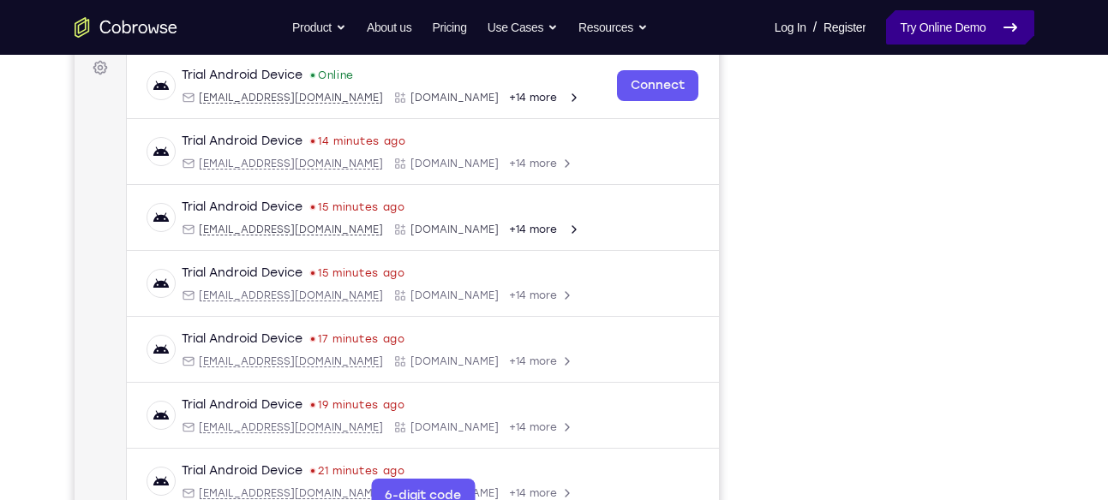
click at [911, 43] on link "Try Online Demo" at bounding box center [959, 27] width 147 height 34
click at [920, 30] on link "Try Online Demo" at bounding box center [959, 27] width 147 height 34
click at [938, 30] on link "Try Online Demo" at bounding box center [959, 27] width 147 height 34
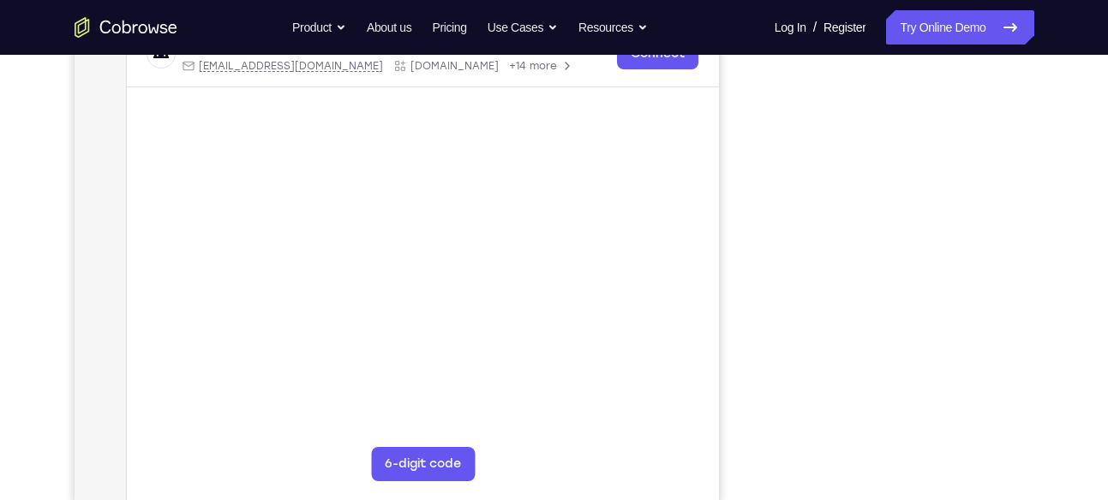
scroll to position [318, 0]
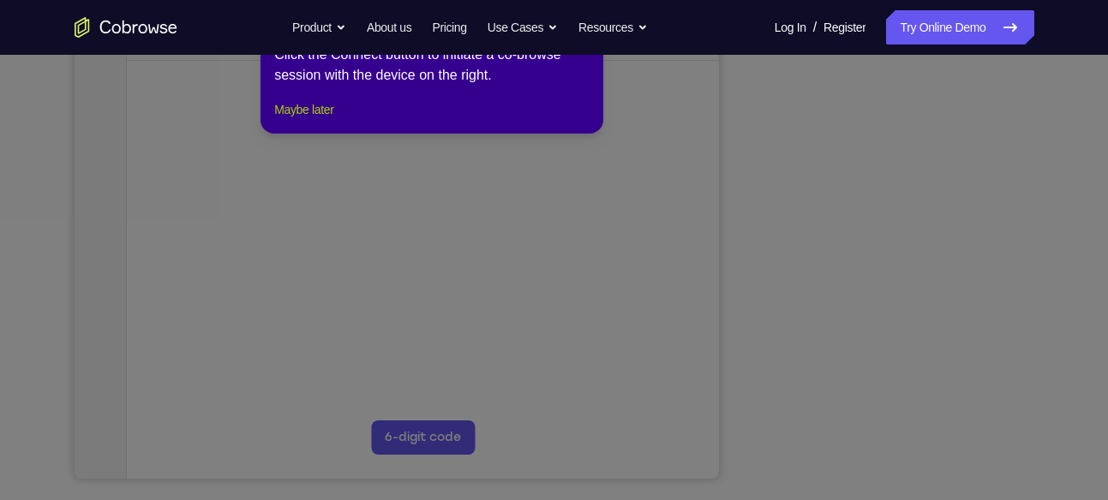
click at [313, 120] on button "Maybe later" at bounding box center [303, 109] width 59 height 21
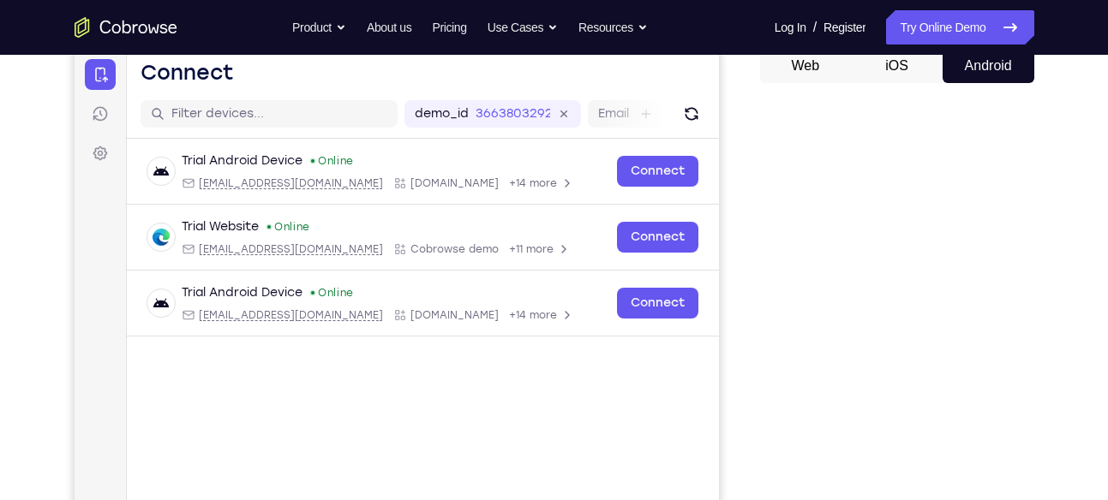
scroll to position [171, 0]
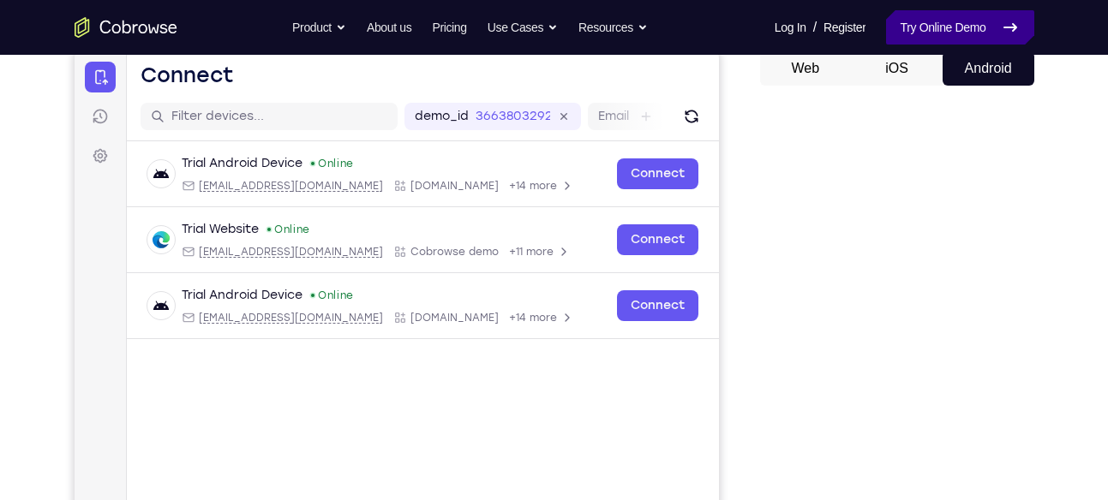
click at [922, 32] on link "Try Online Demo" at bounding box center [959, 27] width 147 height 34
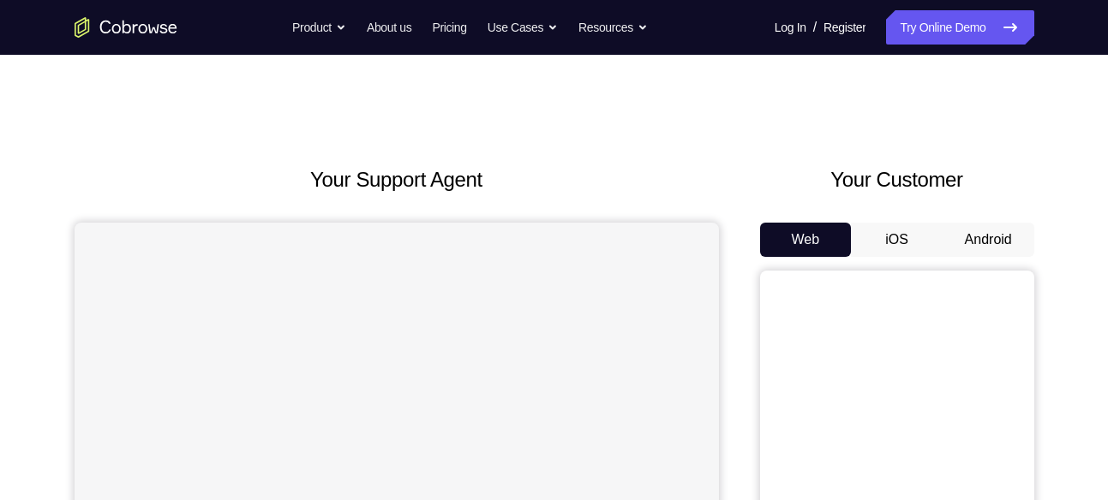
click at [953, 238] on button "Android" at bounding box center [988, 240] width 92 height 34
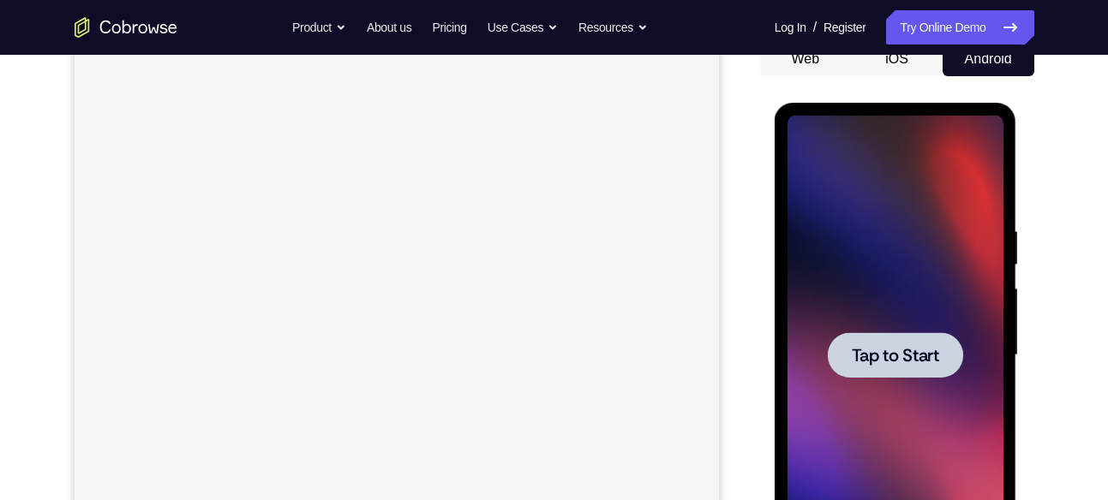
click at [852, 347] on span "Tap to Start" at bounding box center [895, 355] width 87 height 17
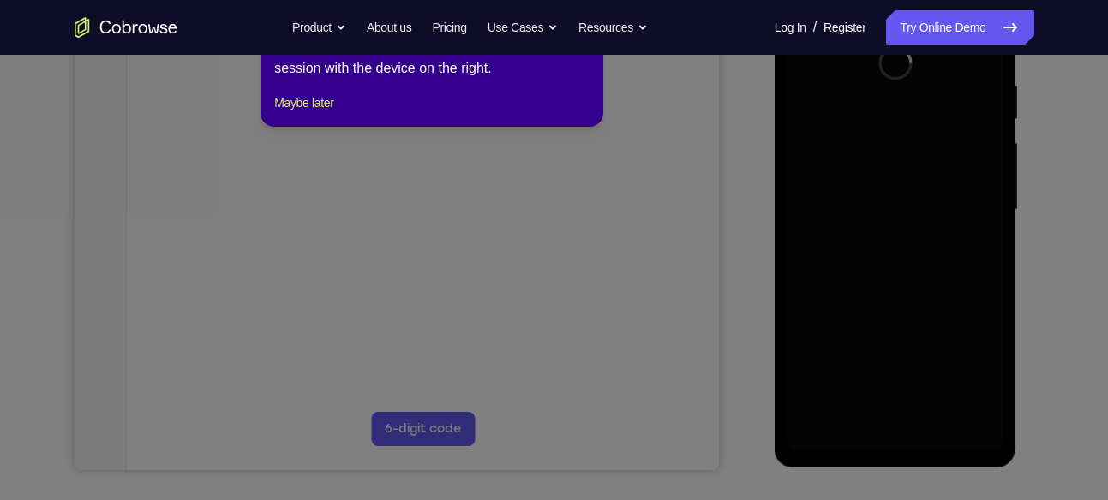
scroll to position [319, 0]
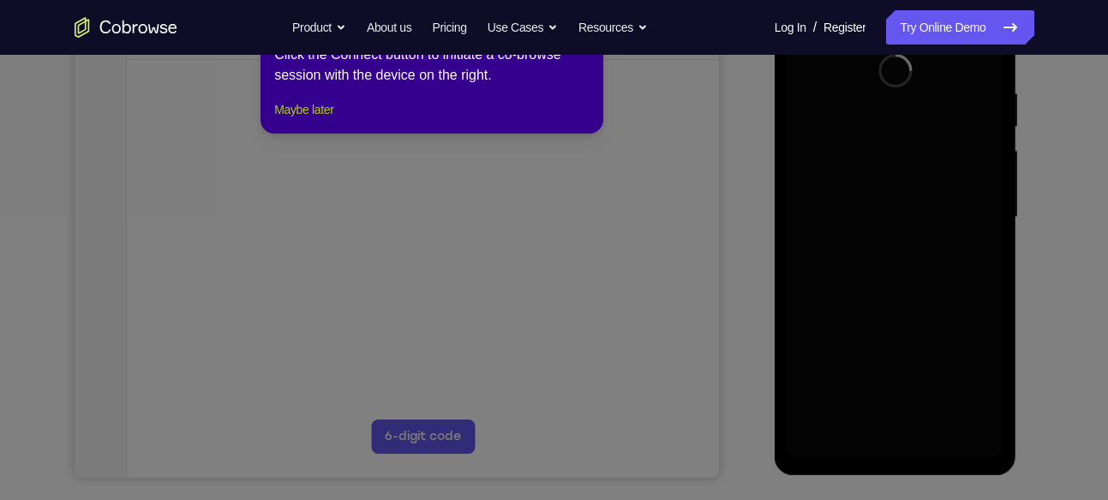
click at [324, 120] on button "Maybe later" at bounding box center [303, 109] width 59 height 21
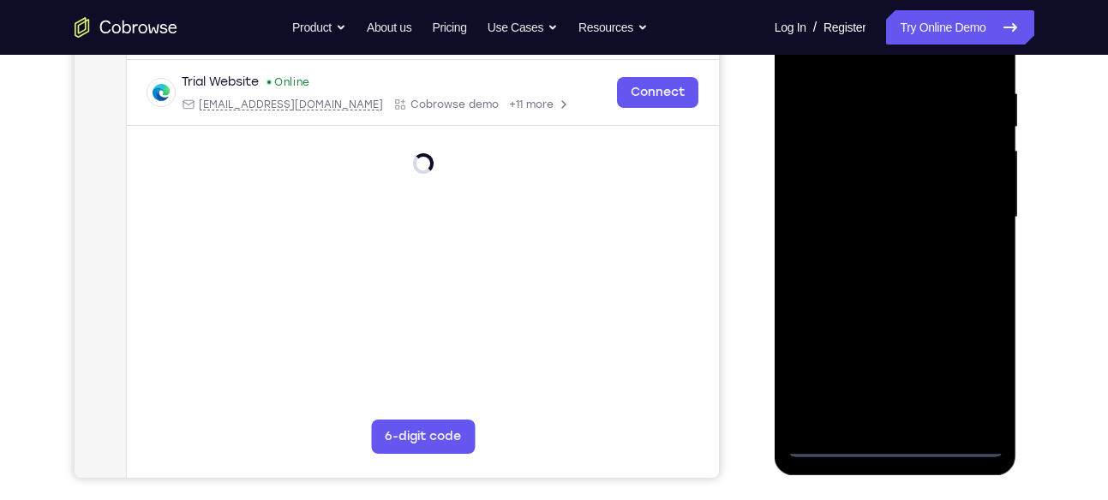
click at [889, 456] on div at bounding box center [895, 218] width 216 height 480
click at [979, 375] on div at bounding box center [895, 218] width 216 height 480
click at [982, 374] on div at bounding box center [895, 218] width 216 height 480
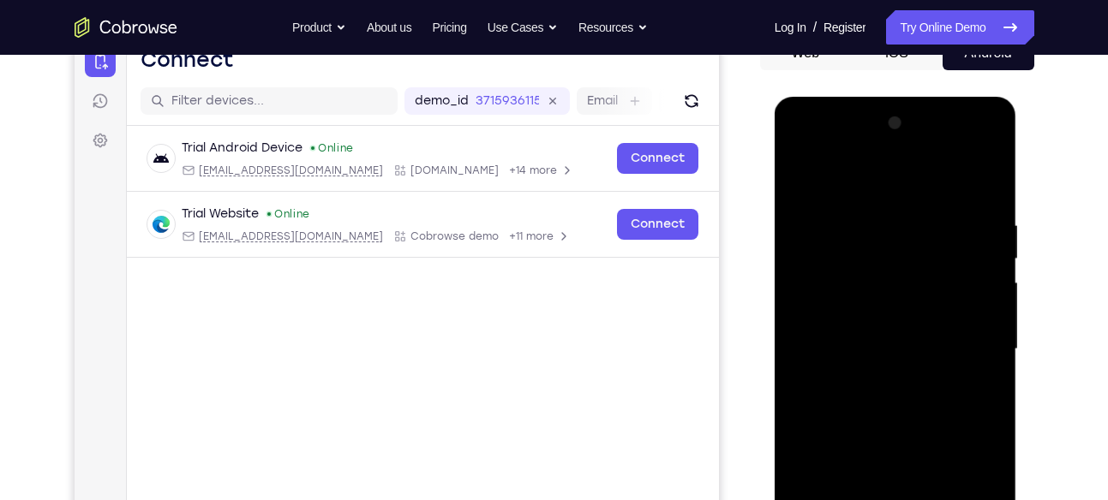
scroll to position [182, 0]
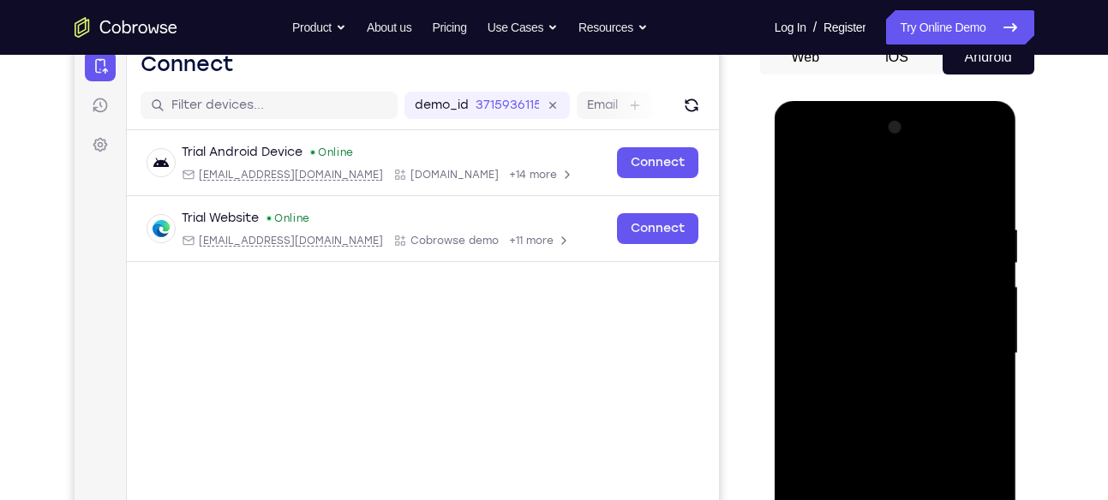
click at [895, 191] on div at bounding box center [895, 354] width 216 height 480
click at [960, 350] on div at bounding box center [895, 354] width 216 height 480
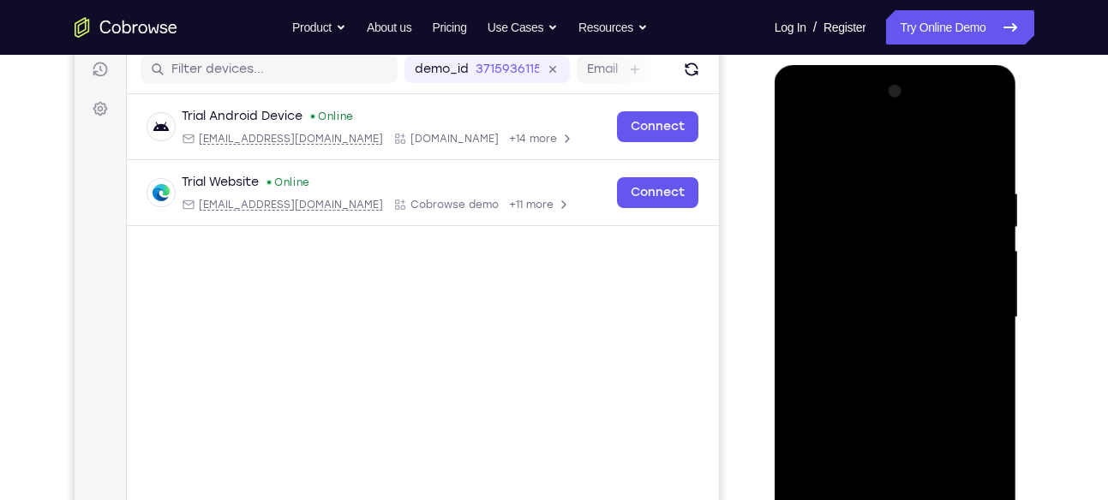
scroll to position [219, 0]
click at [876, 344] on div at bounding box center [895, 317] width 216 height 480
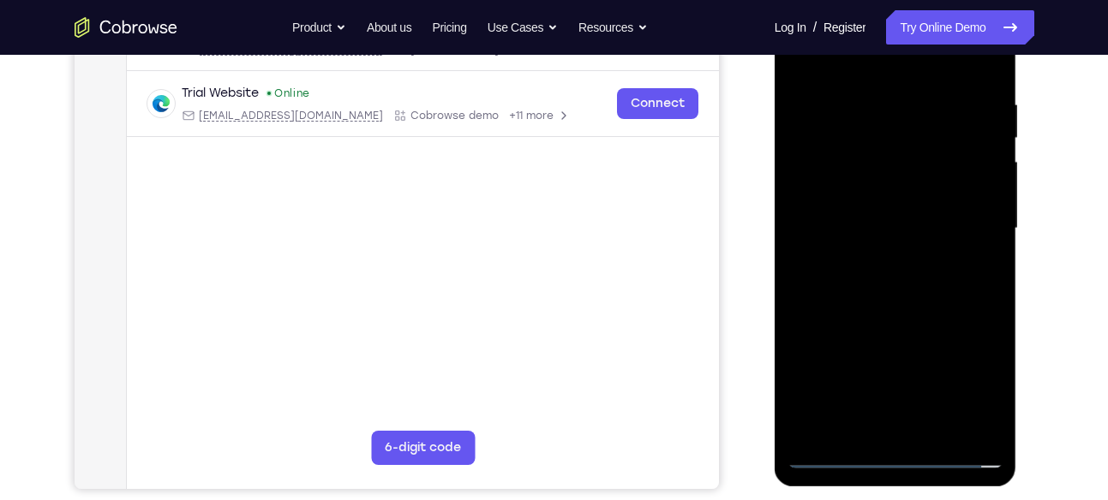
scroll to position [307, 0]
click at [912, 211] on div at bounding box center [895, 230] width 216 height 480
click at [900, 200] on div at bounding box center [895, 230] width 216 height 480
click at [894, 223] on div at bounding box center [895, 230] width 216 height 480
click at [936, 273] on div at bounding box center [895, 230] width 216 height 480
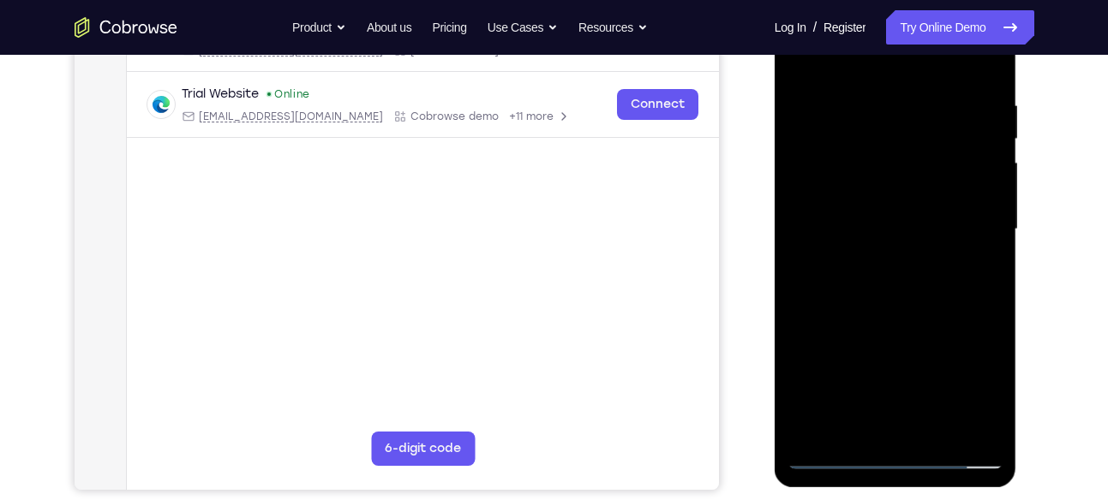
click at [938, 278] on div at bounding box center [895, 230] width 216 height 480
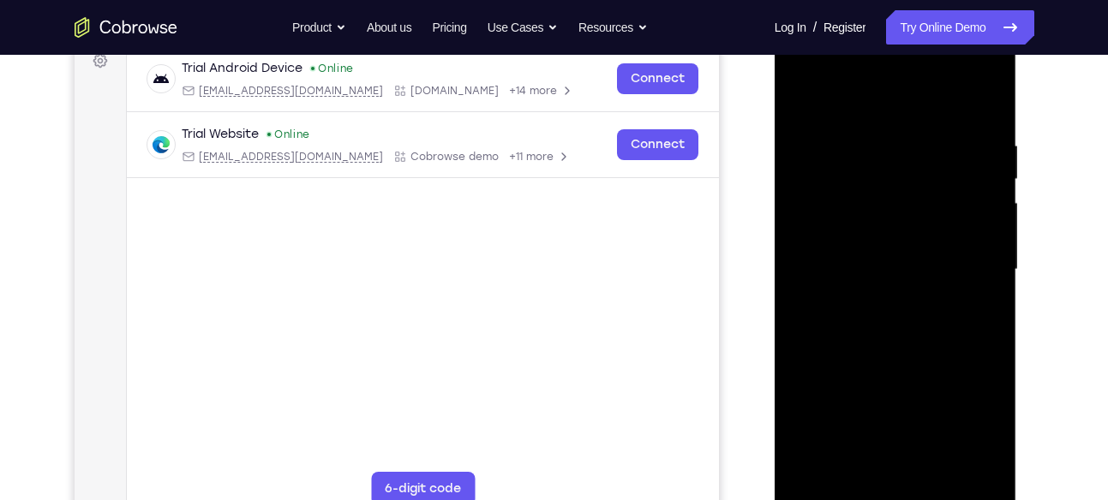
click at [927, 310] on div at bounding box center [895, 270] width 216 height 480
click at [920, 316] on div at bounding box center [895, 270] width 216 height 480
click at [899, 323] on div at bounding box center [895, 270] width 216 height 480
click at [977, 235] on div at bounding box center [895, 270] width 216 height 480
click at [942, 278] on div at bounding box center [895, 270] width 216 height 480
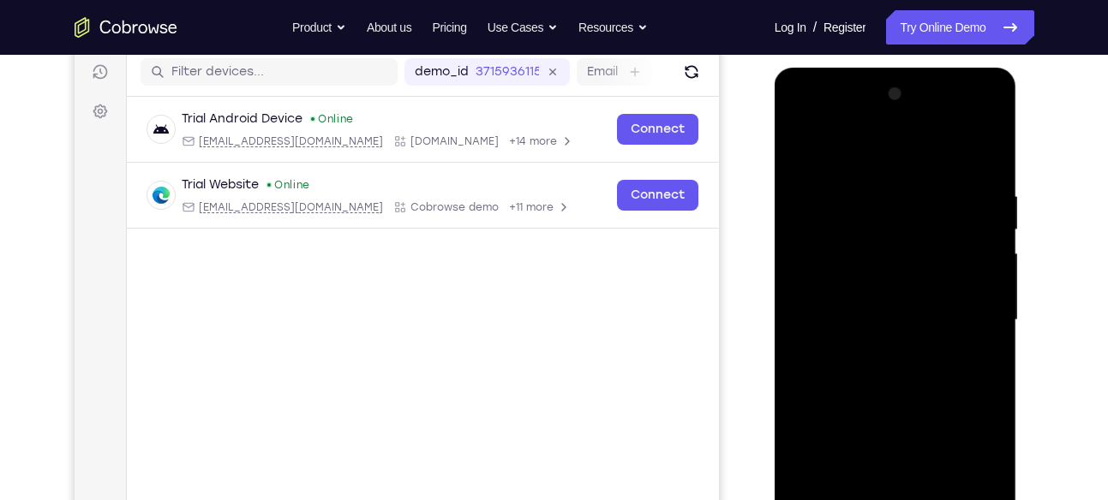
scroll to position [215, 0]
click at [936, 212] on div at bounding box center [895, 321] width 216 height 480
click at [966, 115] on div at bounding box center [895, 321] width 216 height 480
click at [828, 122] on div at bounding box center [895, 321] width 216 height 480
click at [894, 226] on div at bounding box center [895, 321] width 216 height 480
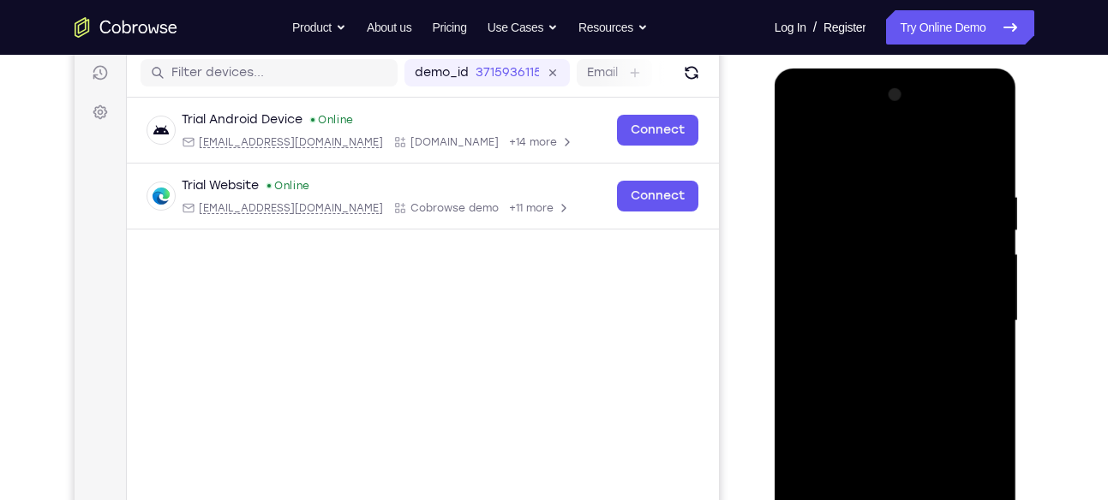
click at [856, 154] on div at bounding box center [895, 321] width 216 height 480
click at [863, 259] on div at bounding box center [895, 321] width 216 height 480
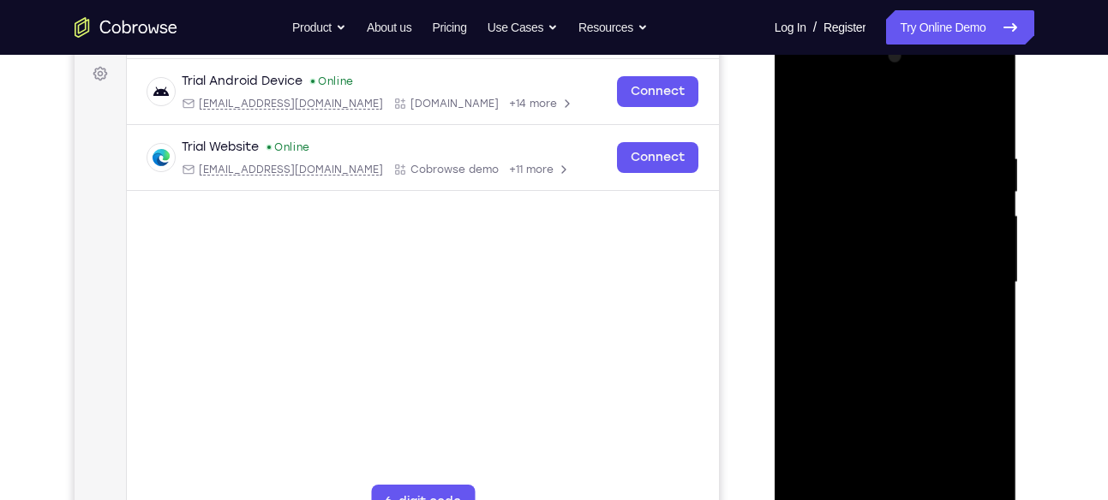
scroll to position [301, 0]
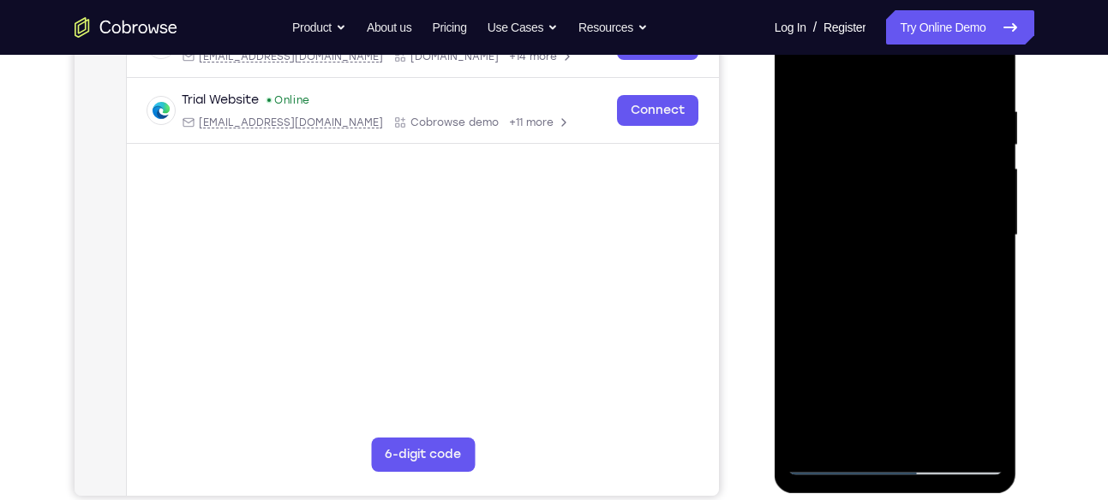
click at [914, 386] on div at bounding box center [895, 236] width 216 height 480
click at [978, 95] on div at bounding box center [895, 236] width 216 height 480
click at [899, 378] on div at bounding box center [895, 236] width 216 height 480
click at [898, 113] on div at bounding box center [895, 236] width 216 height 480
click at [994, 399] on div at bounding box center [895, 236] width 216 height 480
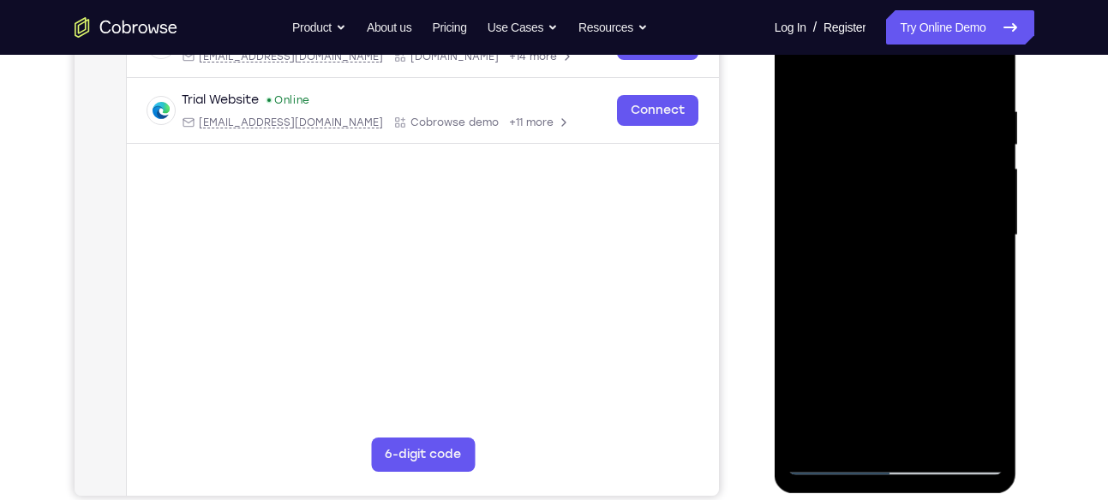
click at [990, 402] on div at bounding box center [895, 236] width 216 height 480
click at [966, 188] on div at bounding box center [895, 236] width 216 height 480
click at [894, 283] on div at bounding box center [895, 236] width 216 height 480
click at [888, 206] on div at bounding box center [895, 236] width 216 height 480
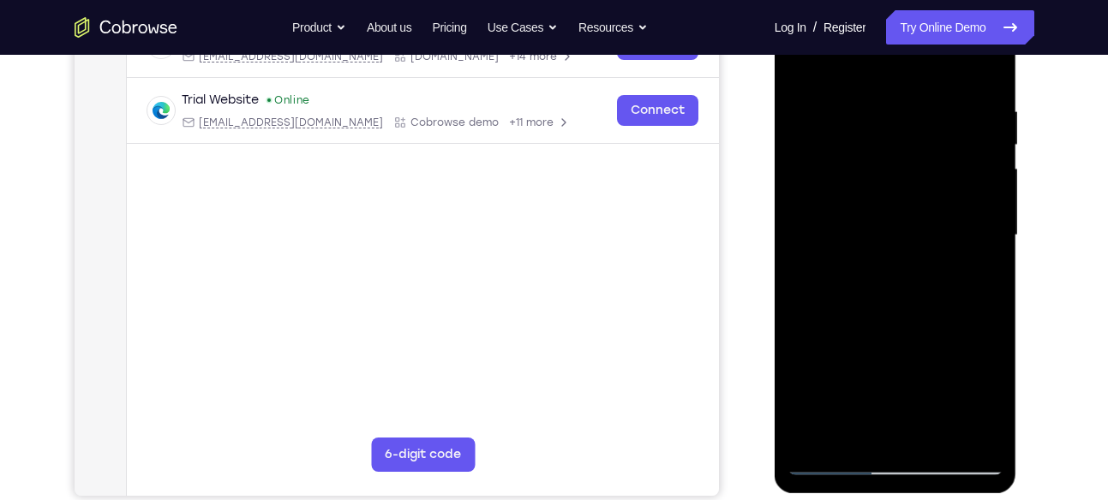
click at [888, 206] on div at bounding box center [895, 236] width 216 height 480
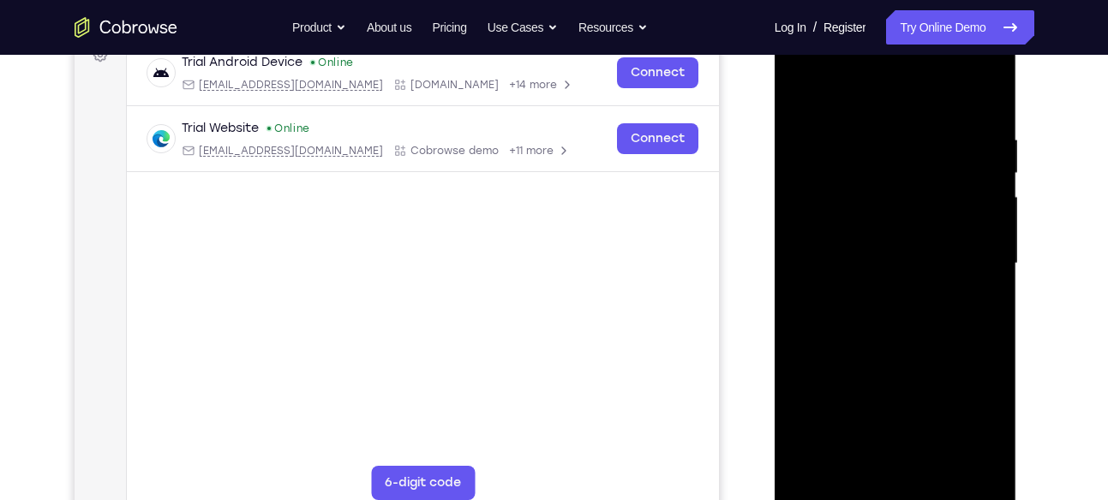
scroll to position [271, 0]
click at [900, 380] on div at bounding box center [895, 266] width 216 height 480
click at [901, 340] on div at bounding box center [895, 266] width 216 height 480
click at [825, 97] on div at bounding box center [895, 266] width 216 height 480
click at [936, 246] on div at bounding box center [895, 266] width 216 height 480
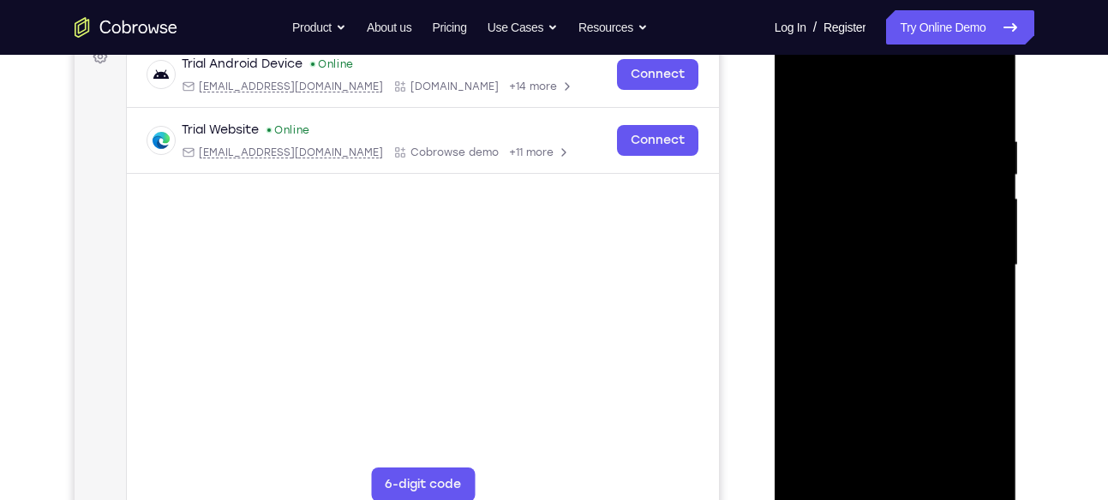
drag, startPoint x: 941, startPoint y: 242, endPoint x: 991, endPoint y: 174, distance: 84.5
click at [991, 174] on div at bounding box center [895, 266] width 216 height 480
click at [948, 192] on div at bounding box center [895, 266] width 216 height 480
click at [937, 190] on div at bounding box center [895, 266] width 216 height 480
click at [927, 188] on div at bounding box center [895, 266] width 216 height 480
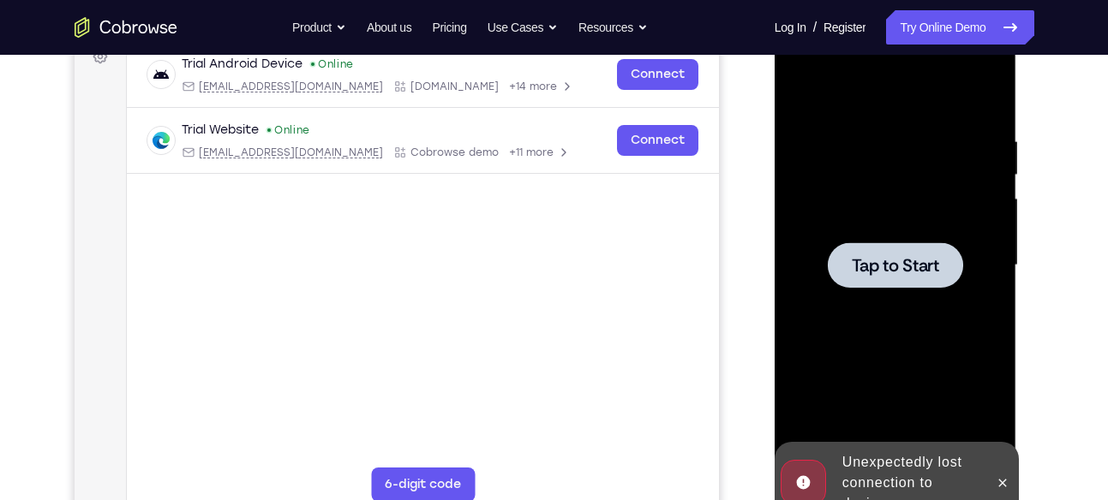
click at [927, 188] on div at bounding box center [895, 266] width 216 height 480
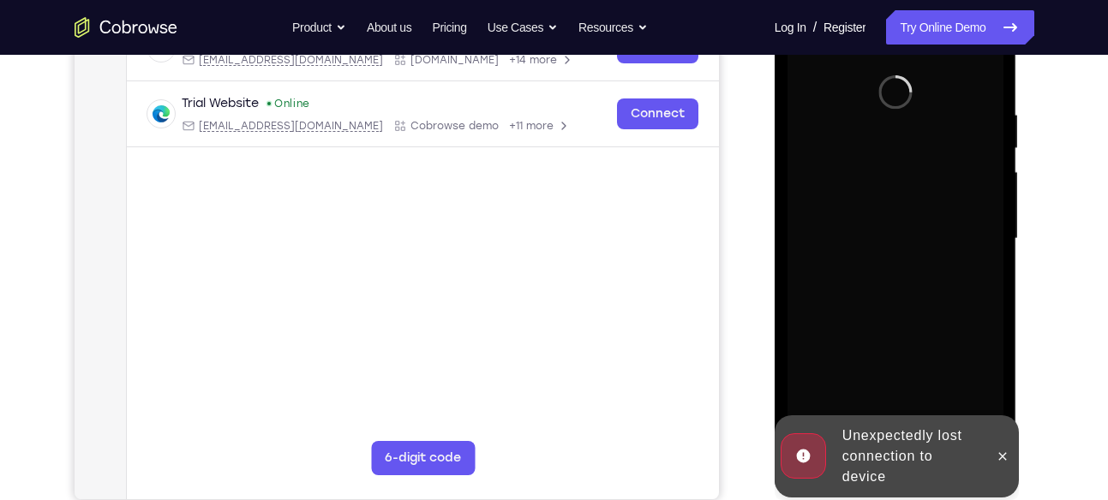
scroll to position [298, 0]
click at [998, 440] on div at bounding box center [1002, 456] width 27 height 82
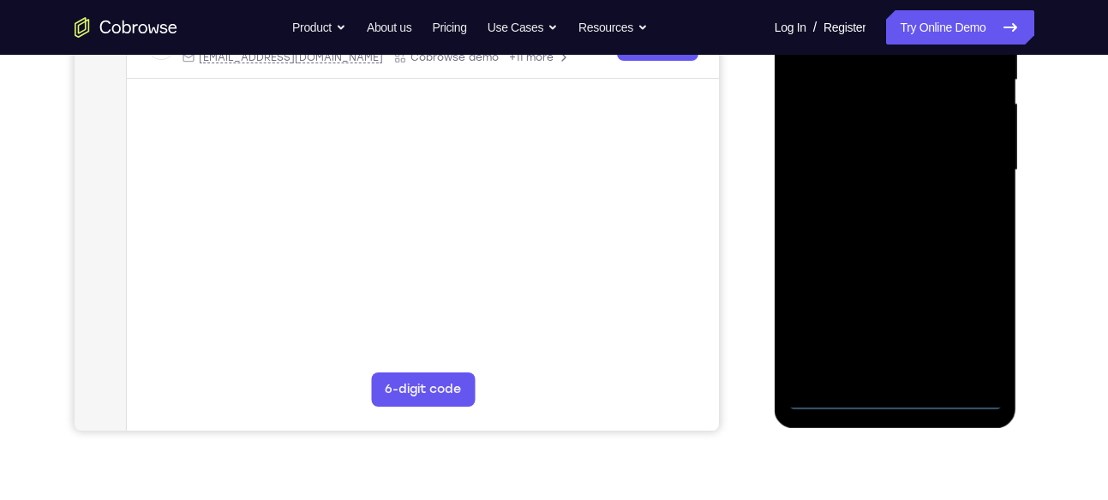
scroll to position [372, 0]
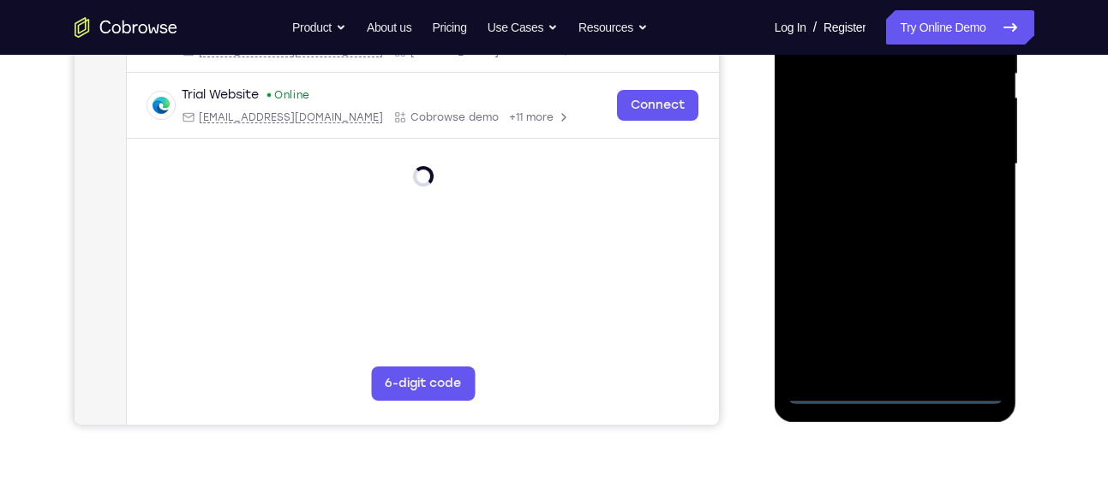
click at [895, 394] on div at bounding box center [895, 165] width 216 height 480
click at [970, 316] on div at bounding box center [895, 165] width 216 height 480
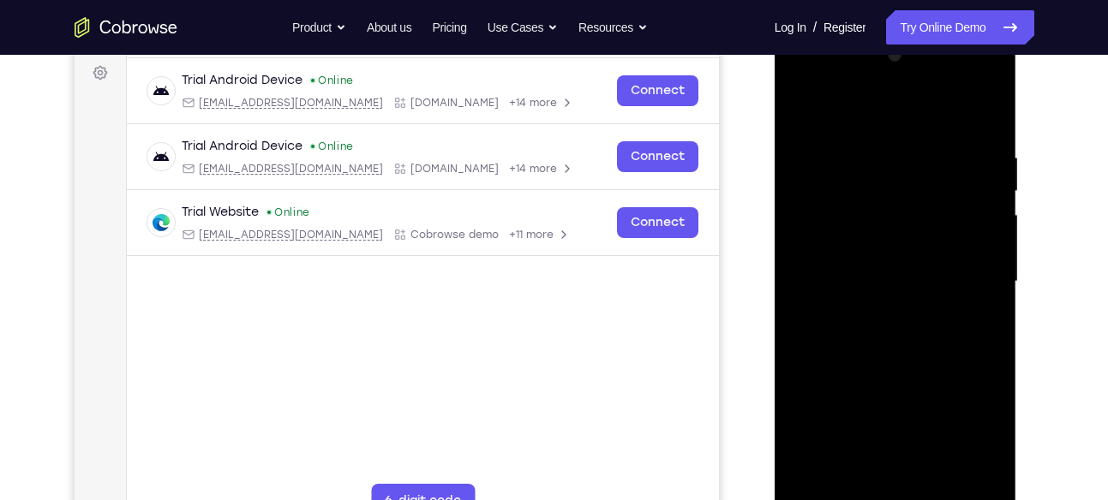
scroll to position [253, 0]
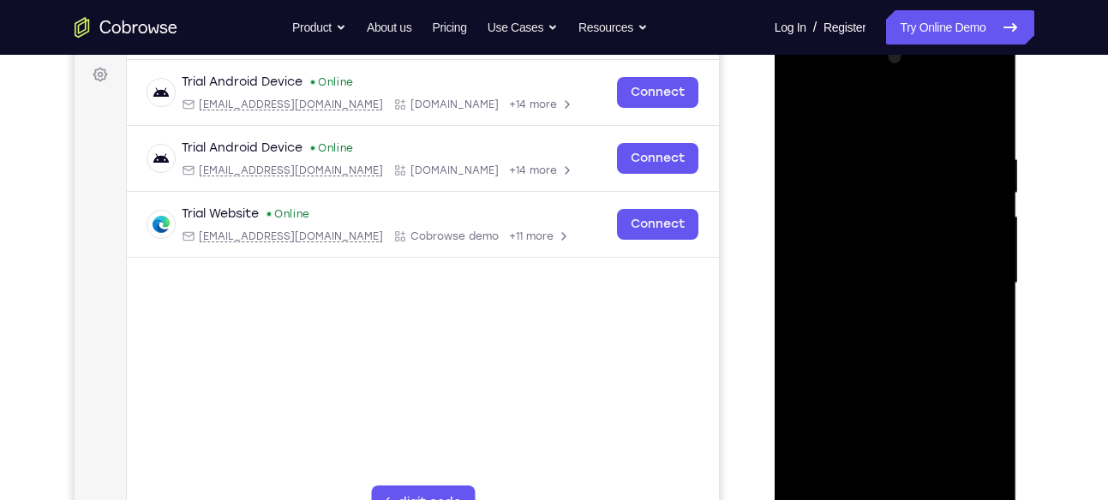
click at [890, 128] on div at bounding box center [895, 284] width 216 height 480
click at [953, 270] on div at bounding box center [895, 284] width 216 height 480
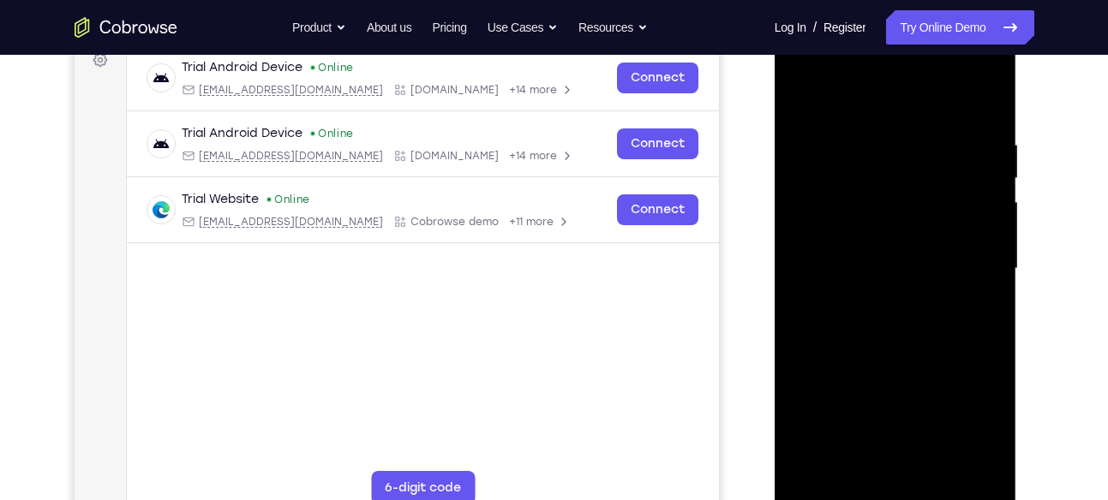
scroll to position [268, 0]
click at [876, 298] on div at bounding box center [895, 268] width 216 height 480
click at [894, 248] on div at bounding box center [895, 268] width 216 height 480
click at [888, 242] on div at bounding box center [895, 268] width 216 height 480
click at [867, 264] on div at bounding box center [895, 268] width 216 height 480
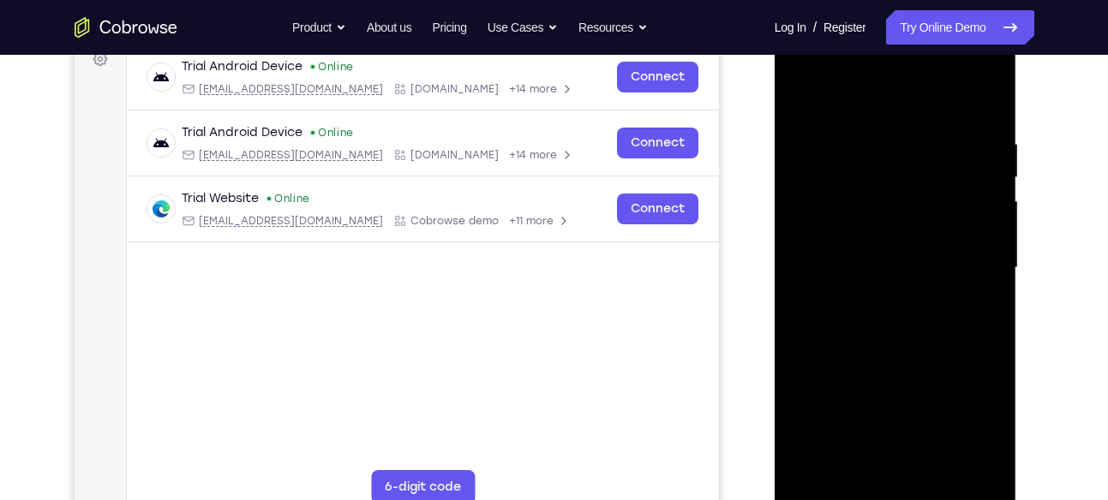
click at [867, 318] on div at bounding box center [895, 268] width 216 height 480
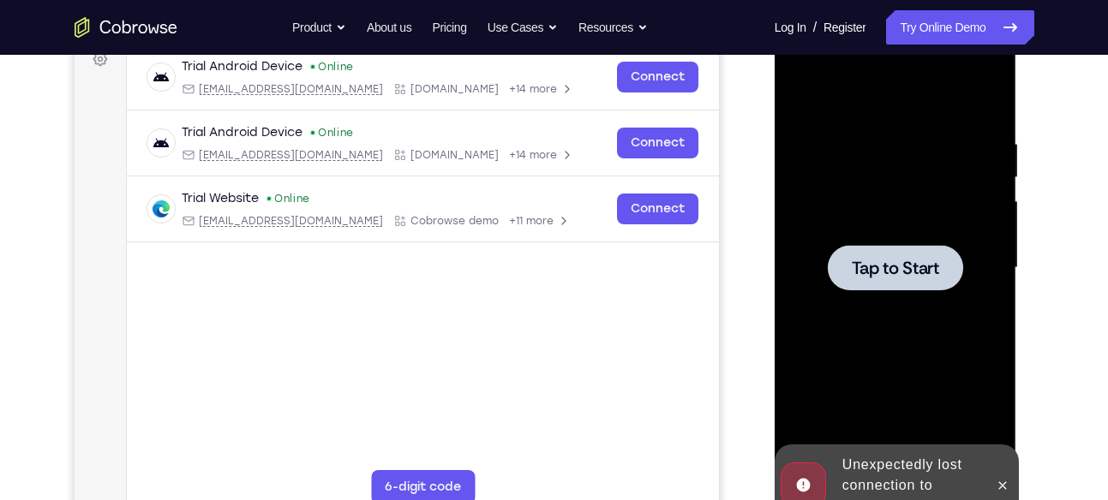
click at [867, 318] on div at bounding box center [895, 268] width 216 height 480
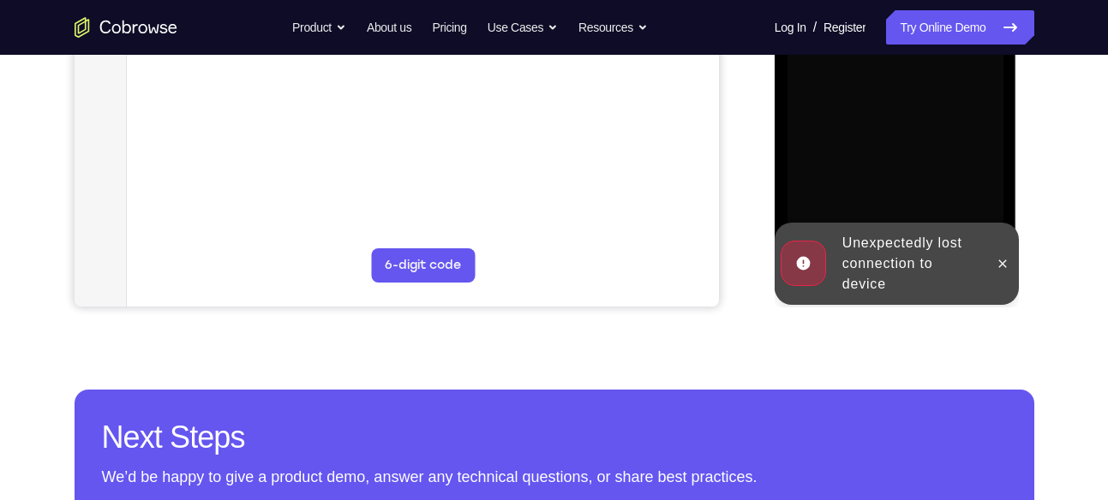
scroll to position [523, 0]
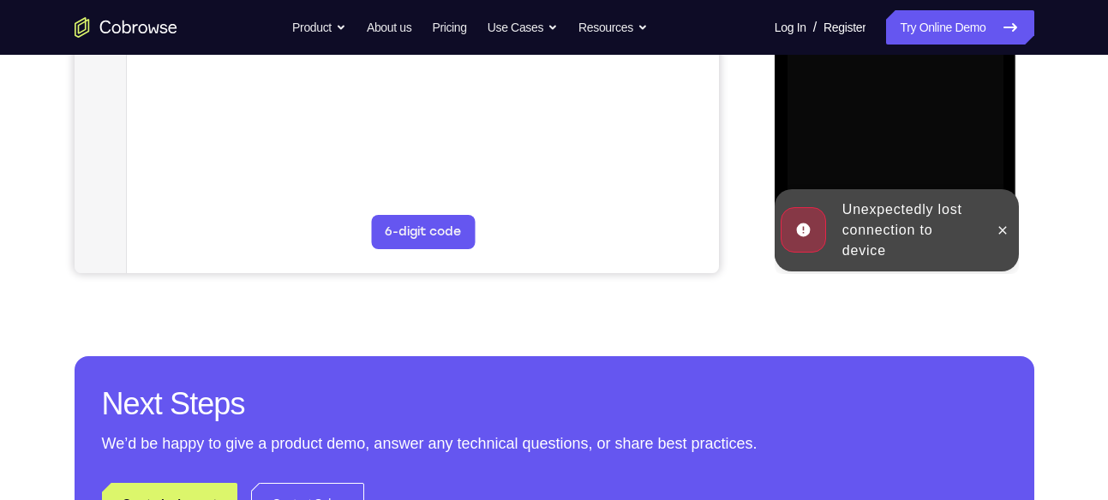
click at [986, 236] on div "Unexpectedly lost connection to device" at bounding box center [883, 230] width 212 height 82
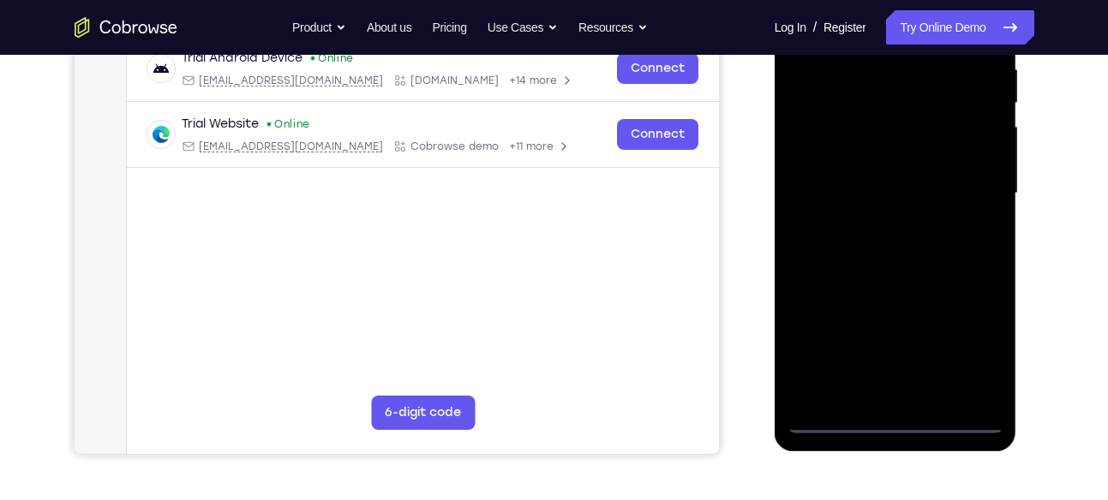
scroll to position [362, 0]
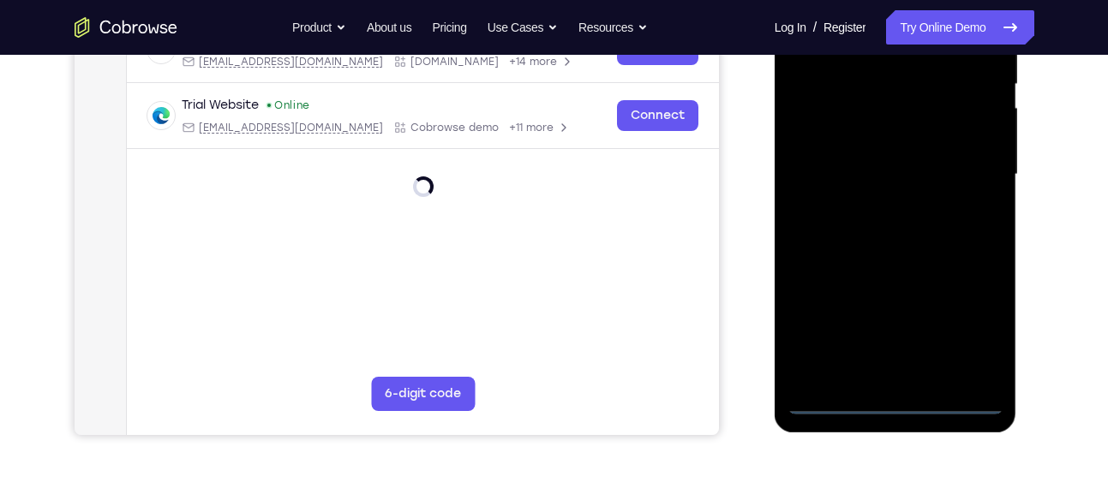
click at [898, 397] on div at bounding box center [895, 175] width 216 height 480
click at [895, 402] on div at bounding box center [895, 175] width 216 height 480
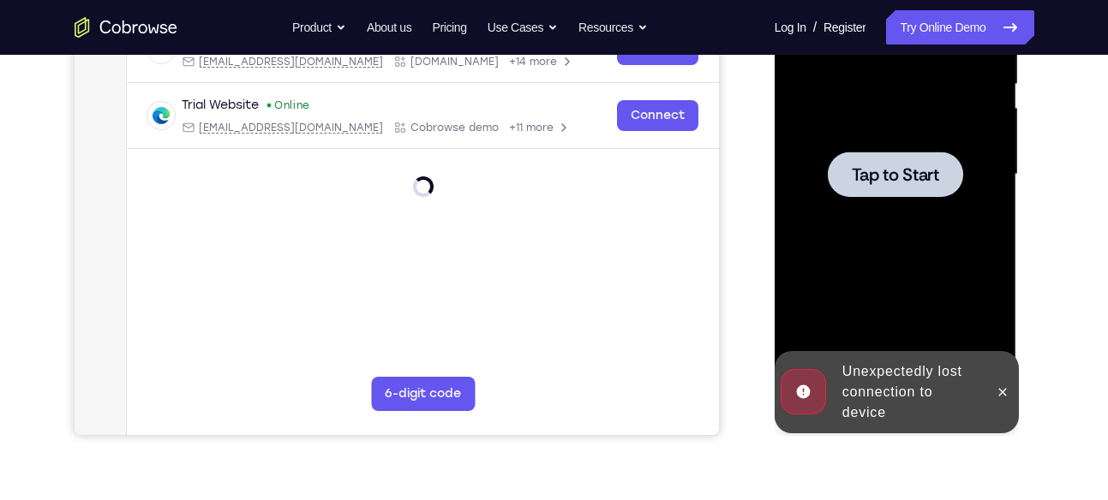
click at [992, 380] on div at bounding box center [1002, 392] width 27 height 82
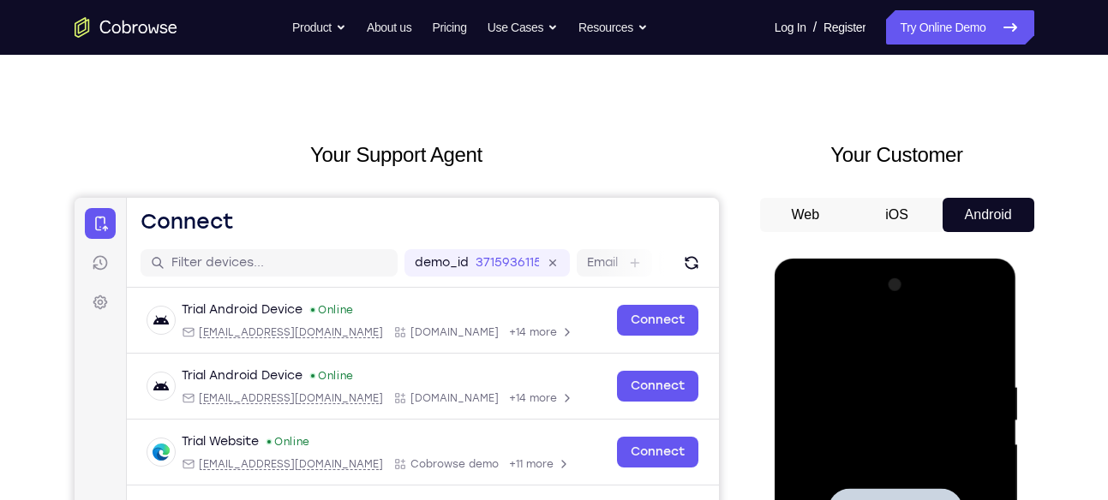
scroll to position [0, 0]
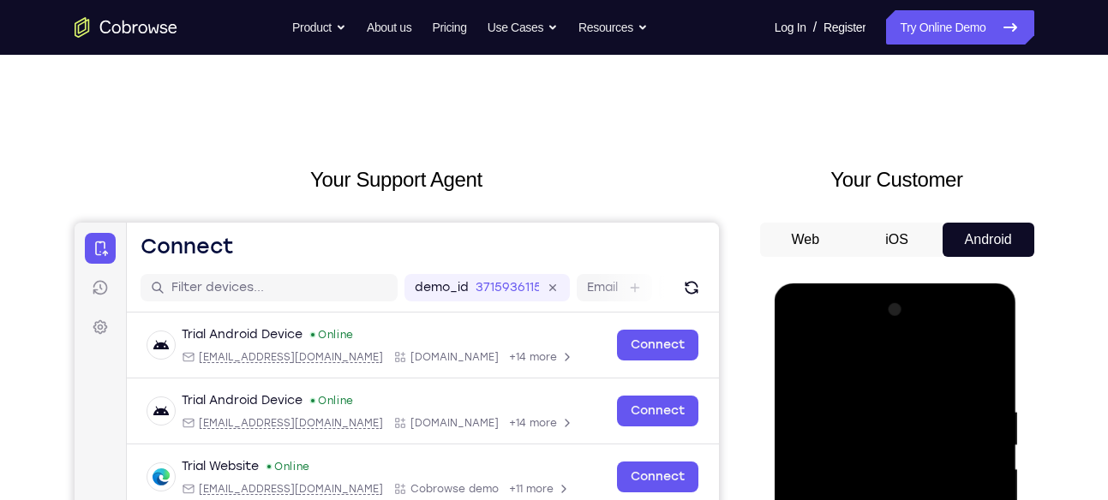
click at [912, 45] on nav "Go back Powerful, Flexible and Trustworthy. Avoid all extra friction for both A…" at bounding box center [554, 27] width 1108 height 55
drag, startPoint x: 953, startPoint y: 6, endPoint x: 945, endPoint y: 11, distance: 9.3
click at [945, 11] on nav "Go back Powerful, Flexible and Trustworthy. Avoid all extra friction for both A…" at bounding box center [554, 27] width 1108 height 55
click at [934, 30] on link "Try Online Demo" at bounding box center [959, 27] width 147 height 34
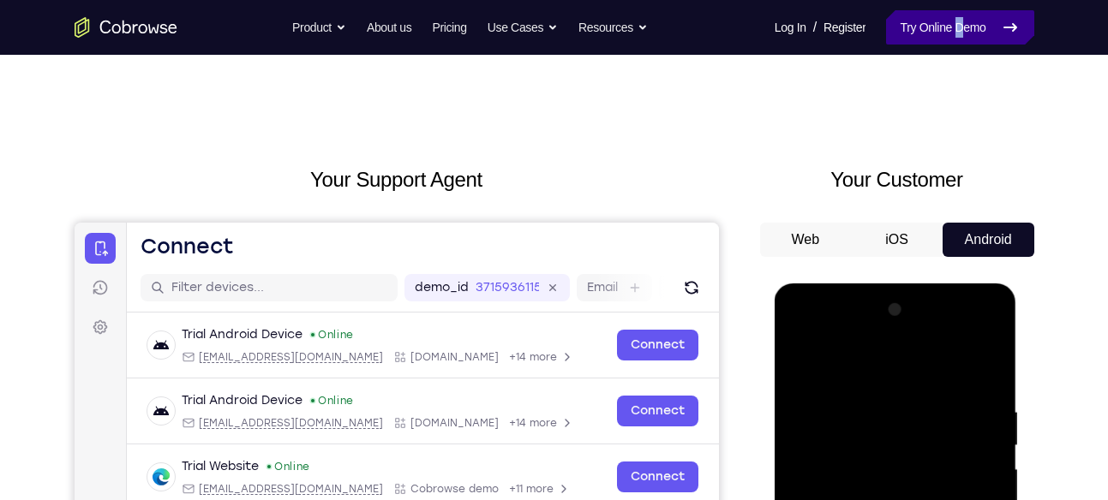
click at [943, 40] on link "Try Online Demo" at bounding box center [959, 27] width 147 height 34
click at [908, 227] on button "iOS" at bounding box center [897, 240] width 92 height 34
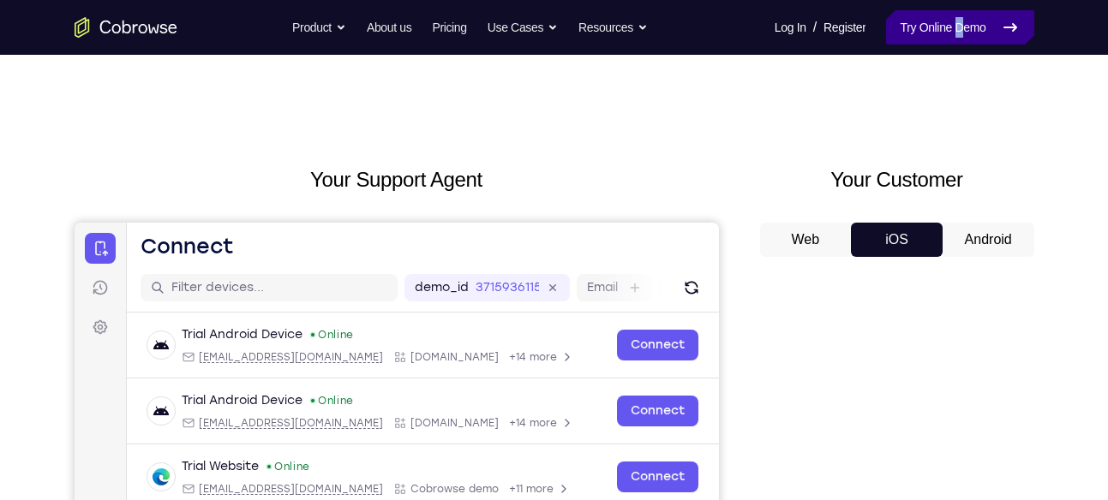
click at [954, 41] on link "Try Online Demo" at bounding box center [959, 27] width 147 height 34
click at [976, 254] on button "Android" at bounding box center [988, 240] width 92 height 34
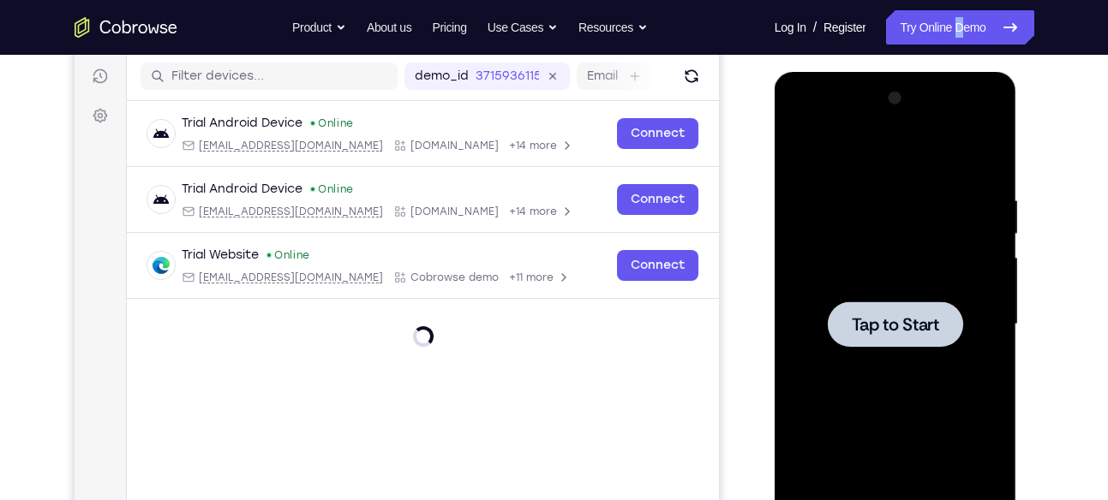
scroll to position [216, 0]
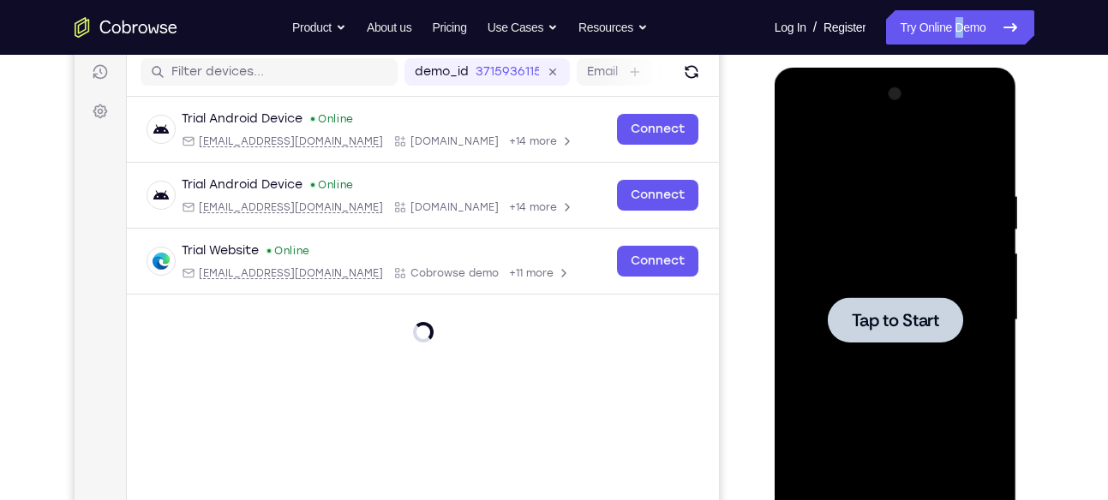
click at [951, 343] on div at bounding box center [895, 321] width 216 height 480
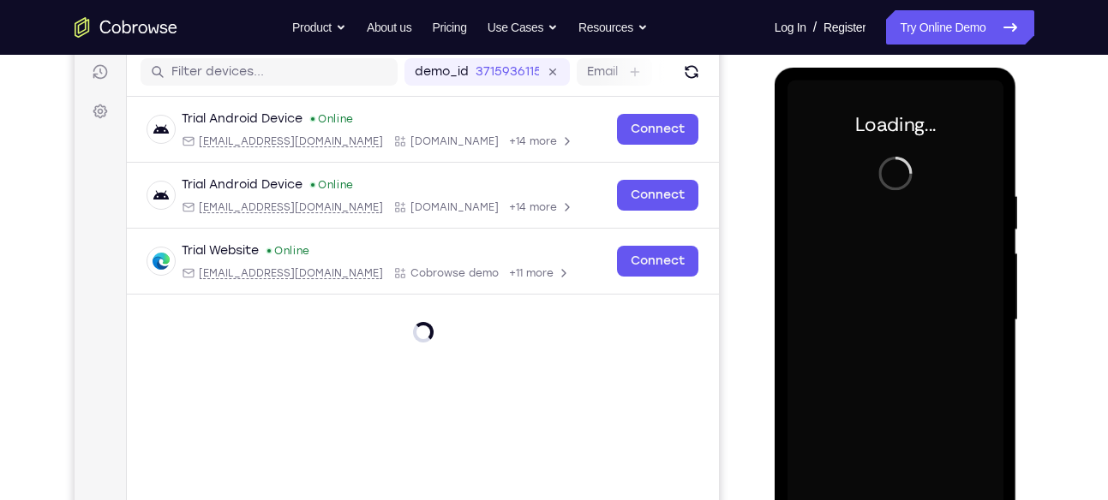
click at [1051, 322] on div "Your Support Agent Your Customer Web iOS Android Next Steps We’d be happy to gi…" at bounding box center [554, 404] width 1097 height 1130
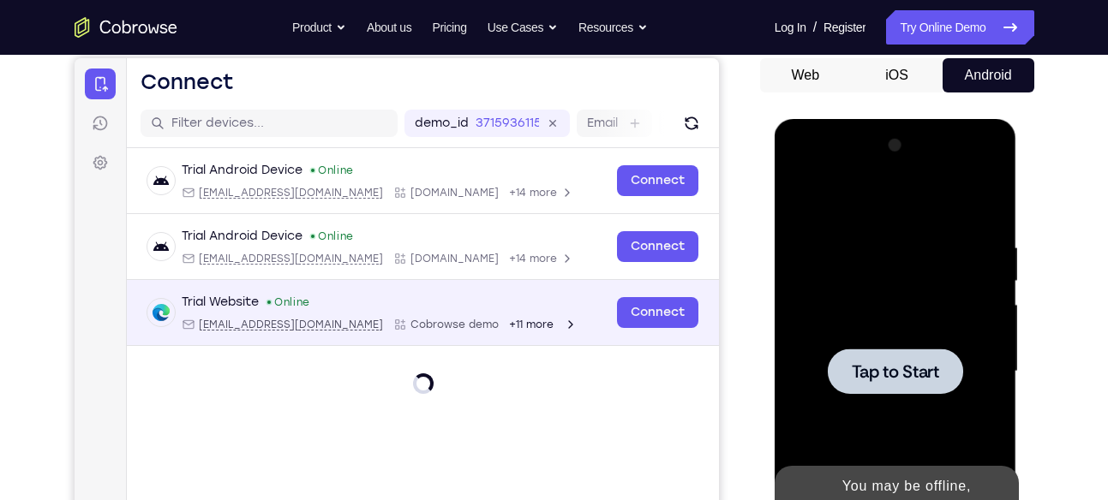
scroll to position [0, 0]
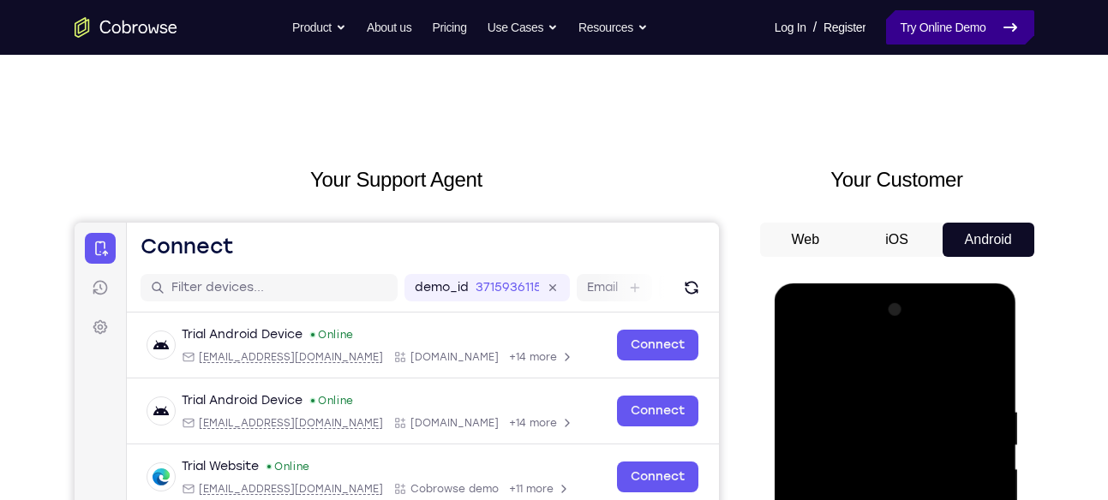
click at [899, 43] on link "Try Online Demo" at bounding box center [959, 27] width 147 height 34
click at [903, 253] on button "iOS" at bounding box center [897, 240] width 92 height 34
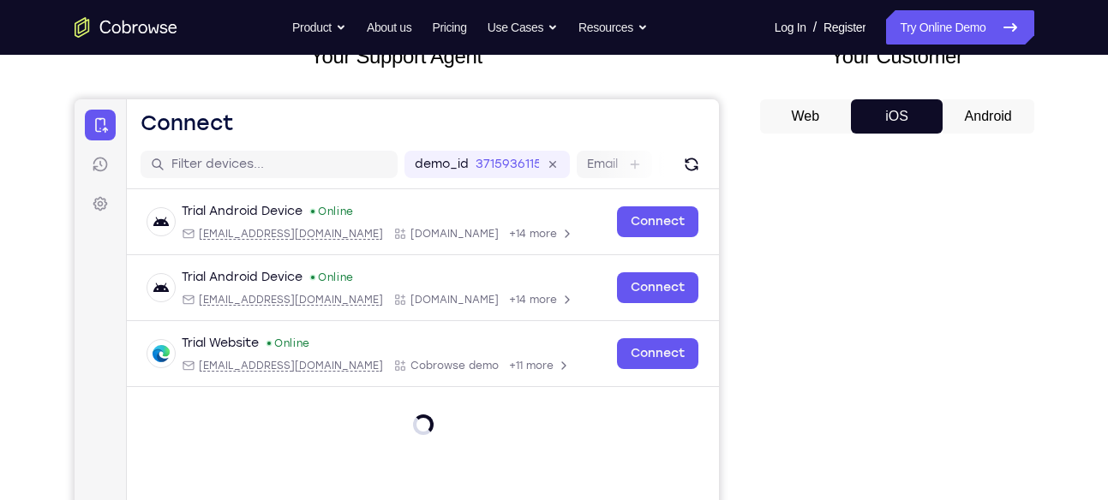
scroll to position [124, 0]
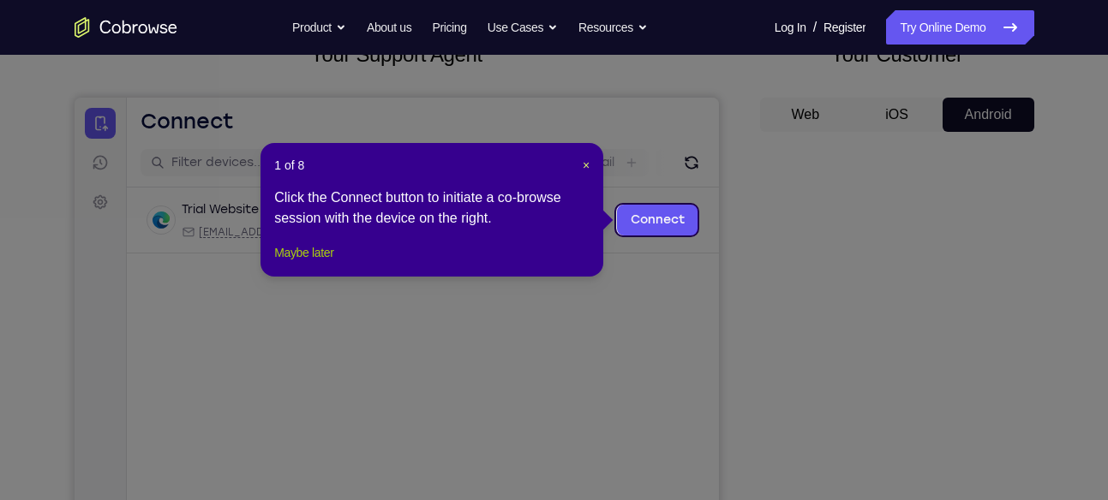
click at [329, 263] on button "Maybe later" at bounding box center [303, 252] width 59 height 21
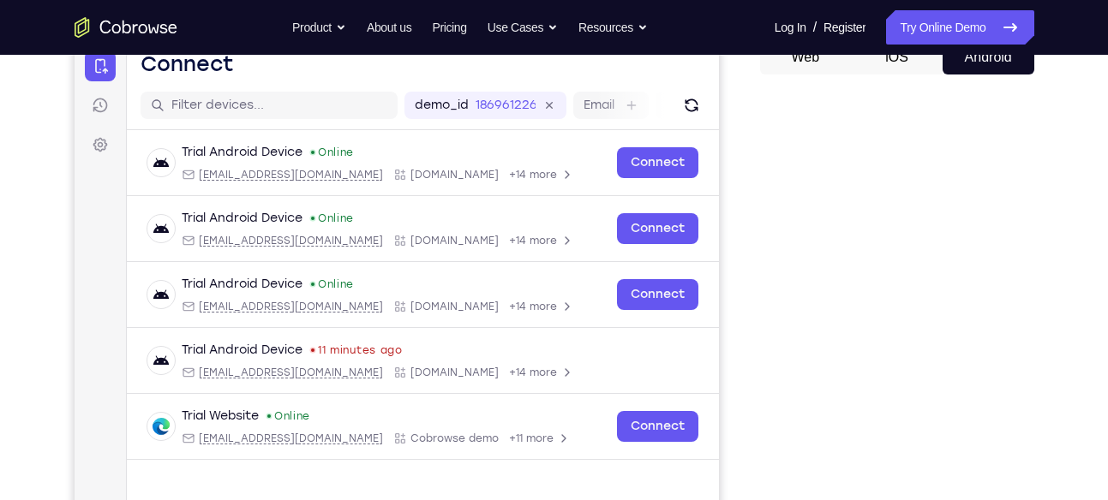
scroll to position [183, 0]
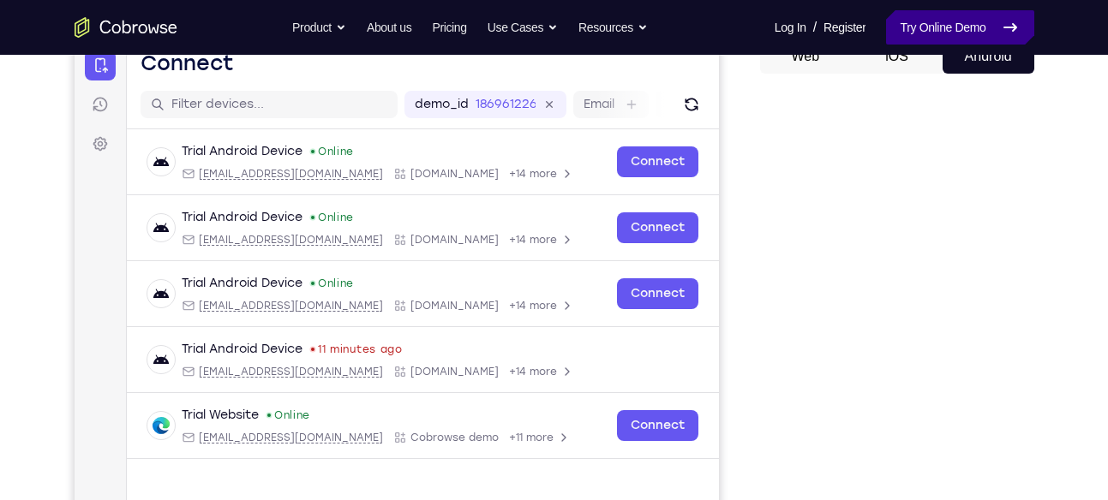
click at [963, 39] on link "Try Online Demo" at bounding box center [959, 27] width 147 height 34
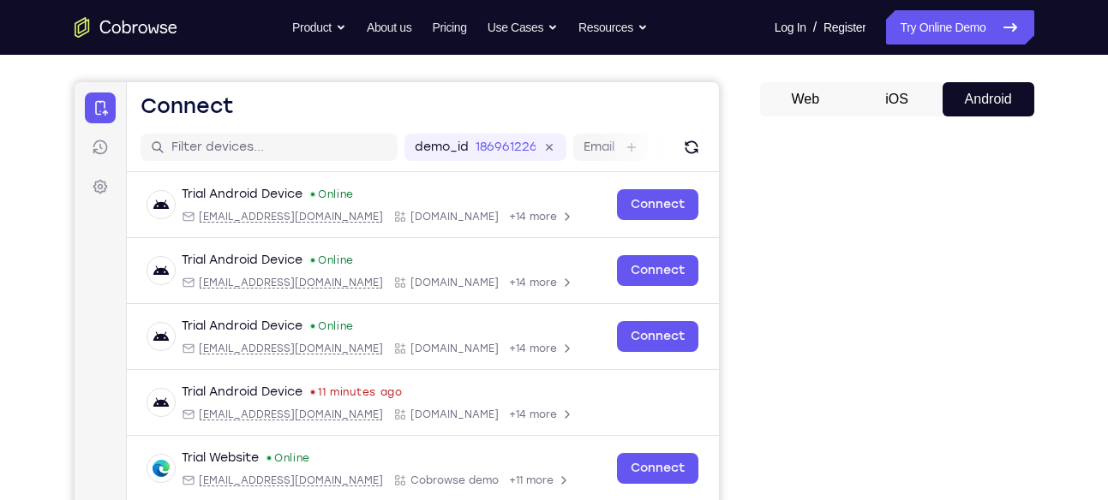
scroll to position [106, 0]
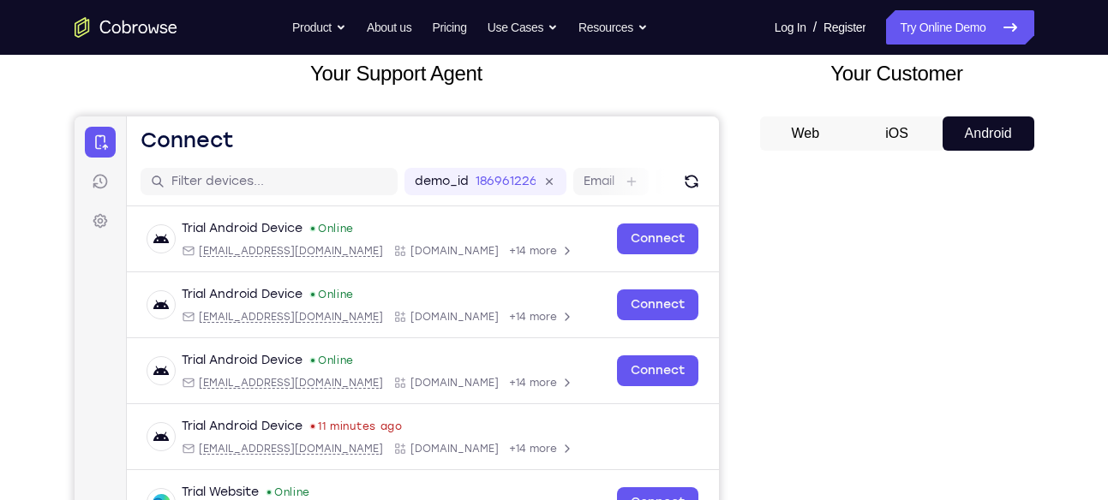
drag, startPoint x: 896, startPoint y: 103, endPoint x: 887, endPoint y: 137, distance: 35.5
click at [887, 137] on div "Your Customer Web iOS Android" at bounding box center [897, 374] width 274 height 633
click at [887, 137] on button "iOS" at bounding box center [897, 134] width 92 height 34
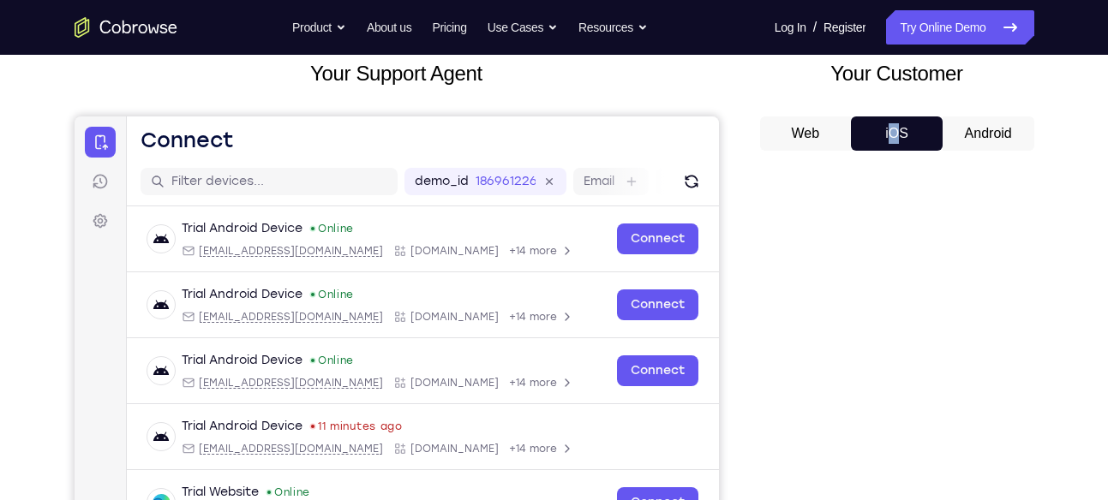
click at [960, 138] on button "Android" at bounding box center [988, 134] width 92 height 34
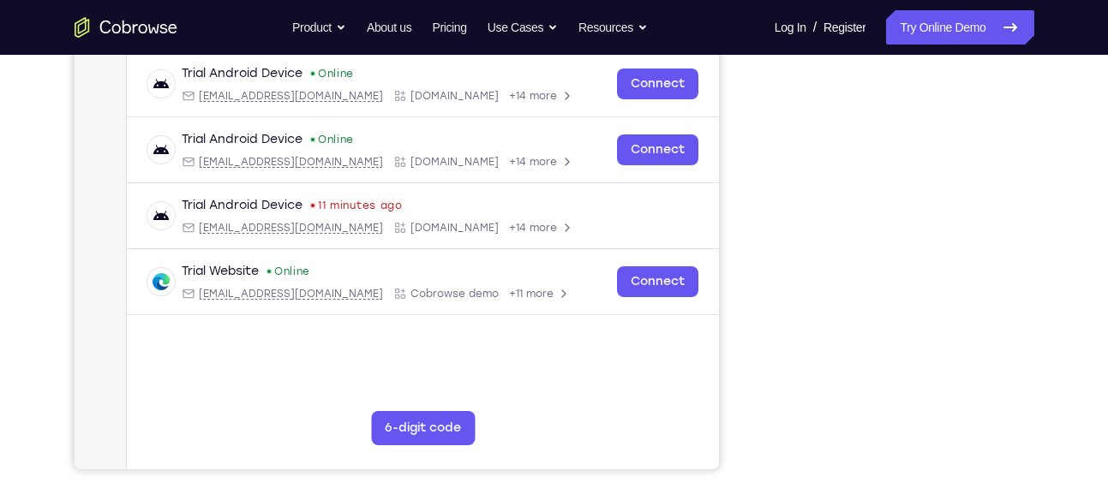
scroll to position [328, 0]
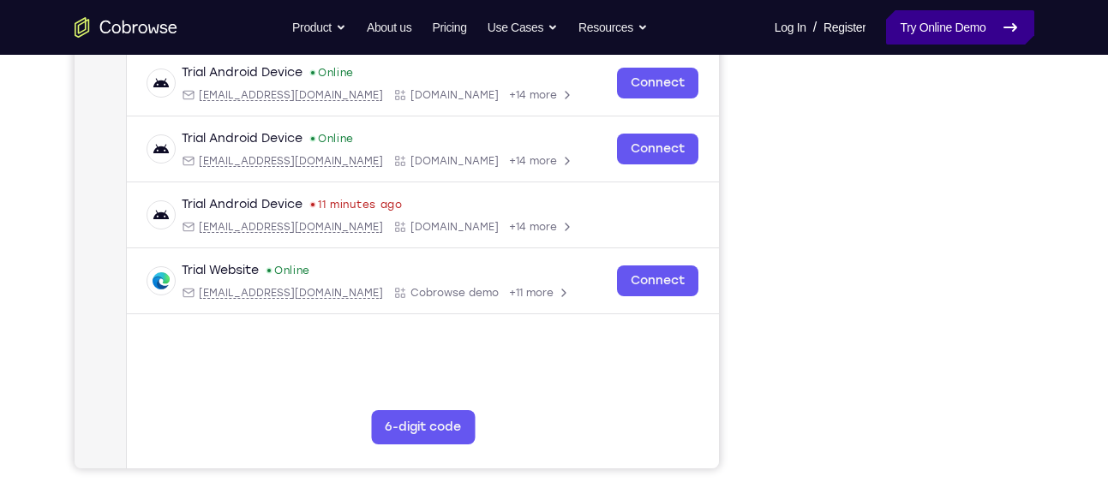
click at [968, 33] on link "Try Online Demo" at bounding box center [959, 27] width 147 height 34
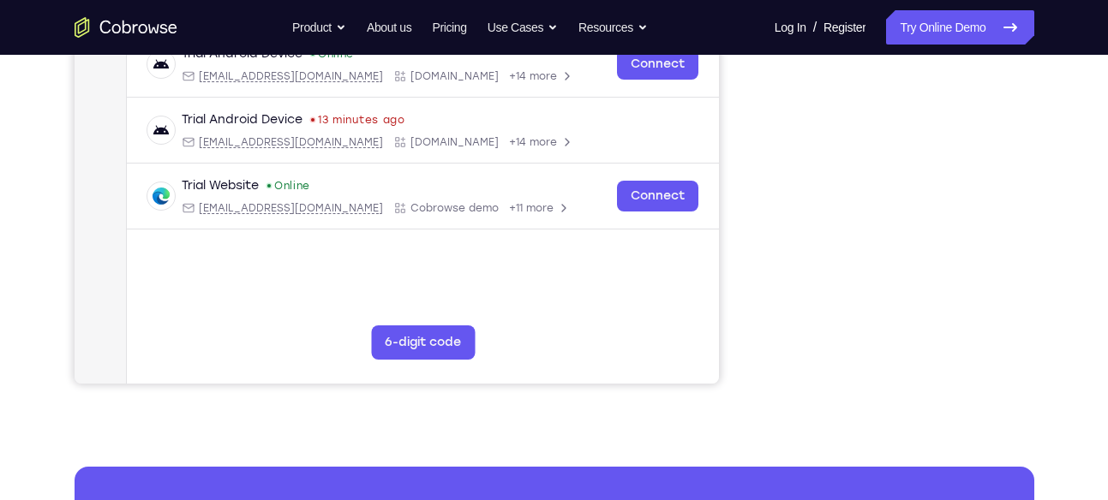
scroll to position [422, 0]
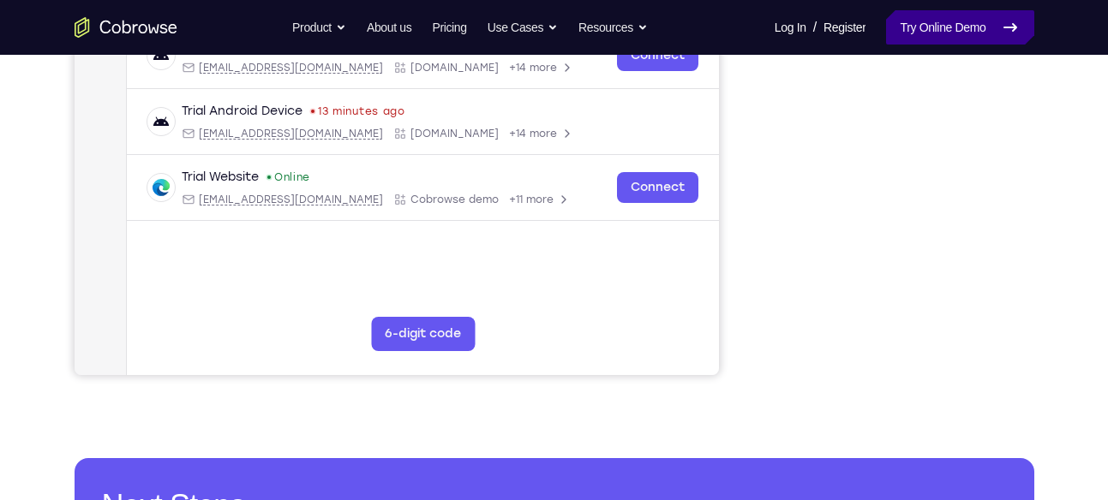
click at [970, 36] on link "Try Online Demo" at bounding box center [959, 27] width 147 height 34
click at [958, 27] on link "Try Online Demo" at bounding box center [959, 27] width 147 height 34
click at [956, 16] on link "Try Online Demo" at bounding box center [959, 27] width 147 height 34
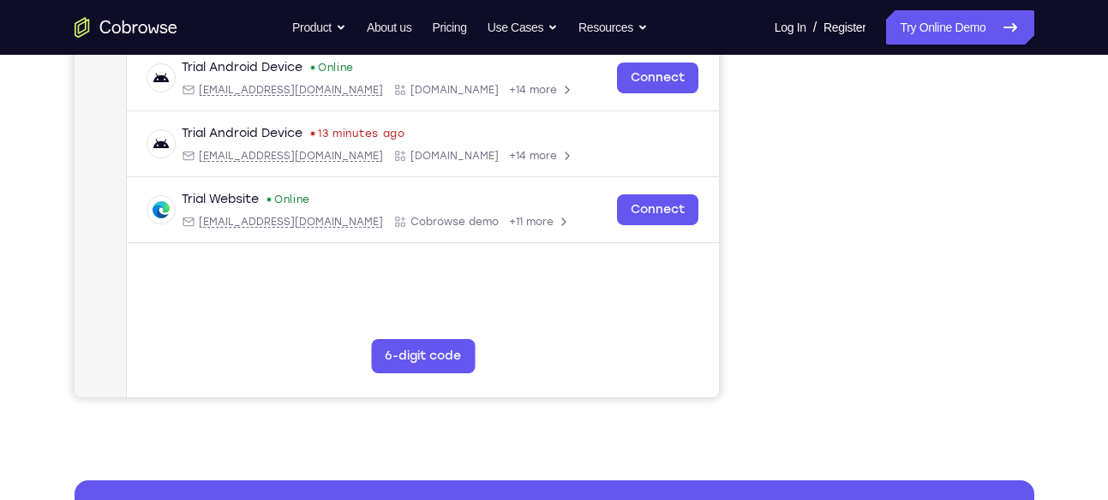
scroll to position [400, 0]
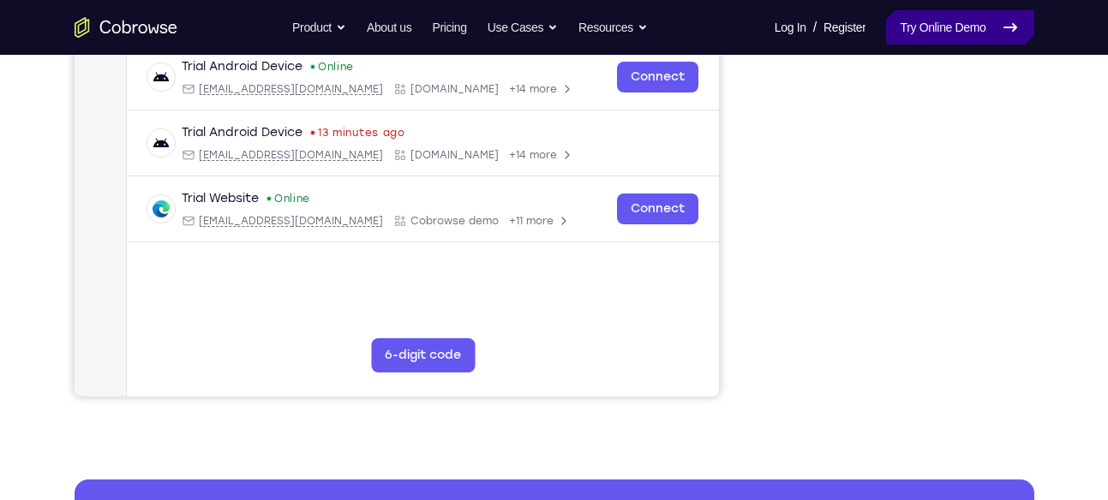
click at [896, 39] on link "Try Online Demo" at bounding box center [959, 27] width 147 height 34
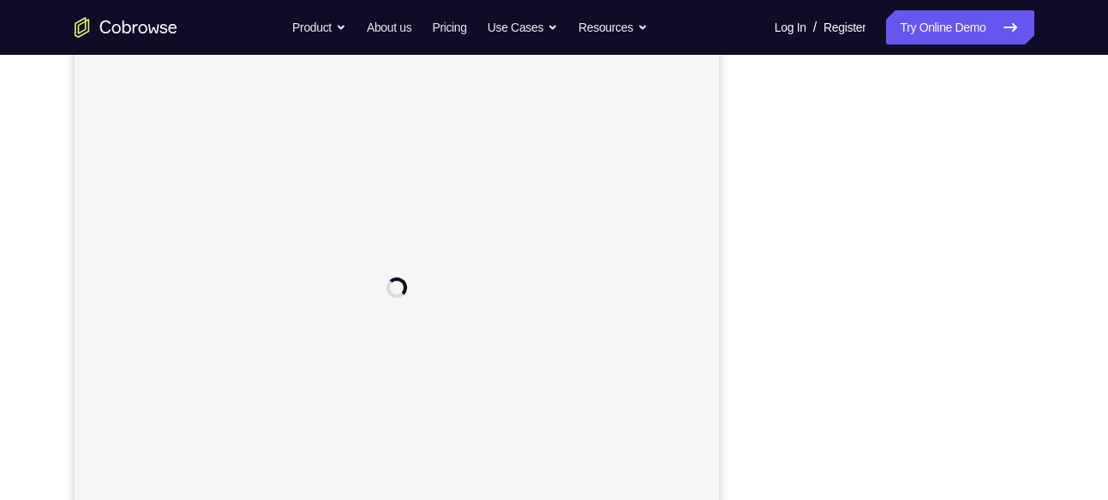
scroll to position [211, 0]
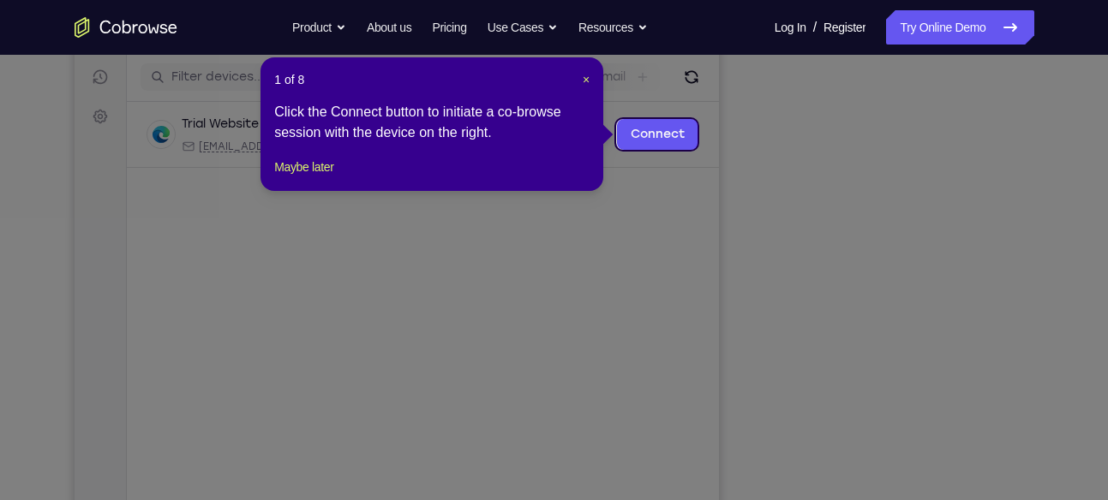
click at [325, 166] on div "1 of 8 × Click the Connect button to initiate a co-browse session with the devi…" at bounding box center [431, 124] width 343 height 134
click at [324, 173] on div "1 of 8 × Click the Connect button to initiate a co-browse session with the devi…" at bounding box center [431, 124] width 343 height 134
click at [319, 177] on button "Maybe later" at bounding box center [303, 167] width 59 height 21
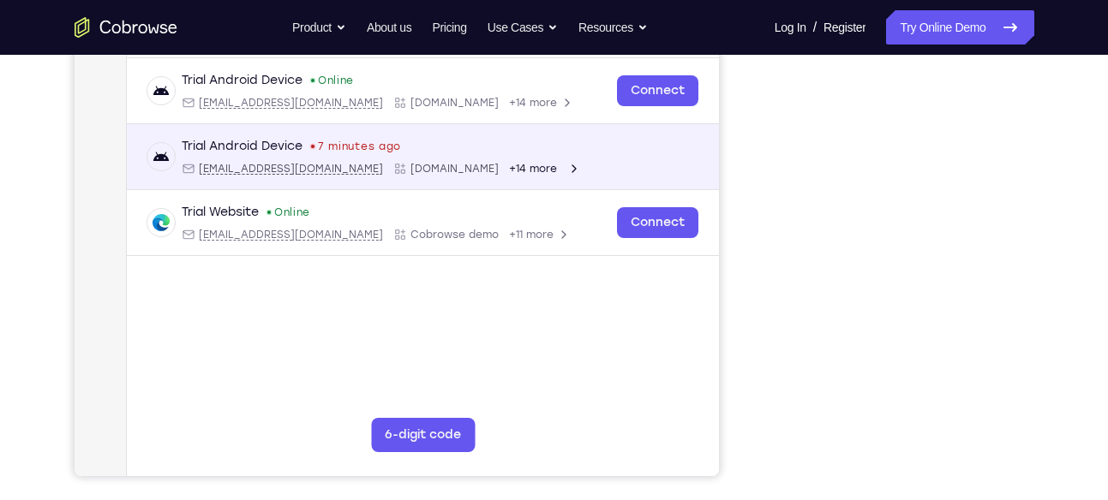
scroll to position [322, 0]
